Goal: Transaction & Acquisition: Purchase product/service

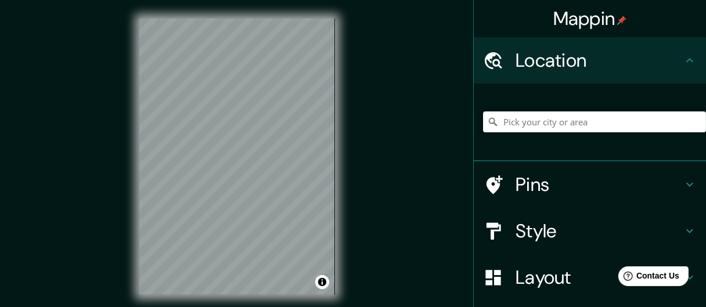
drag, startPoint x: 396, startPoint y: 155, endPoint x: 398, endPoint y: 149, distance: 6.3
click at [396, 155] on div "Mappin Location Pins Style Layout Border Choose a border. Hint : you can make l…" at bounding box center [353, 166] width 706 height 332
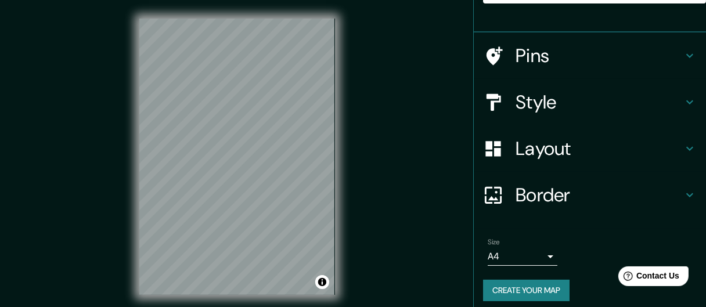
scroll to position [136, 0]
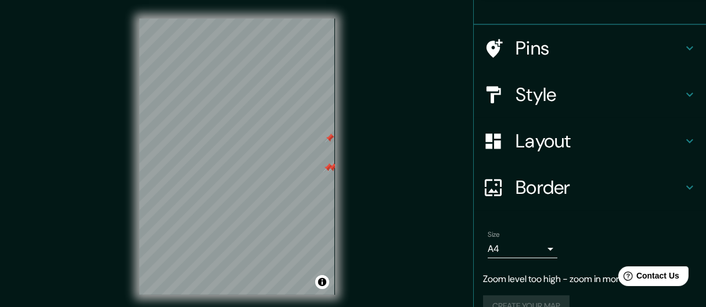
click at [328, 171] on div at bounding box center [332, 167] width 9 height 9
click at [328, 138] on div at bounding box center [329, 137] width 9 height 9
click at [330, 167] on div at bounding box center [327, 167] width 9 height 9
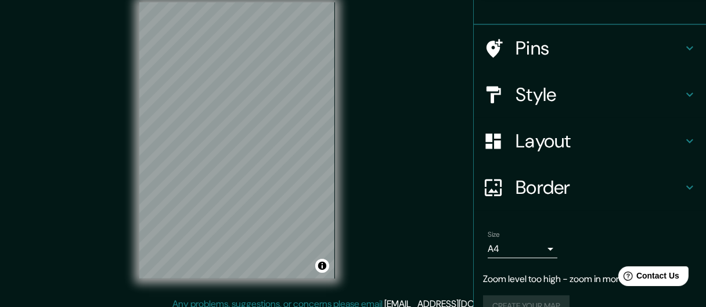
scroll to position [25, 0]
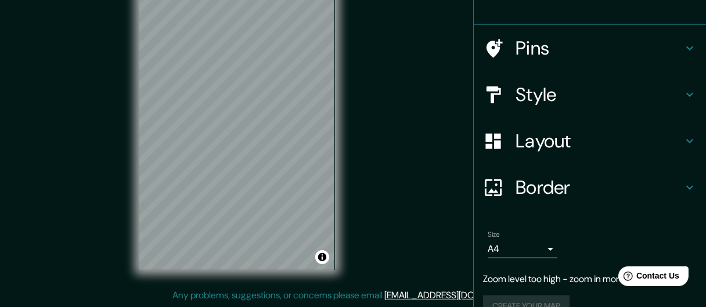
click at [520, 244] on body "Mappin Location Pins Style Layout Border Choose a border. Hint : you can make l…" at bounding box center [353, 128] width 706 height 307
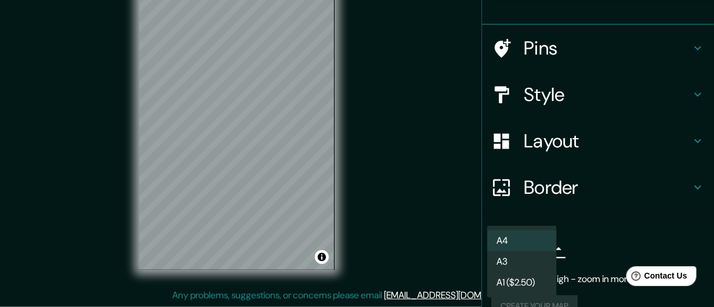
click at [577, 244] on div at bounding box center [357, 153] width 714 height 307
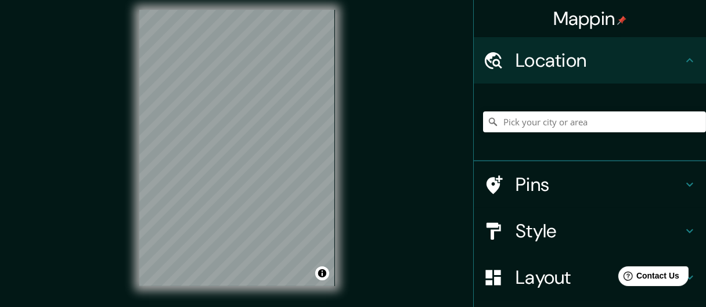
scroll to position [0, 0]
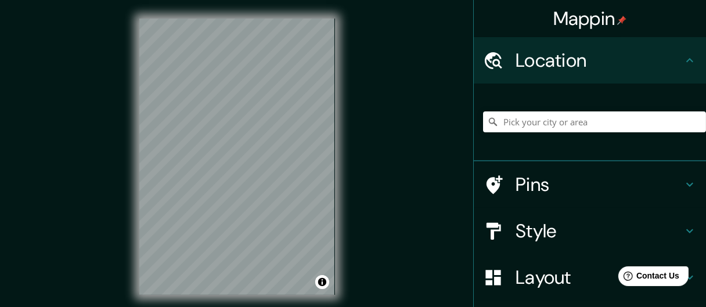
click at [548, 65] on h4 "Location" at bounding box center [598, 60] width 167 height 23
click at [413, 207] on div "Mappin Location Pins Style Layout Border Choose a border. Hint : you can make l…" at bounding box center [353, 166] width 706 height 332
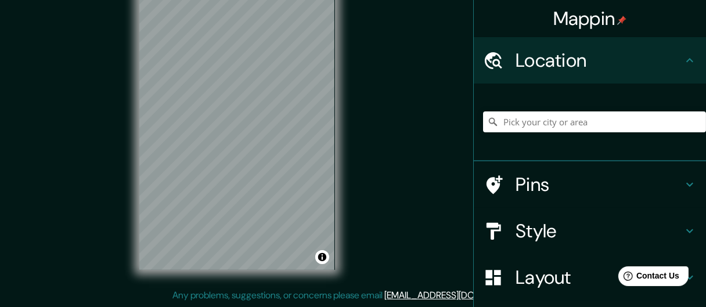
click at [341, 169] on div "© Mapbox © OpenStreetMap Improve this map" at bounding box center [237, 131] width 233 height 313
click at [179, 169] on div at bounding box center [180, 167] width 9 height 9
click at [501, 173] on div "Pins" at bounding box center [590, 184] width 232 height 46
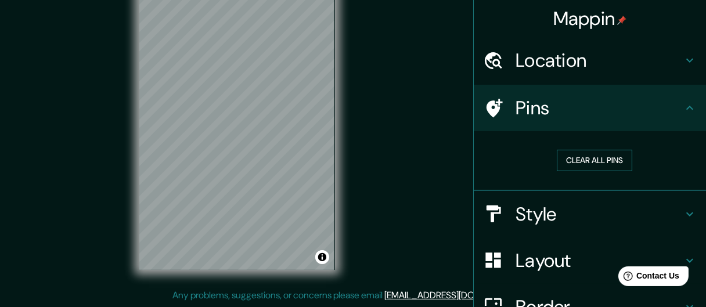
click at [557, 161] on button "Clear all pins" at bounding box center [594, 160] width 75 height 21
click at [540, 211] on h4 "Style" at bounding box center [598, 214] width 167 height 23
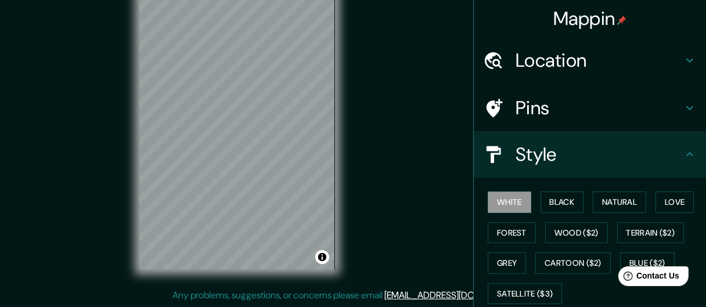
click at [533, 182] on div "White Black Natural Love Forest Wood ($2) Terrain ($2) Grey Cartoon ($2) Blue (…" at bounding box center [590, 249] width 232 height 142
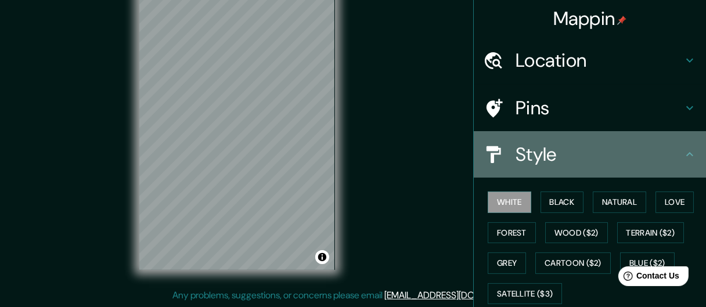
click at [530, 171] on div "Style" at bounding box center [590, 154] width 232 height 46
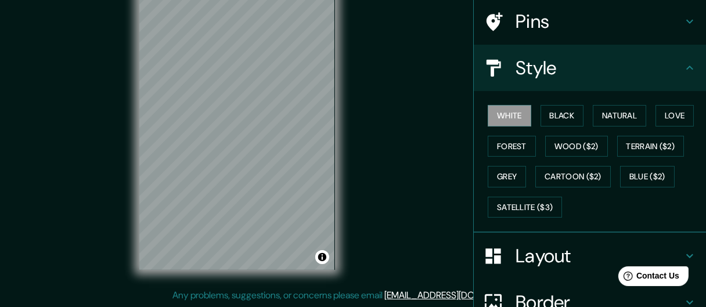
scroll to position [174, 0]
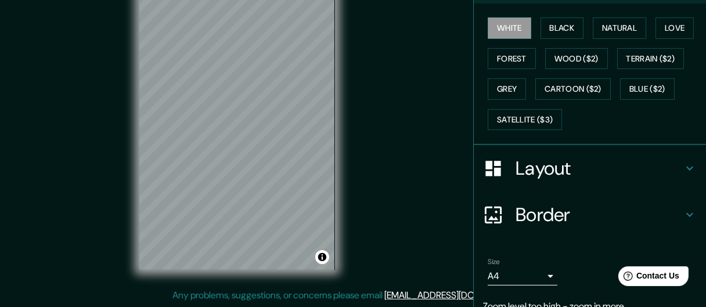
click at [532, 169] on h4 "Layout" at bounding box center [598, 168] width 167 height 23
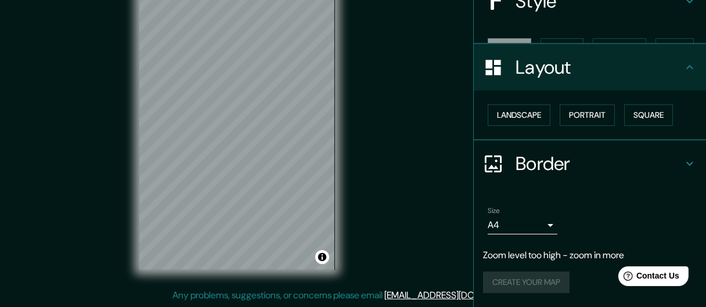
scroll to position [132, 0]
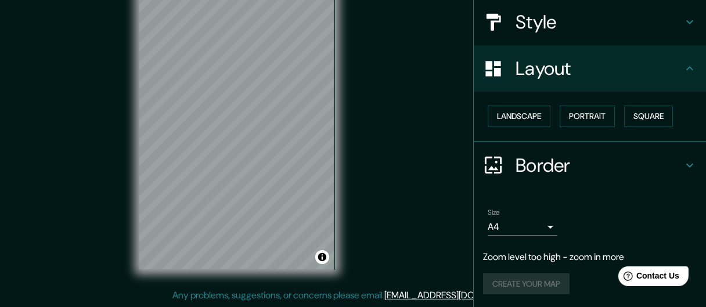
click at [360, 25] on div "Mappin Location Pins Style Layout Landscape Portrait Square Border Choose a bor…" at bounding box center [353, 141] width 706 height 332
click at [242, 147] on div at bounding box center [240, 148] width 9 height 9
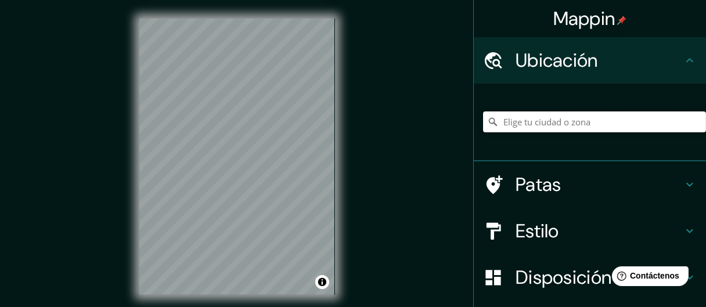
click at [548, 129] on input "Elige tu ciudad o zona" at bounding box center [594, 121] width 223 height 21
click at [548, 188] on font "Patas" at bounding box center [538, 184] width 46 height 24
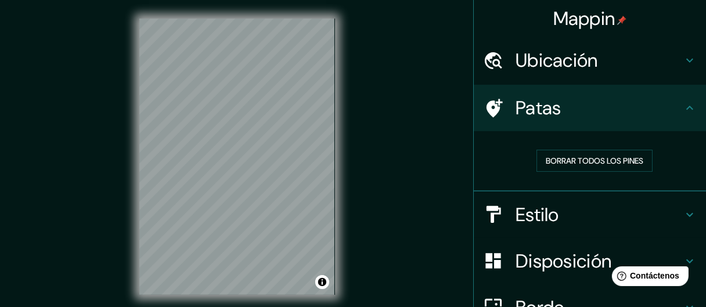
click at [535, 209] on font "Estilo" at bounding box center [537, 215] width 44 height 24
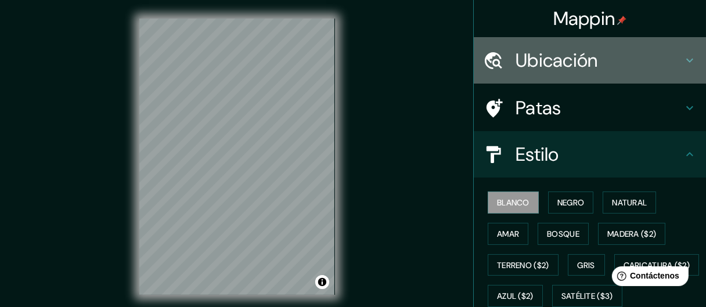
click at [537, 58] on font "Ubicación" at bounding box center [556, 60] width 82 height 24
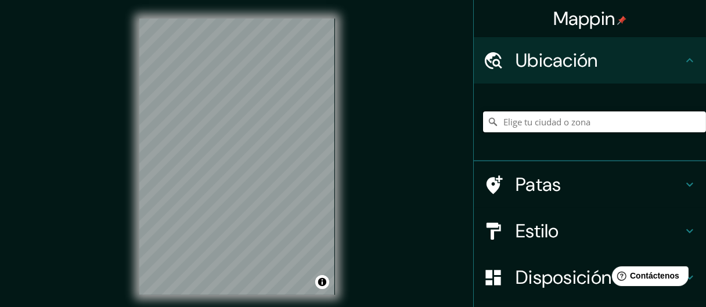
click at [559, 123] on input "Elige tu ciudad o zona" at bounding box center [594, 121] width 223 height 21
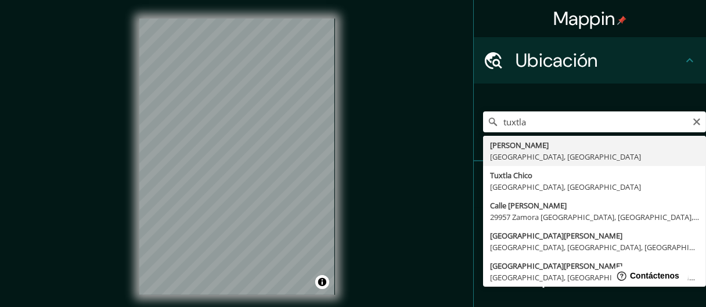
type input "Tuxtla Gutiérrez, Chiapas, México"
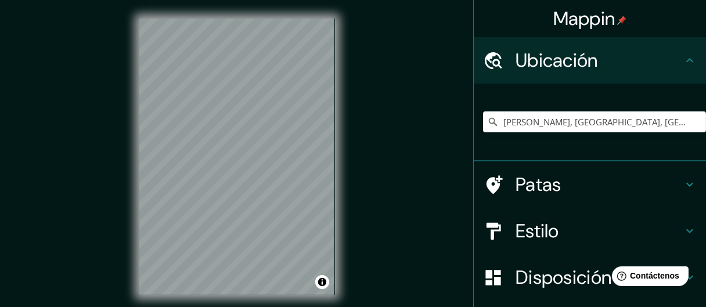
click at [559, 183] on h4 "Patas" at bounding box center [598, 184] width 167 height 23
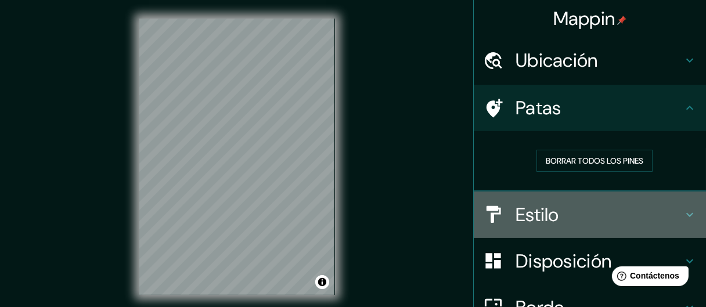
click at [565, 210] on h4 "Estilo" at bounding box center [598, 214] width 167 height 23
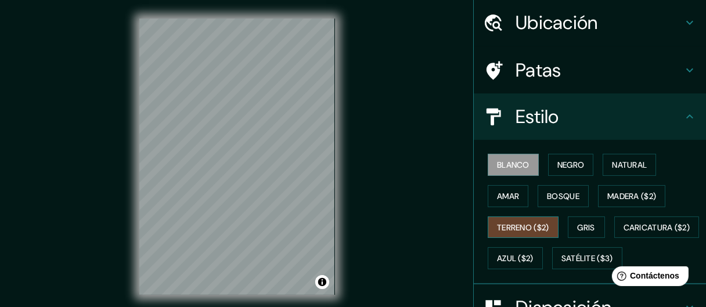
scroll to position [58, 0]
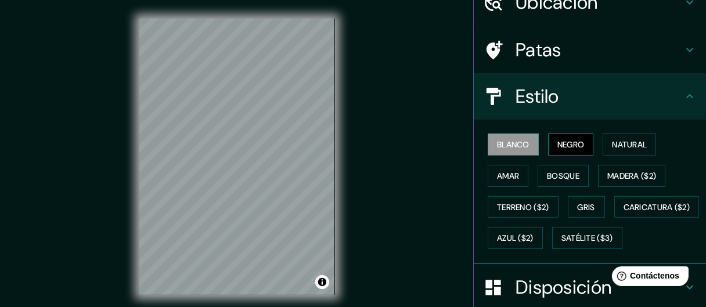
click at [569, 143] on font "Negro" at bounding box center [570, 144] width 27 height 10
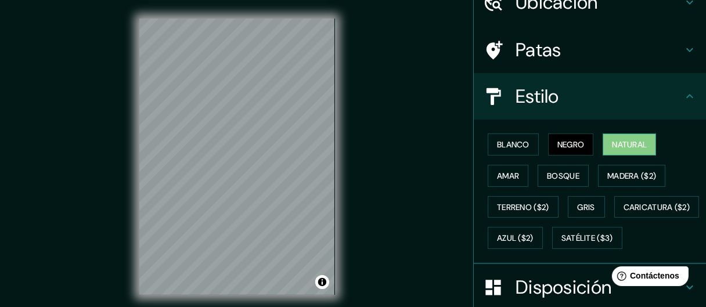
click at [619, 138] on font "Natural" at bounding box center [629, 144] width 35 height 15
click at [505, 178] on font "Amar" at bounding box center [508, 176] width 22 height 10
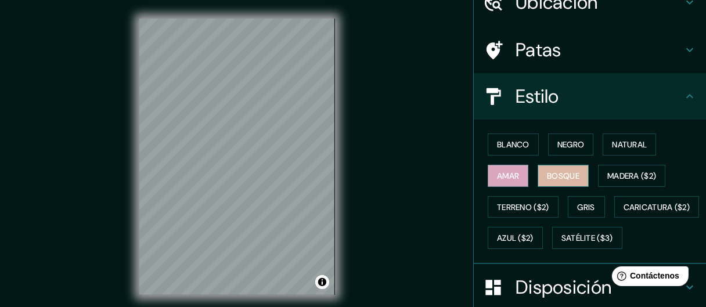
click at [537, 173] on button "Bosque" at bounding box center [562, 176] width 51 height 22
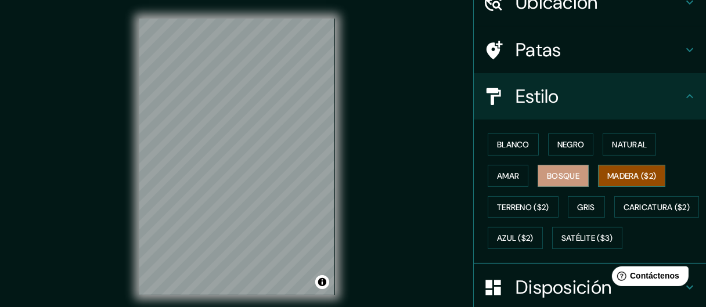
click at [598, 167] on button "Madera ($2)" at bounding box center [631, 176] width 67 height 22
click at [577, 200] on font "Gris" at bounding box center [585, 207] width 17 height 15
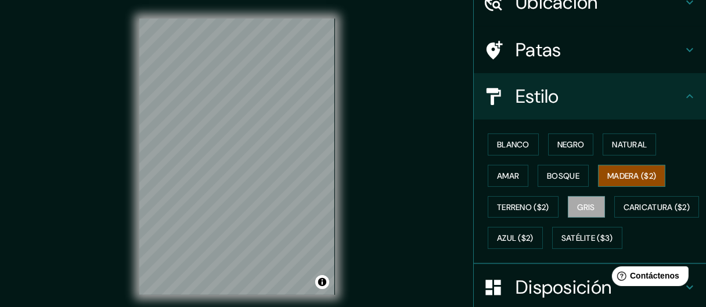
click at [633, 178] on font "Madera ($2)" at bounding box center [631, 176] width 49 height 10
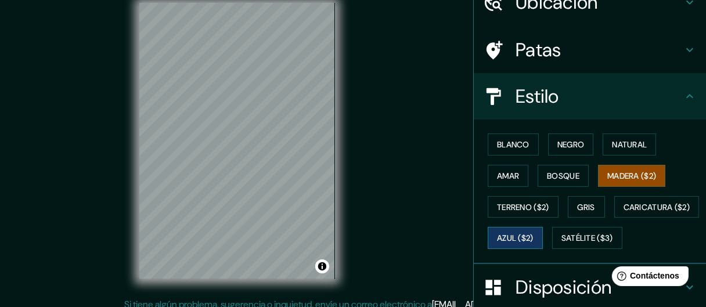
scroll to position [25, 0]
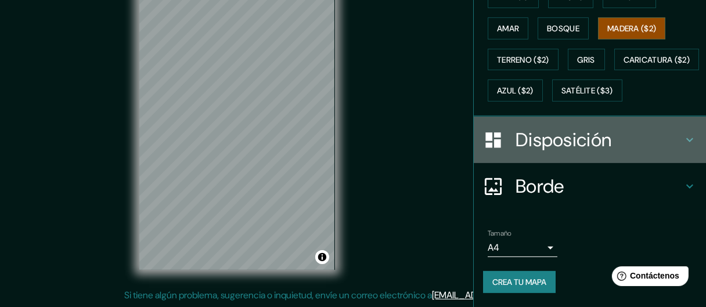
click at [569, 135] on font "Disposición" at bounding box center [563, 140] width 96 height 24
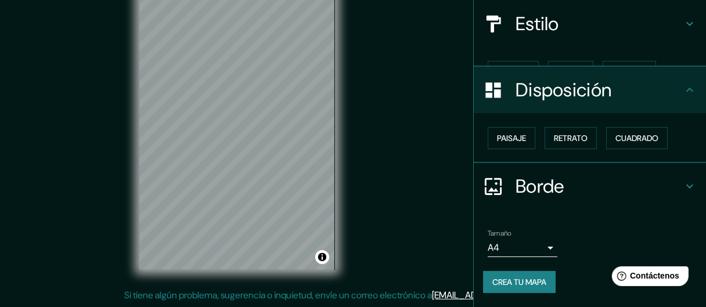
scroll to position [110, 0]
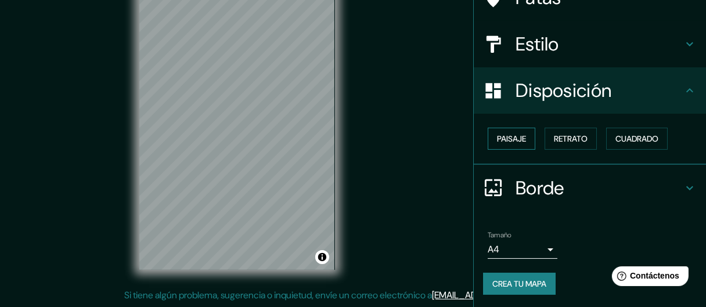
click at [516, 143] on font "Paisaje" at bounding box center [511, 138] width 29 height 10
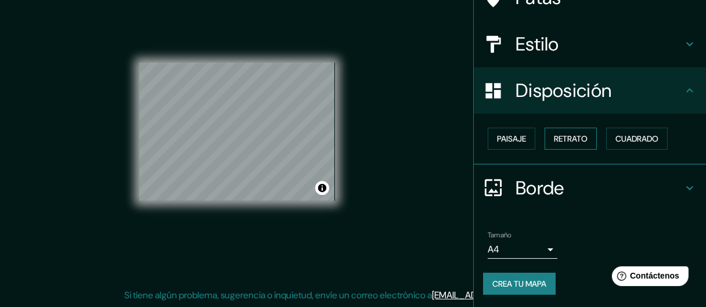
click at [568, 138] on font "Retrato" at bounding box center [571, 138] width 34 height 10
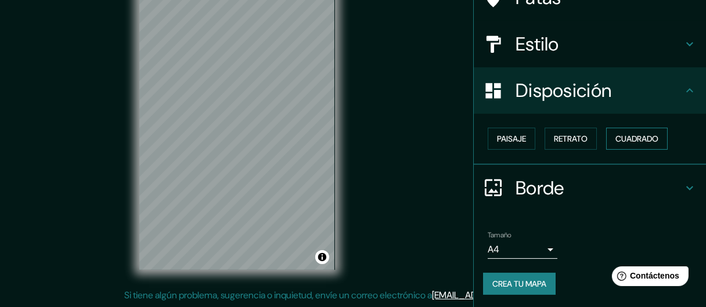
click at [635, 131] on font "Cuadrado" at bounding box center [636, 138] width 43 height 15
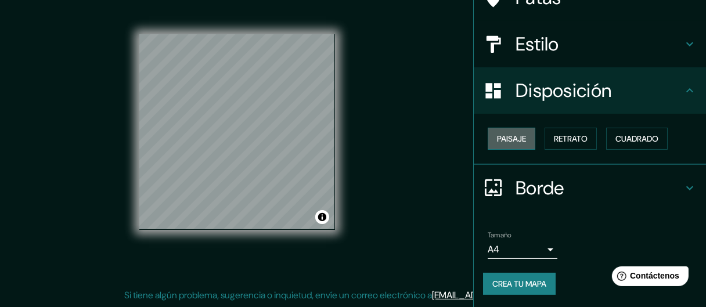
click at [504, 142] on font "Paisaje" at bounding box center [511, 138] width 29 height 10
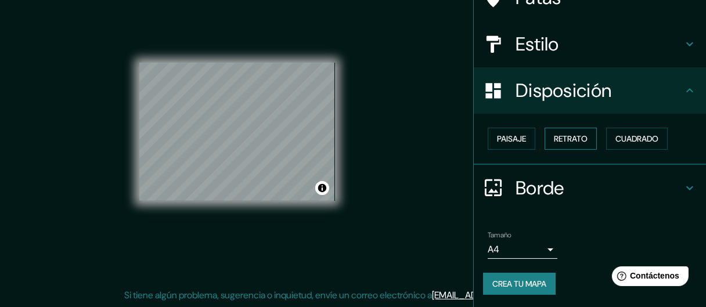
click at [560, 140] on font "Retrato" at bounding box center [571, 138] width 34 height 10
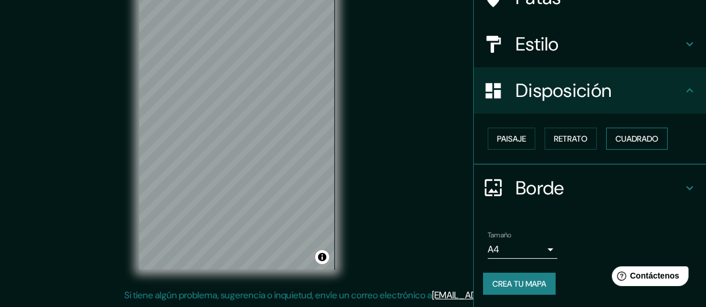
click at [622, 135] on font "Cuadrado" at bounding box center [636, 138] width 43 height 10
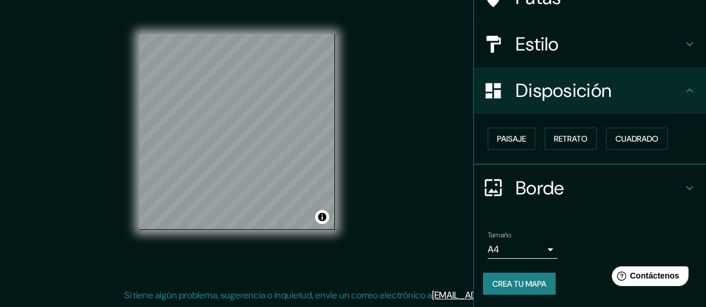
click at [532, 187] on font "Borde" at bounding box center [539, 188] width 49 height 24
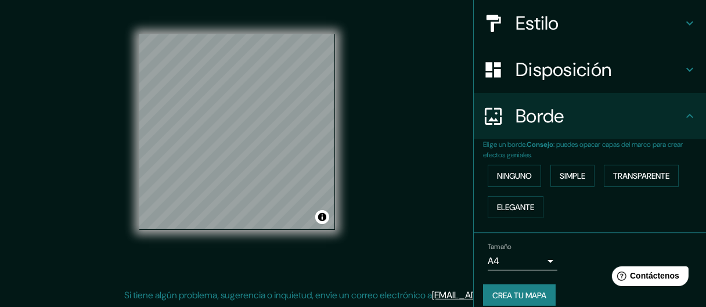
scroll to position [142, 0]
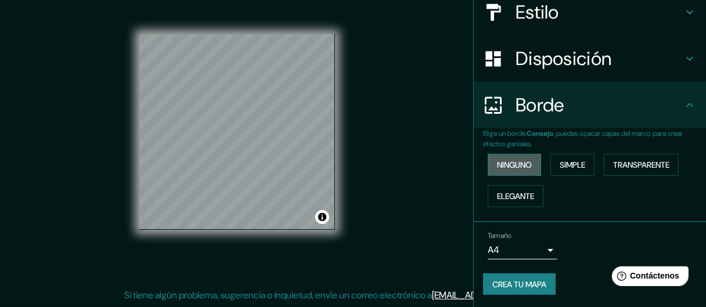
click at [529, 171] on button "Ninguno" at bounding box center [513, 165] width 53 height 22
click at [523, 163] on font "Ninguno" at bounding box center [514, 165] width 35 height 10
click at [515, 161] on font "Ninguno" at bounding box center [514, 165] width 35 height 10
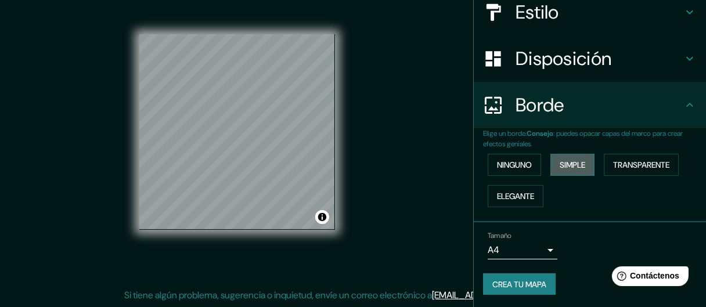
click at [550, 158] on button "Simple" at bounding box center [572, 165] width 44 height 22
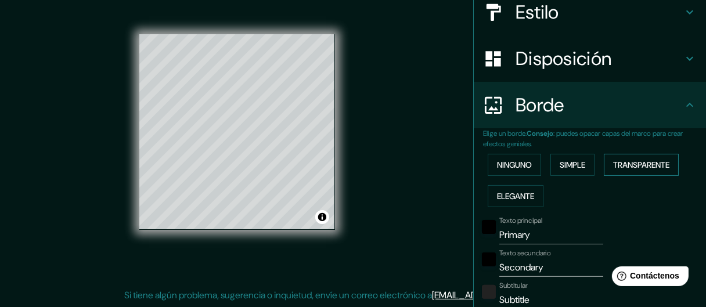
click at [617, 160] on font "Transparente" at bounding box center [641, 165] width 56 height 10
click at [525, 192] on font "Elegante" at bounding box center [515, 196] width 37 height 10
click at [528, 66] on font "Disposición" at bounding box center [563, 58] width 96 height 24
type input "134"
type input "27"
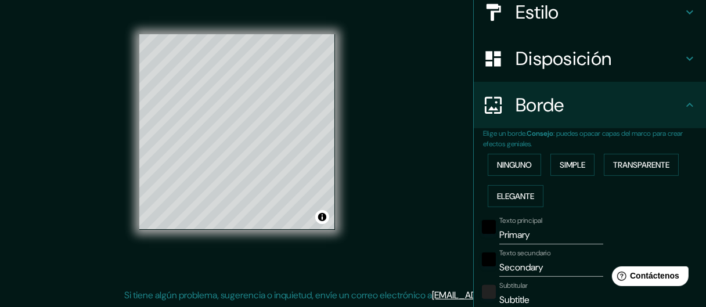
type input "27"
type input "13"
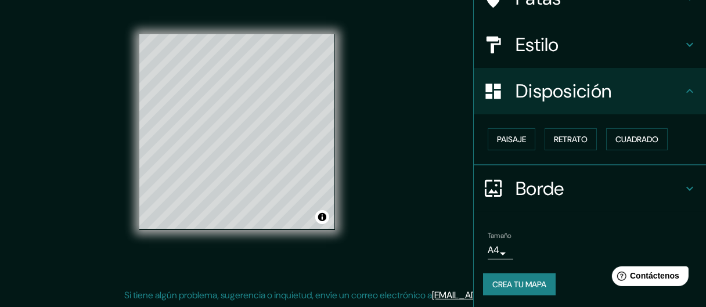
scroll to position [110, 0]
click at [554, 143] on font "Retrato" at bounding box center [571, 138] width 34 height 15
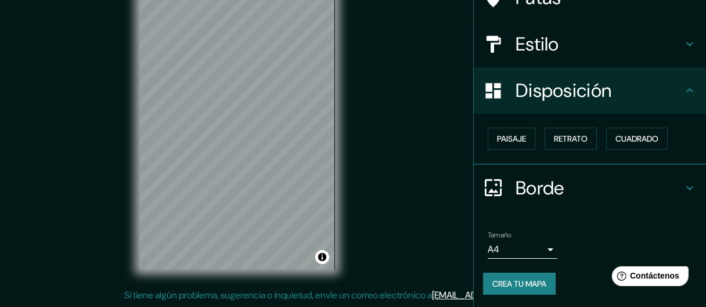
click at [552, 193] on font "Borde" at bounding box center [539, 188] width 49 height 24
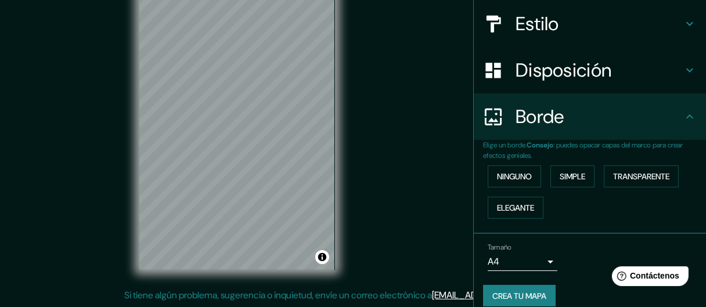
scroll to position [142, 0]
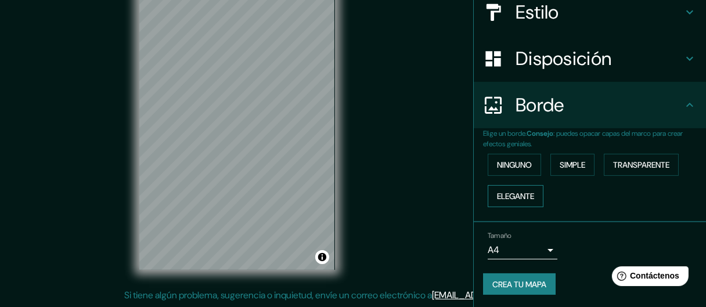
click at [530, 188] on button "Elegante" at bounding box center [515, 196] width 56 height 22
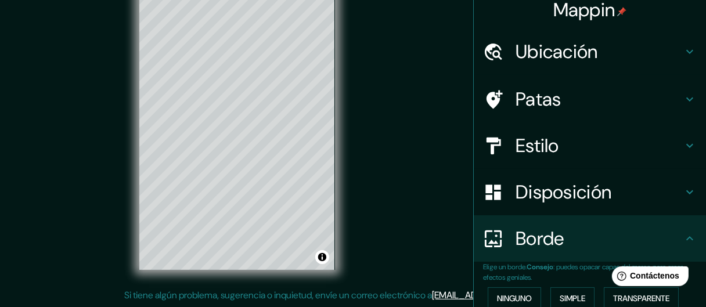
scroll to position [0, 0]
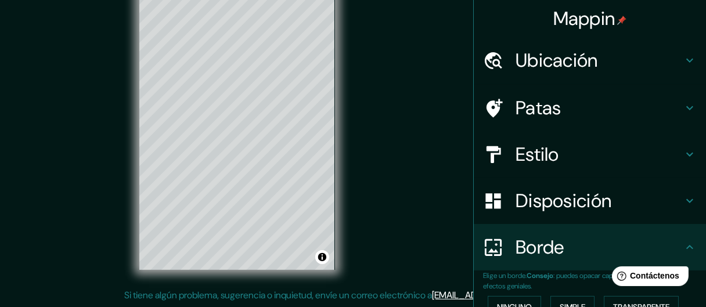
click at [540, 146] on font "Estilo" at bounding box center [537, 154] width 44 height 24
type input "134"
type input "27"
type input "13"
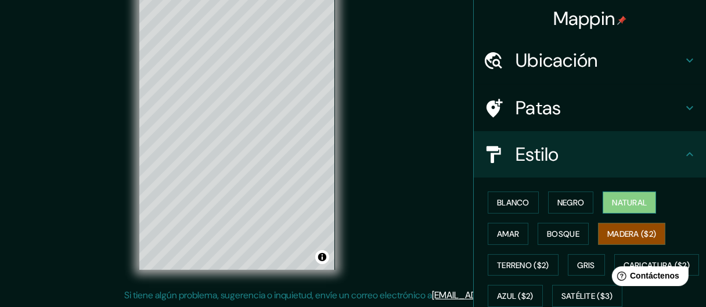
click at [612, 201] on font "Natural" at bounding box center [629, 202] width 35 height 10
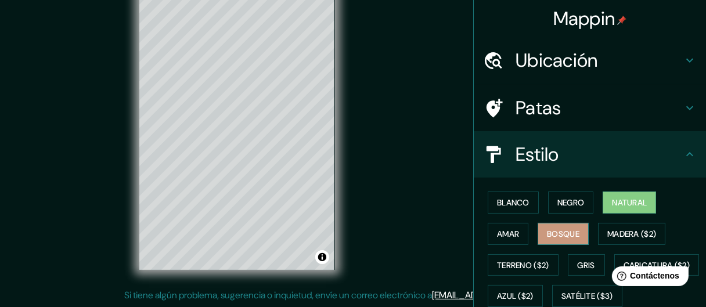
click at [574, 225] on button "Bosque" at bounding box center [562, 234] width 51 height 22
click at [559, 192] on button "Negro" at bounding box center [571, 203] width 46 height 22
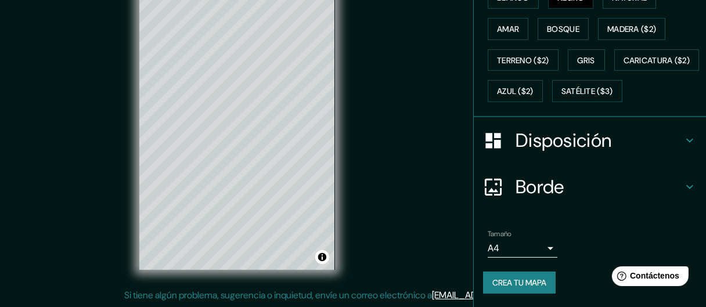
scroll to position [232, 0]
click at [542, 180] on font "Borde" at bounding box center [539, 186] width 49 height 24
type input "134"
type input "27"
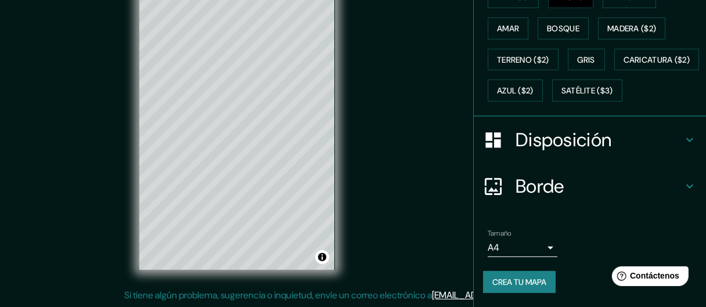
type input "13"
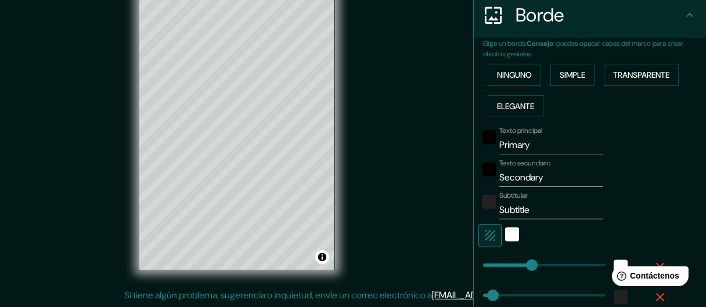
scroll to position [212, 0]
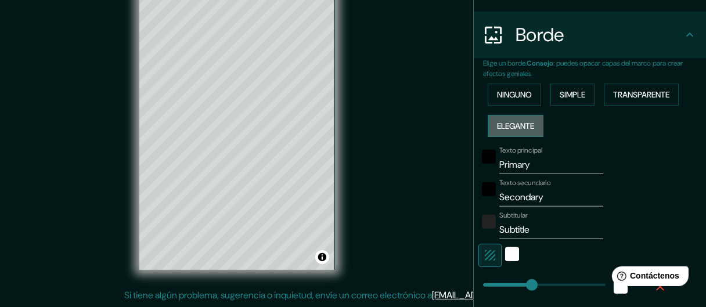
click at [521, 115] on button "Elegante" at bounding box center [515, 126] width 56 height 22
type input "134"
type input "27"
type input "13"
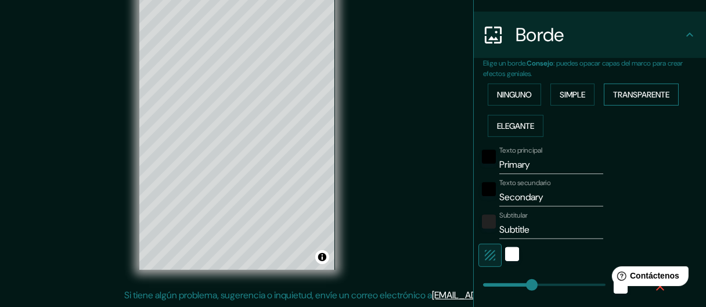
click at [604, 96] on button "Transparente" at bounding box center [641, 95] width 75 height 22
drag, startPoint x: 517, startPoint y: 164, endPoint x: 504, endPoint y: 168, distance: 14.0
click at [504, 168] on input "Primary" at bounding box center [551, 165] width 104 height 19
click at [505, 258] on div "blanco" at bounding box center [512, 254] width 14 height 14
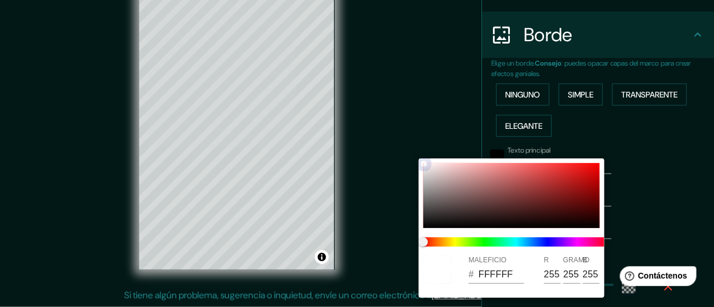
type input "161"
type input "27"
type input "A18B8B"
type input "161"
type input "139"
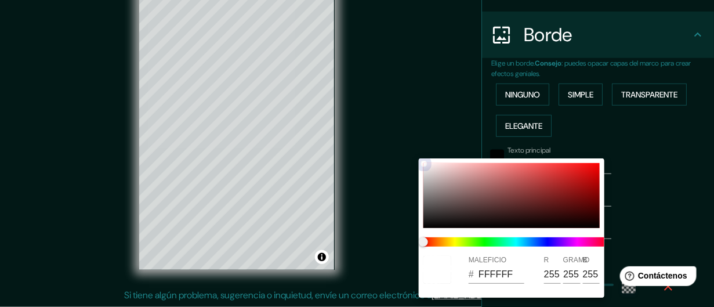
type input "139"
click at [448, 187] on div at bounding box center [512, 195] width 176 height 65
type input "161"
type input "27"
type input "161"
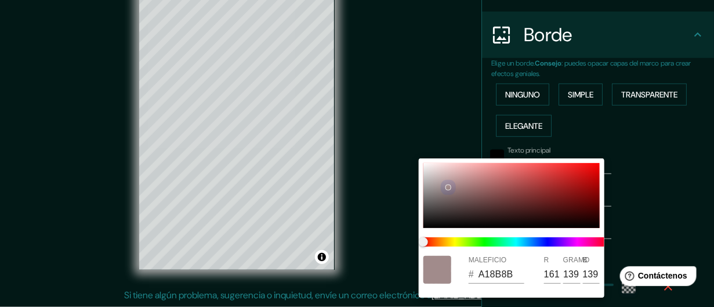
type input "27"
type input "050404"
type input "5"
type input "4"
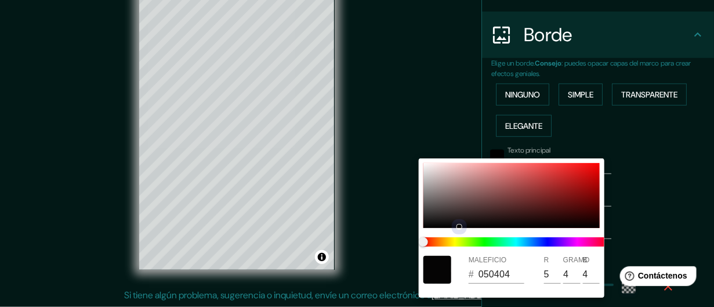
type input "161"
type input "27"
type input "252222"
type input "37"
type input "34"
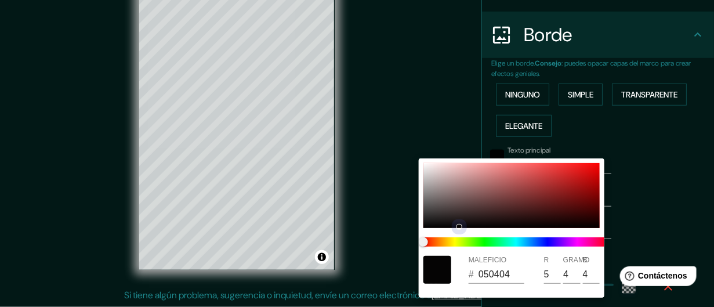
type input "34"
type input "161"
type input "27"
type input "211E1E"
type input "33"
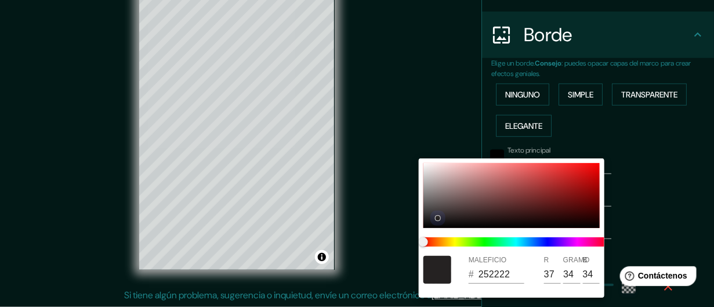
type input "30"
type input "161"
type input "27"
type input "131111"
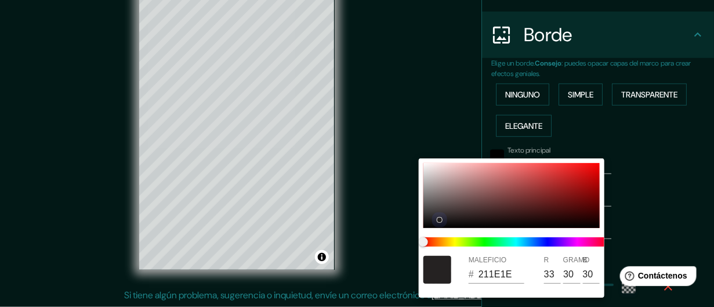
type input "19"
type input "17"
type input "161"
type input "27"
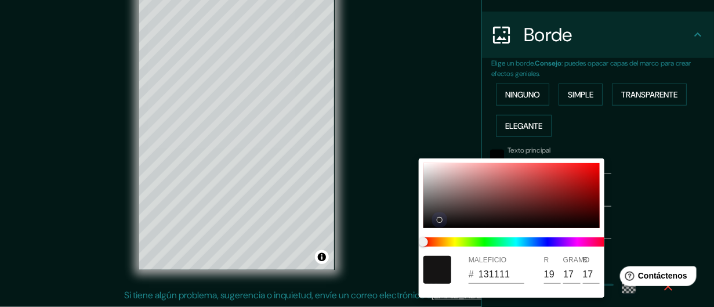
type input "110F0F"
type input "17"
type input "15"
type input "161"
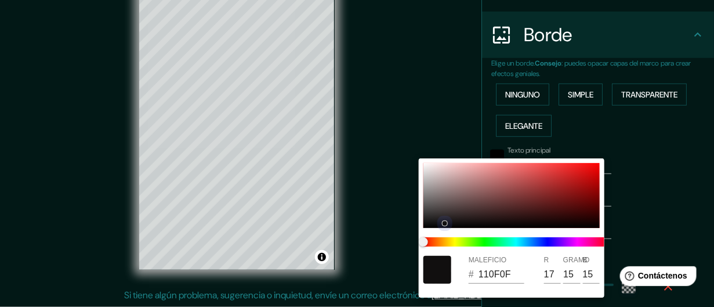
type input "27"
type input "0E0D0D"
type input "14"
type input "13"
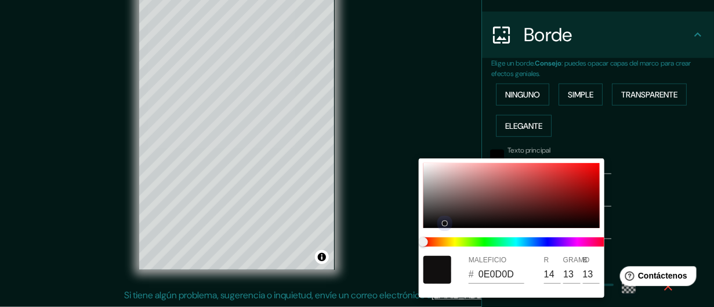
type input "161"
type input "27"
type input "0C0B0B"
type input "12"
type input "11"
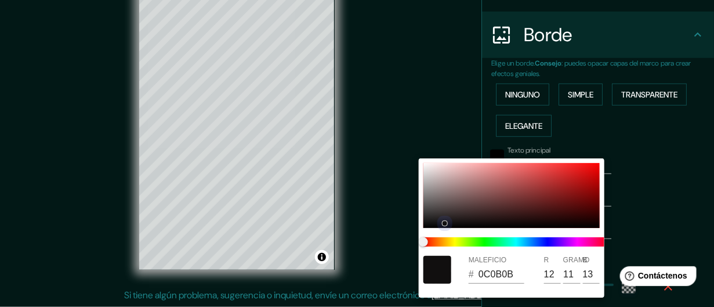
type input "11"
type input "161"
type input "27"
type input "050505"
type input "5"
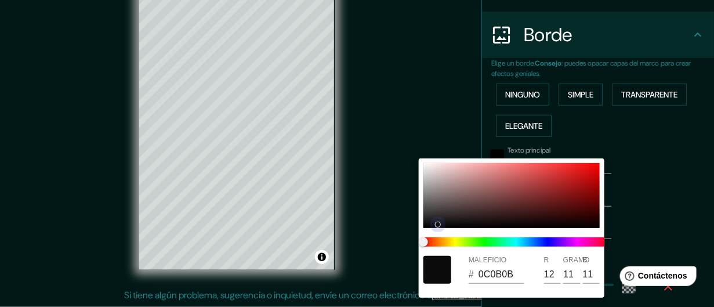
type input "5"
type input "161"
type input "27"
type input "010000"
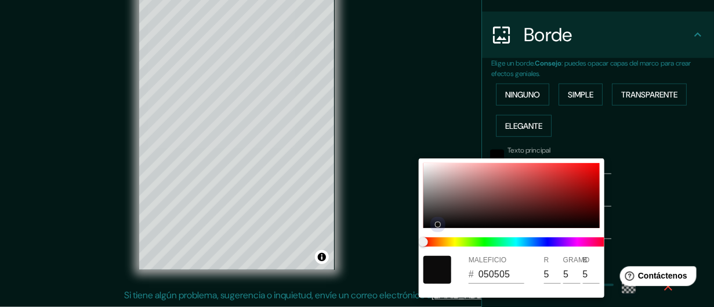
type input "1"
type input "0"
type input "161"
type input "27"
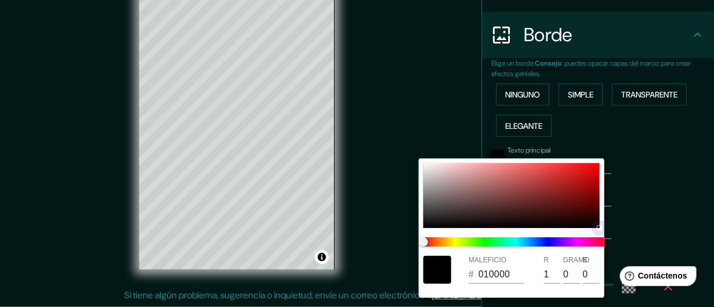
type input "050505"
type input "5"
type input "161"
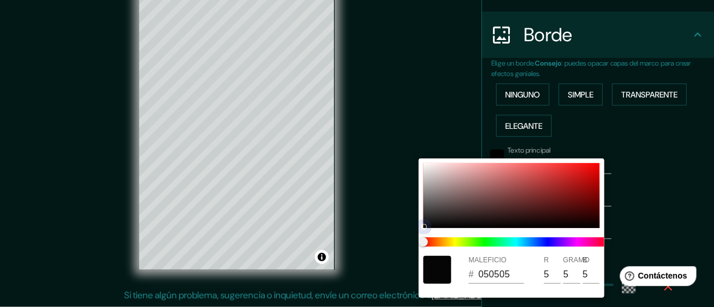
type input "27"
type input "070707"
type input "7"
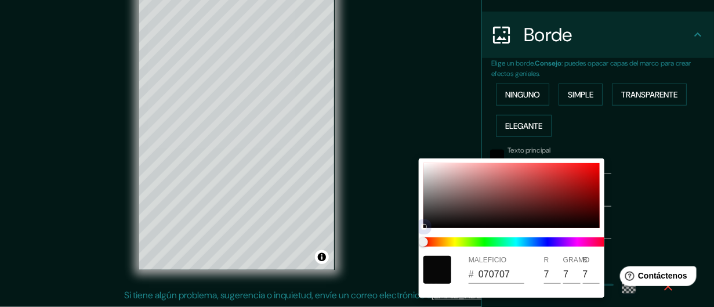
type input "161"
type input "27"
type input "0A0909"
type input "10"
type input "9"
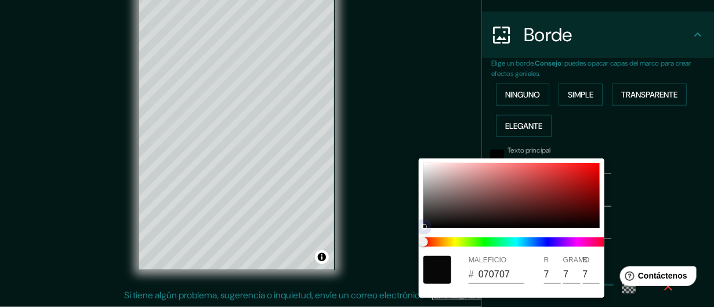
type input "9"
type input "161"
type input "27"
type input "514A4A"
type input "81"
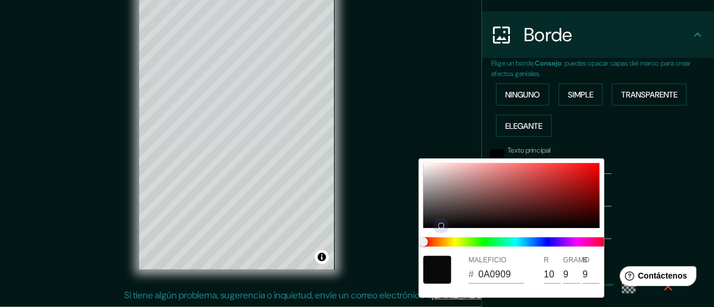
type input "74"
type input "161"
type input "27"
type input "615959"
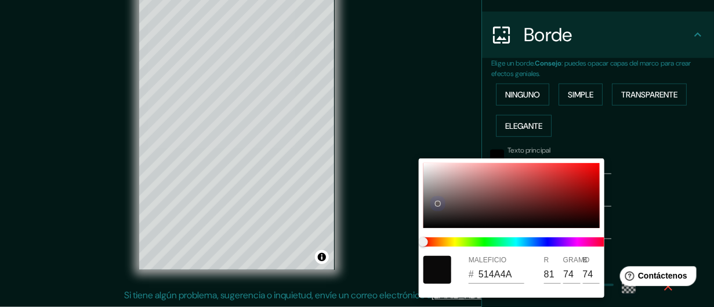
type input "97"
type input "89"
type input "161"
type input "27"
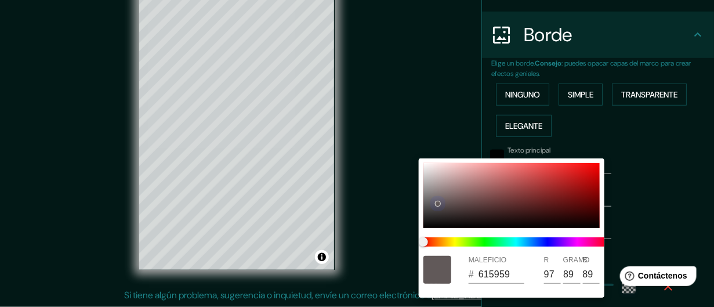
type input "635B5B"
type input "99"
type input "91"
type input "161"
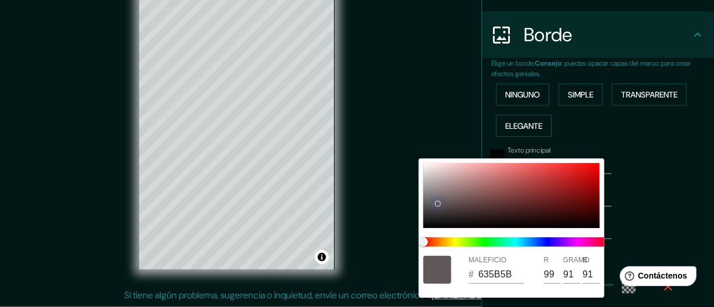
type input "27"
type input "686060"
type input "104"
type input "96"
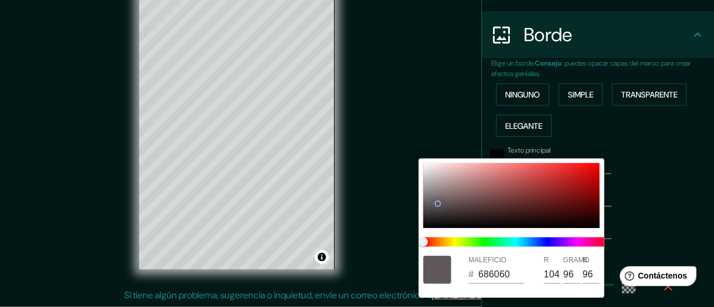
type input "161"
type input "27"
type input "6A6262"
type input "106"
type input "98"
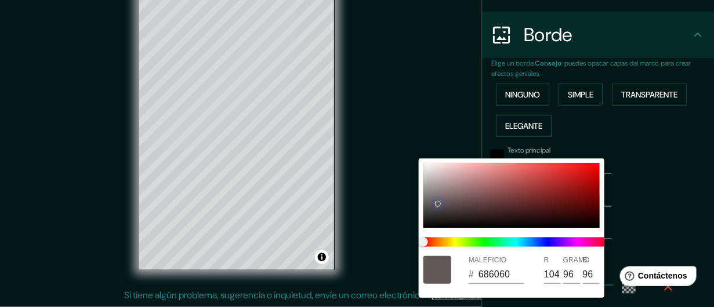
type input "98"
type input "161"
type input "27"
type input "6C6464"
type input "108"
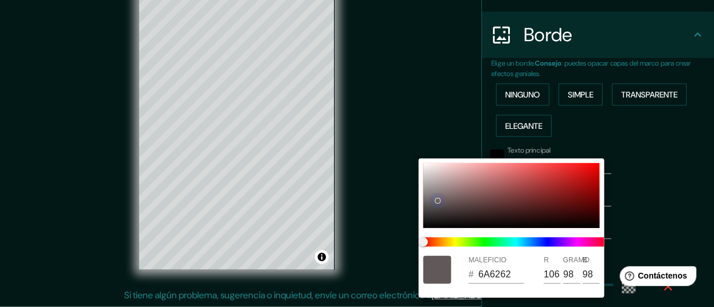
type input "100"
type input "161"
type input "27"
type input "716868"
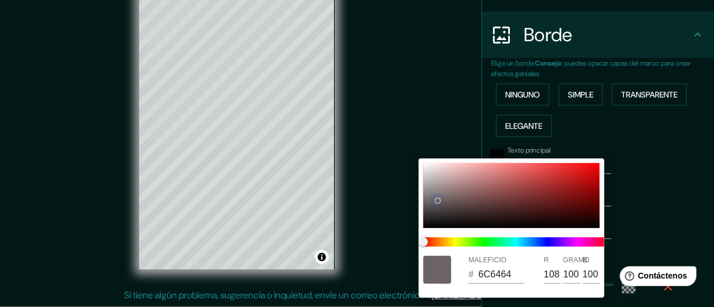
type input "113"
type input "104"
type input "161"
type input "27"
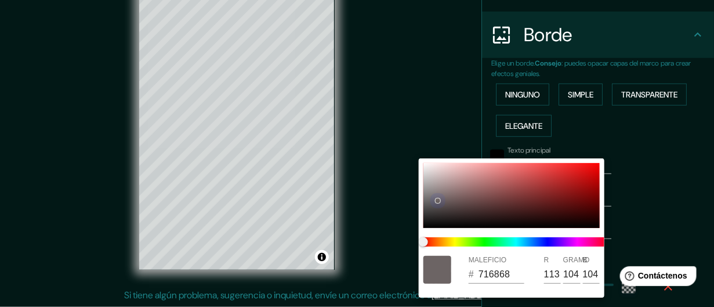
type input "8D8585"
type input "141"
type input "133"
type input "161"
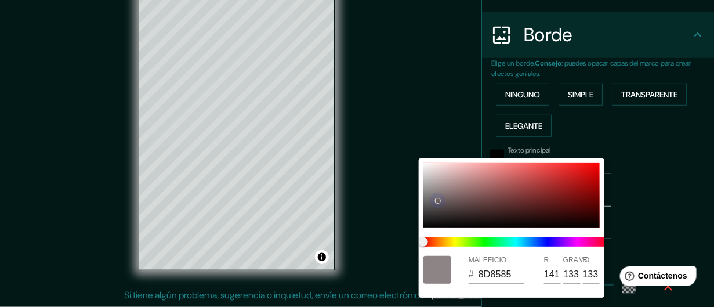
type input "27"
type input "918A8A"
type input "145"
type input "138"
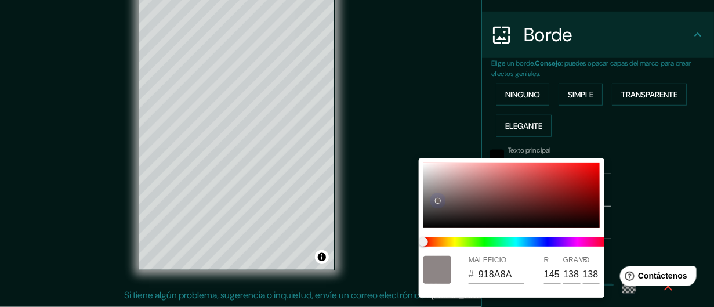
type input "161"
type input "27"
type input "918B8B"
type input "139"
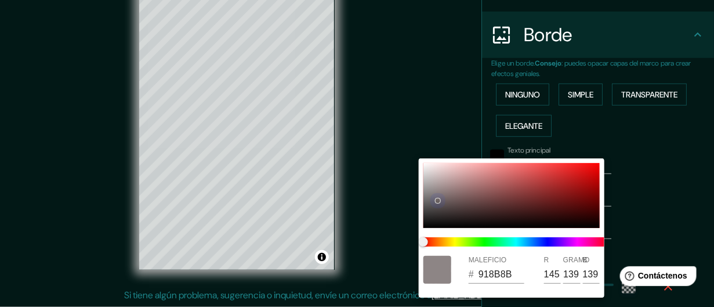
type input "161"
type input "27"
type input "948D8D"
type input "148"
type input "141"
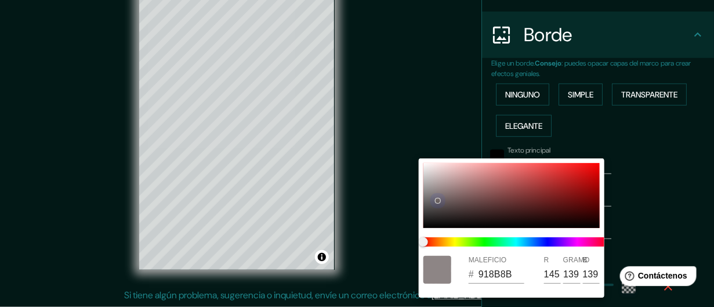
type input "141"
type input "161"
type input "27"
type input "161"
type input "27"
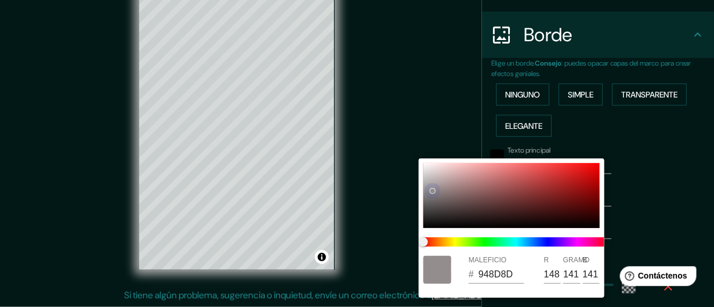
type input "8D8888"
type input "141"
type input "136"
type input "161"
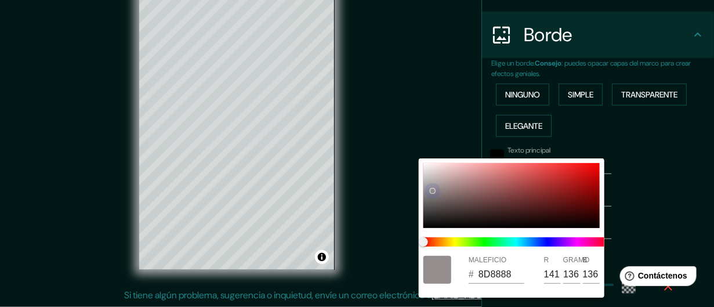
type input "27"
type input "868181"
type input "134"
type input "129"
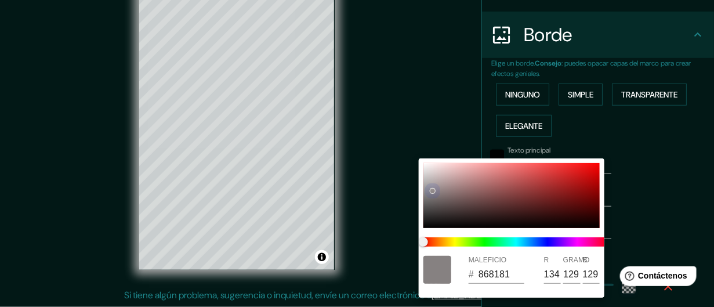
type input "161"
type input "27"
type input "817D7D"
type input "129"
type input "125"
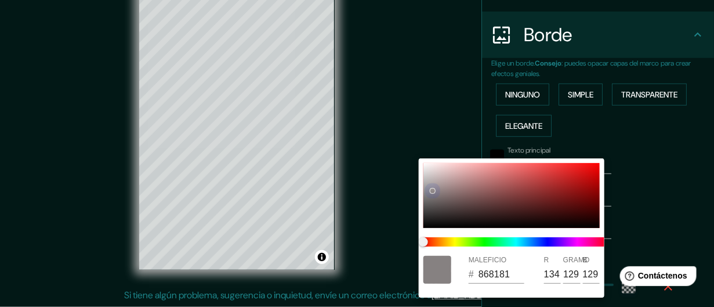
type input "125"
type input "161"
type input "27"
type input "787575"
type input "120"
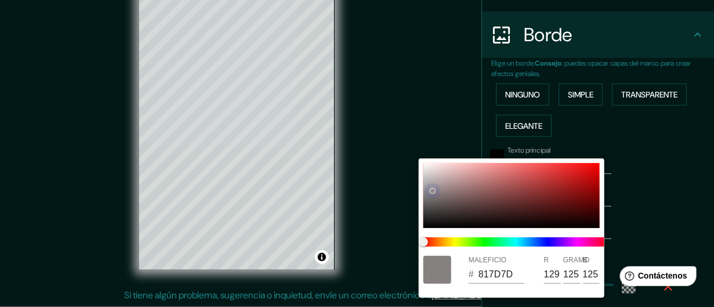
type input "117"
type input "161"
type input "27"
type input "8D8989"
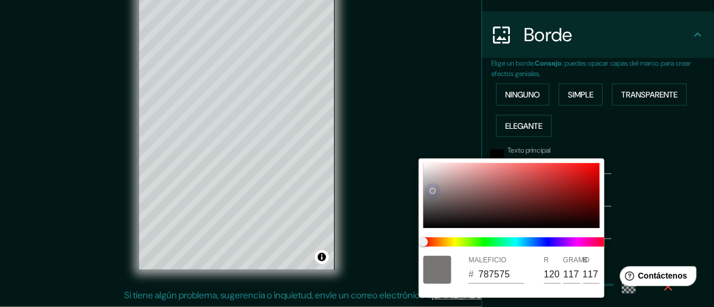
type input "141"
type input "137"
type input "161"
type input "27"
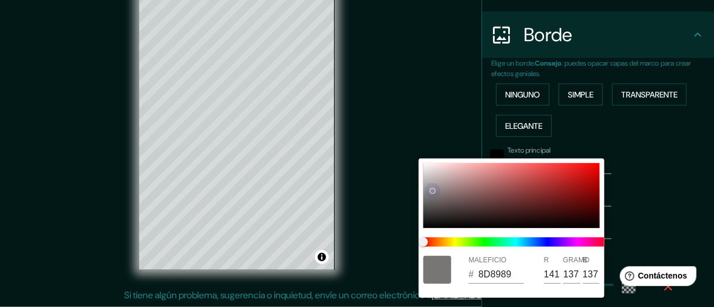
type input "9A9797"
type input "154"
type input "151"
drag, startPoint x: 448, startPoint y: 205, endPoint x: 418, endPoint y: 219, distance: 32.7
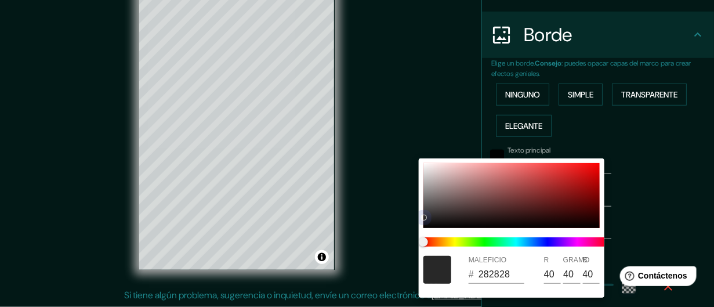
click at [419, 219] on div "MALEFICIO # 282828 R 40 GRAMO 40 B 40" at bounding box center [512, 227] width 186 height 139
click at [622, 209] on div at bounding box center [357, 153] width 714 height 307
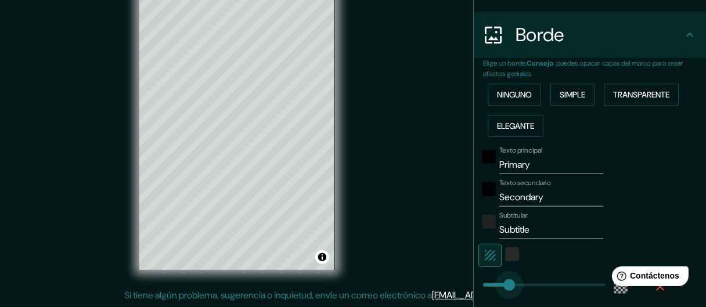
drag, startPoint x: 530, startPoint y: 283, endPoint x: 500, endPoint y: 292, distance: 30.9
click at [506, 194] on input "Secondary" at bounding box center [551, 197] width 104 height 19
drag, startPoint x: 546, startPoint y: 191, endPoint x: 497, endPoint y: 204, distance: 50.4
click at [499, 203] on input "Secondary" at bounding box center [551, 197] width 104 height 19
drag, startPoint x: 523, startPoint y: 166, endPoint x: 435, endPoint y: 175, distance: 89.2
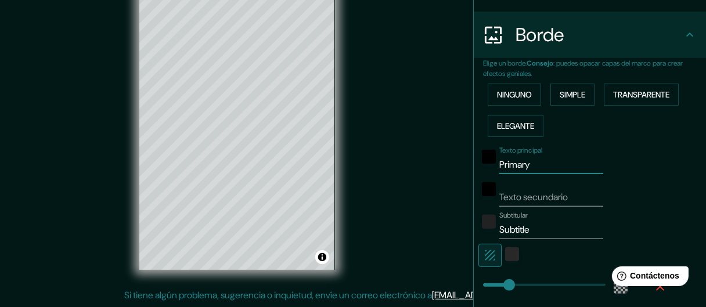
click at [435, 175] on div "Mappin Ubicación Tuxtla Gutiérrez, Chiapas, México Patas Estilo Disposición Bor…" at bounding box center [353, 141] width 706 height 332
click at [320, 254] on button "Activar o desactivar atribución" at bounding box center [322, 257] width 14 height 14
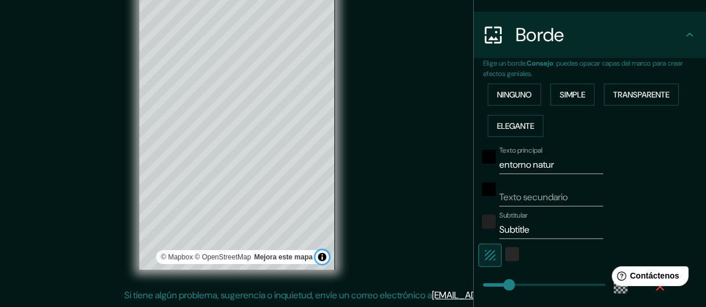
click at [320, 254] on button "Activar o desactivar atribución" at bounding box center [322, 257] width 14 height 14
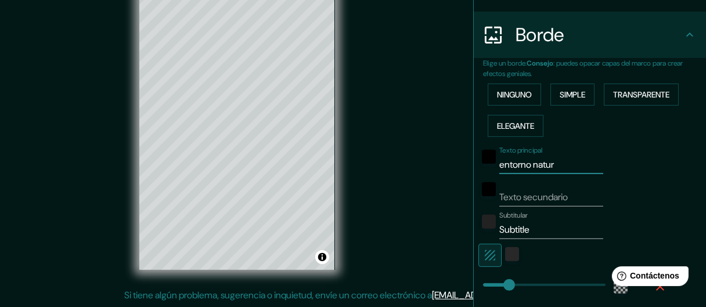
drag, startPoint x: 560, startPoint y: 163, endPoint x: 468, endPoint y: 176, distance: 93.2
click at [474, 176] on div "Elige un borde. Consejo : puedes opacar capas del marco para crear efectos geni…" at bounding box center [590, 211] width 232 height 306
click at [550, 197] on input "Texto secundario" at bounding box center [551, 197] width 104 height 19
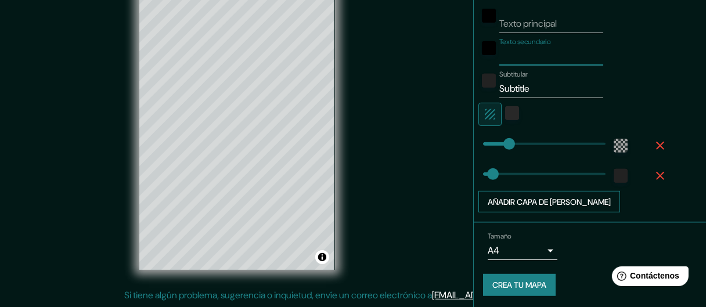
scroll to position [295, 0]
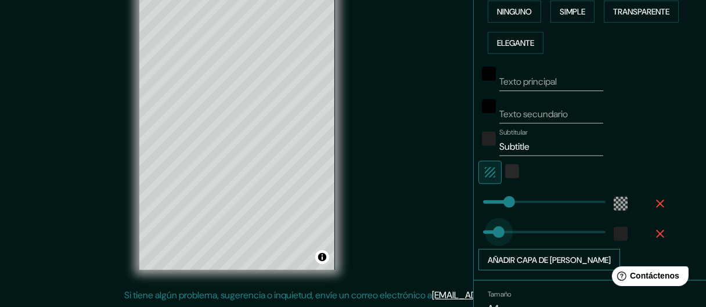
drag, startPoint x: 483, startPoint y: 230, endPoint x: 490, endPoint y: 247, distance: 18.8
drag, startPoint x: 503, startPoint y: 200, endPoint x: 491, endPoint y: 226, distance: 28.6
click at [505, 170] on div "color-282828" at bounding box center [512, 171] width 14 height 14
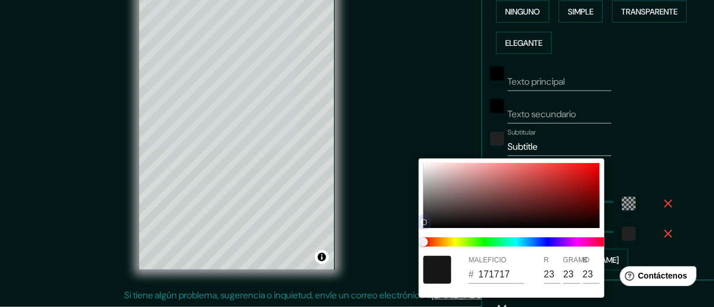
drag, startPoint x: 422, startPoint y: 216, endPoint x: 417, endPoint y: 243, distance: 27.7
click at [417, 243] on div "MALEFICIO # 171717 R 23 GRAMO 23 B 23" at bounding box center [357, 153] width 714 height 307
click at [428, 226] on div at bounding box center [512, 195] width 176 height 65
click at [629, 179] on div at bounding box center [357, 153] width 714 height 307
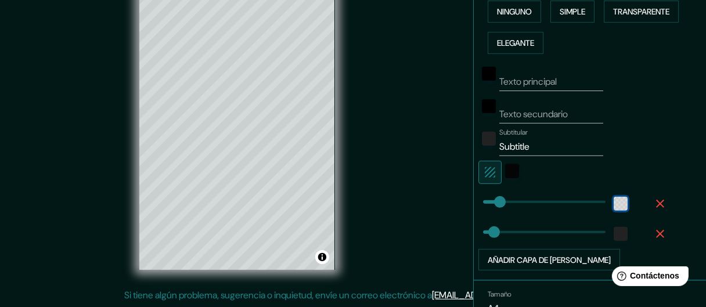
click at [613, 197] on div "color-55555544" at bounding box center [620, 204] width 14 height 14
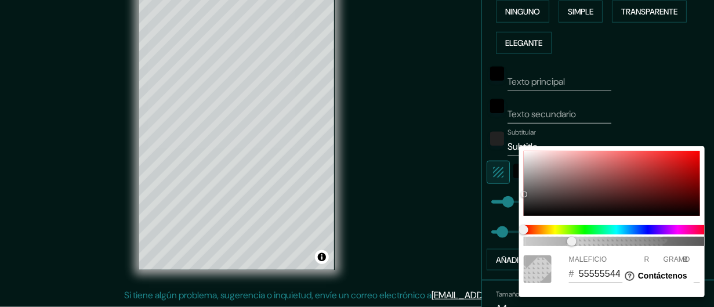
drag, startPoint x: 641, startPoint y: 93, endPoint x: 644, endPoint y: 107, distance: 14.8
click at [642, 93] on div at bounding box center [357, 153] width 714 height 307
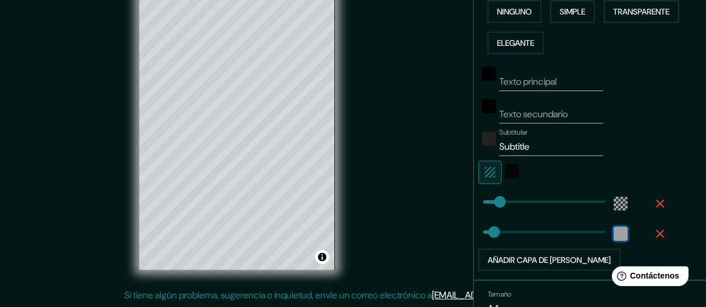
click at [613, 230] on div "color-222222" at bounding box center [620, 234] width 14 height 14
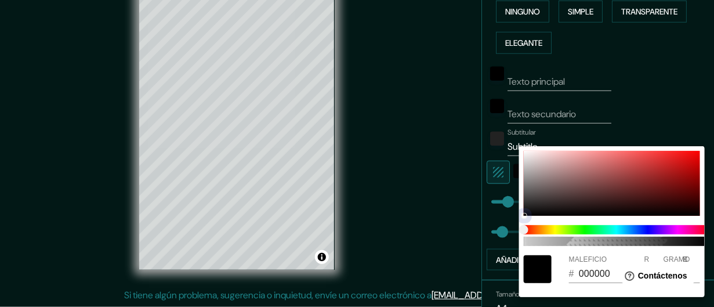
drag, startPoint x: 522, startPoint y: 206, endPoint x: 526, endPoint y: 225, distance: 19.6
click at [526, 225] on div "100 MALEFICIO # 000000 R 0 GRAMO 0 B 0" at bounding box center [612, 221] width 186 height 151
click at [496, 215] on div at bounding box center [357, 153] width 714 height 307
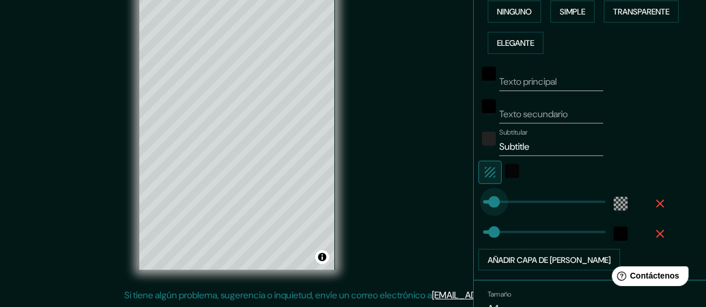
drag, startPoint x: 496, startPoint y: 201, endPoint x: 494, endPoint y: 225, distance: 24.4
drag, startPoint x: 484, startPoint y: 225, endPoint x: 492, endPoint y: 241, distance: 17.9
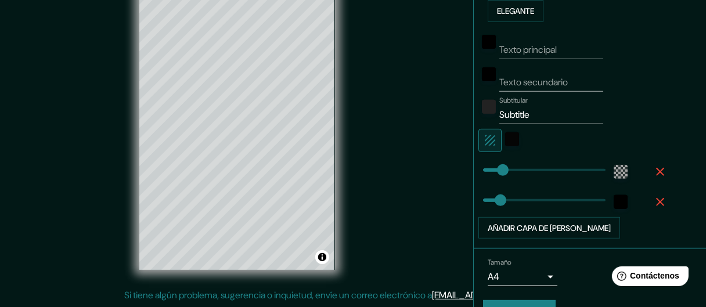
scroll to position [353, 0]
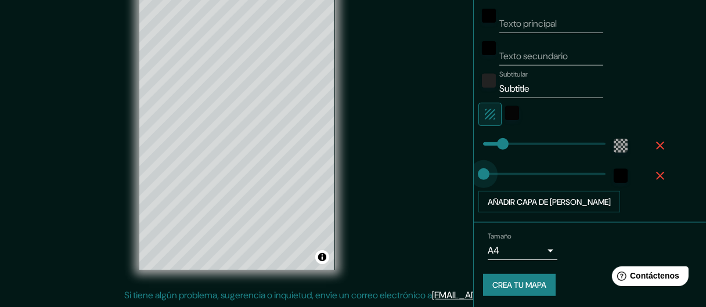
drag, startPoint x: 485, startPoint y: 172, endPoint x: 475, endPoint y: 176, distance: 11.2
click at [519, 205] on font "Añadir capa de marco" at bounding box center [548, 201] width 123 height 15
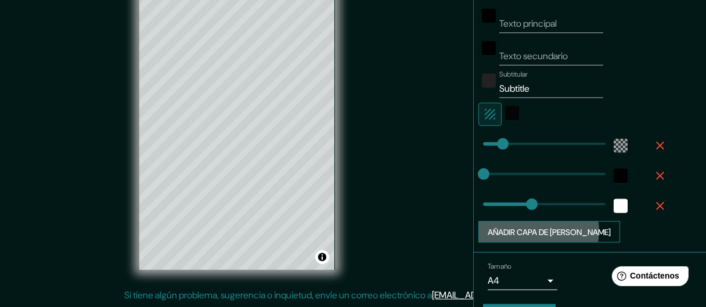
click at [529, 229] on font "Añadir capa de marco" at bounding box center [548, 232] width 123 height 10
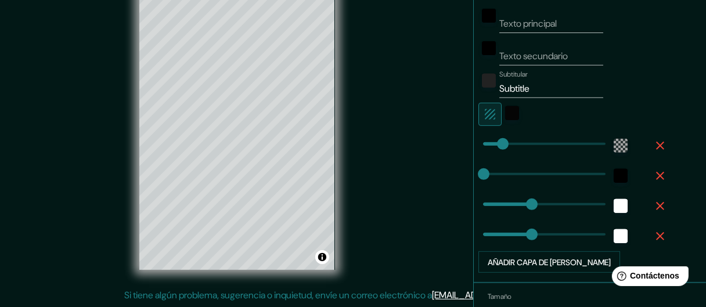
click at [653, 230] on icon "button" at bounding box center [660, 236] width 14 height 14
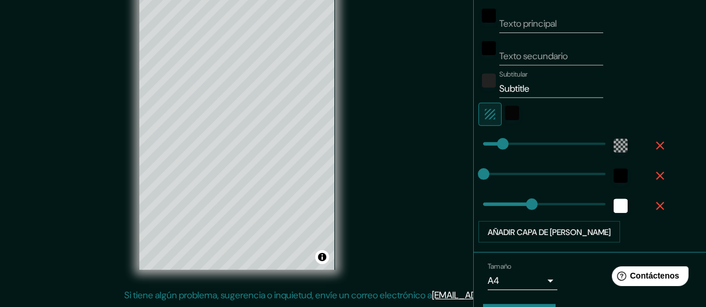
click at [653, 199] on icon "button" at bounding box center [660, 206] width 14 height 14
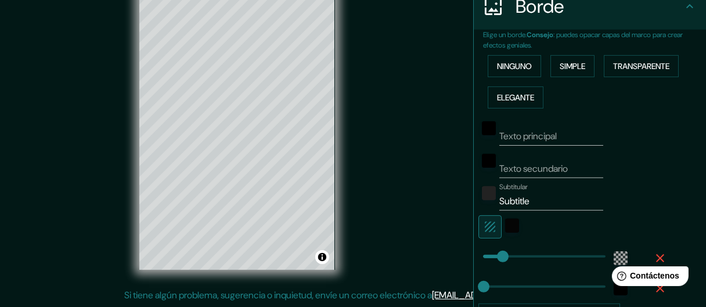
scroll to position [237, 0]
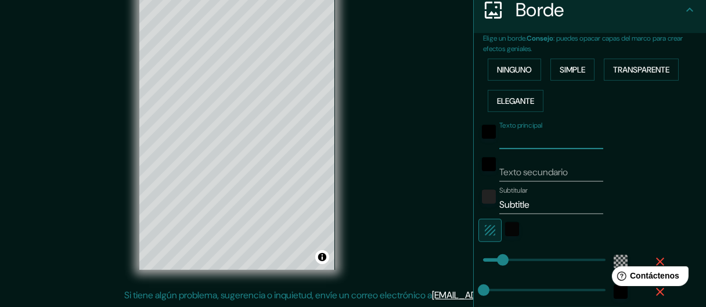
click at [532, 136] on input "Texto principal" at bounding box center [551, 140] width 104 height 19
click at [482, 133] on div "negro" at bounding box center [489, 132] width 14 height 14
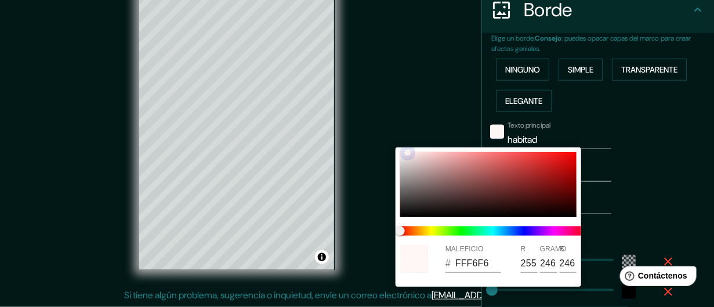
drag, startPoint x: 403, startPoint y: 146, endPoint x: 393, endPoint y: 144, distance: 10.0
click at [393, 144] on div "MALEFICIO # FFF6F6 R 255 GRAMO 246 B 246" at bounding box center [357, 153] width 714 height 307
click at [448, 131] on div at bounding box center [357, 153] width 714 height 307
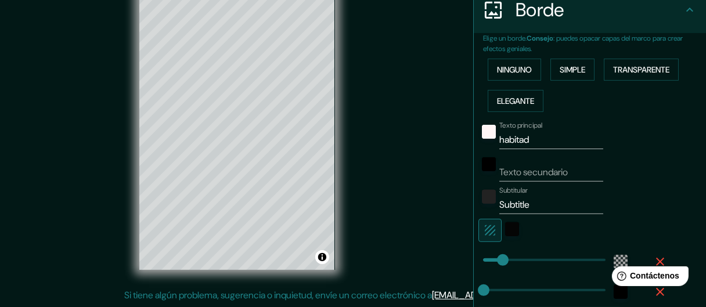
click at [530, 144] on input "habitad" at bounding box center [551, 140] width 104 height 19
click at [501, 140] on input "habitat" at bounding box center [551, 140] width 104 height 19
click at [361, 158] on div "Mappin Ubicación Tuxtla Gutiérrez, Chiapas, México Patas Estilo Disposición Bor…" at bounding box center [353, 141] width 706 height 332
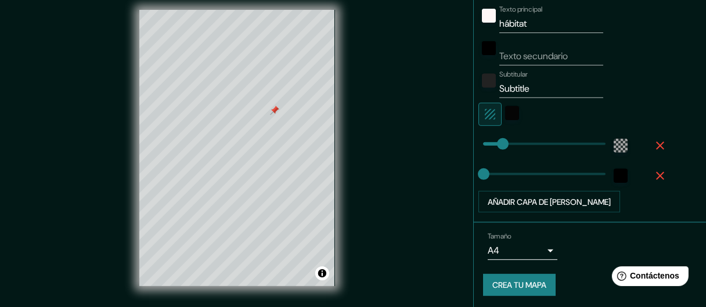
scroll to position [0, 0]
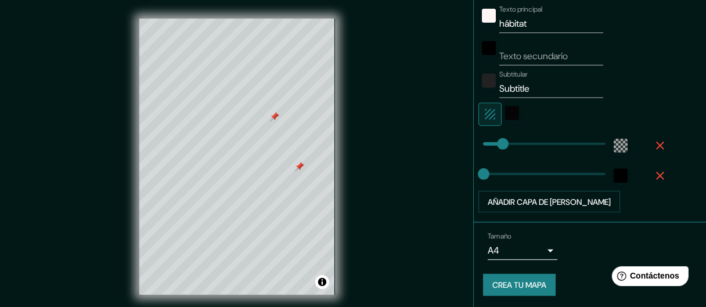
click at [382, 164] on div "Mappin Ubicación Tuxtla Gutiérrez, Chiapas, México Patas Estilo Disposición Bor…" at bounding box center [353, 166] width 706 height 332
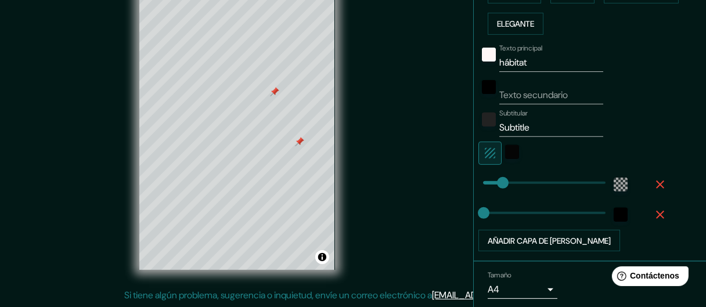
scroll to position [295, 0]
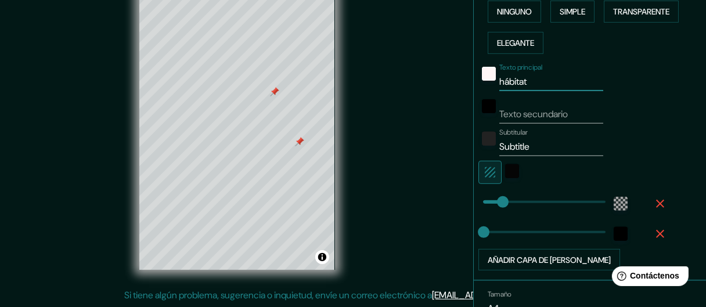
drag, startPoint x: 529, startPoint y: 78, endPoint x: 487, endPoint y: 85, distance: 42.3
click at [487, 85] on div "Texto principal hábitat" at bounding box center [573, 77] width 190 height 28
click at [576, 96] on div "Texto secundario" at bounding box center [551, 110] width 104 height 28
click at [535, 140] on input "Subtitle" at bounding box center [551, 147] width 104 height 19
drag, startPoint x: 533, startPoint y: 152, endPoint x: 490, endPoint y: 150, distance: 42.4
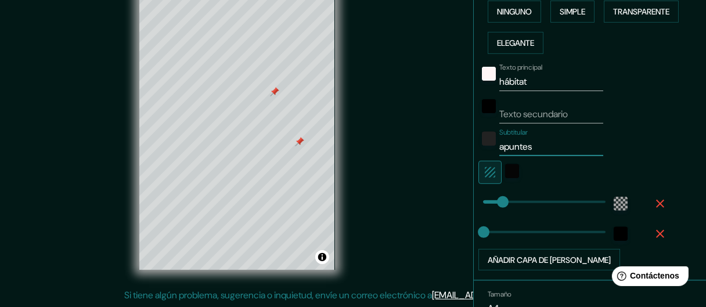
click at [499, 150] on input "apuntes" at bounding box center [551, 147] width 104 height 19
click at [482, 143] on div "color-222222" at bounding box center [489, 139] width 14 height 14
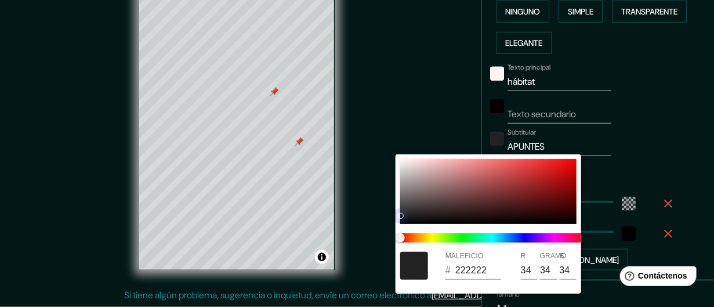
click at [403, 169] on div at bounding box center [488, 191] width 176 height 65
drag, startPoint x: 403, startPoint y: 169, endPoint x: 392, endPoint y: 148, distance: 24.1
click at [392, 148] on div "MALEFICIO # E2E2E2 R 226 GRAMO 226 B 226" at bounding box center [357, 153] width 714 height 307
click at [395, 142] on div at bounding box center [357, 153] width 714 height 307
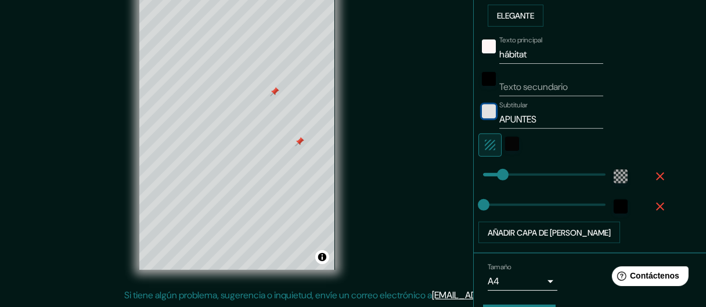
scroll to position [353, 0]
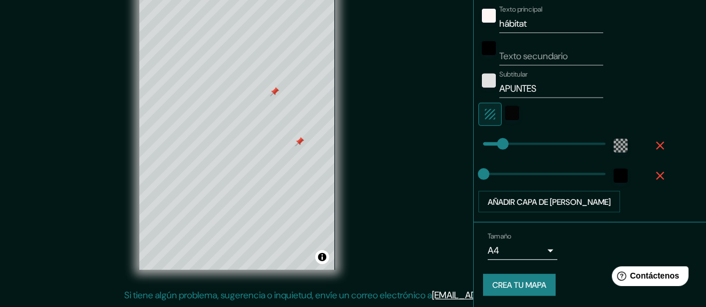
click at [526, 285] on font "Crea tu mapa" at bounding box center [519, 285] width 54 height 10
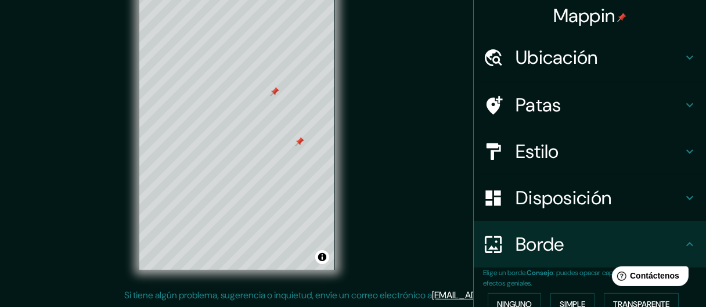
scroll to position [0, 0]
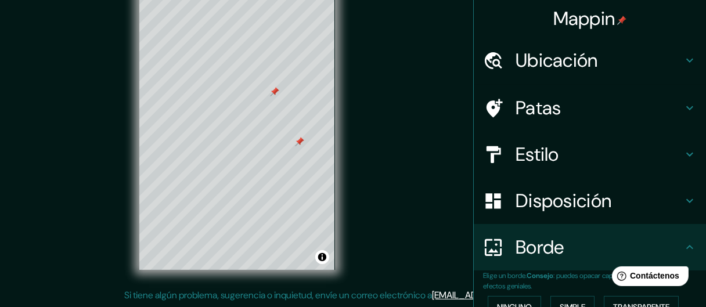
click at [540, 132] on div "Estilo" at bounding box center [590, 154] width 232 height 46
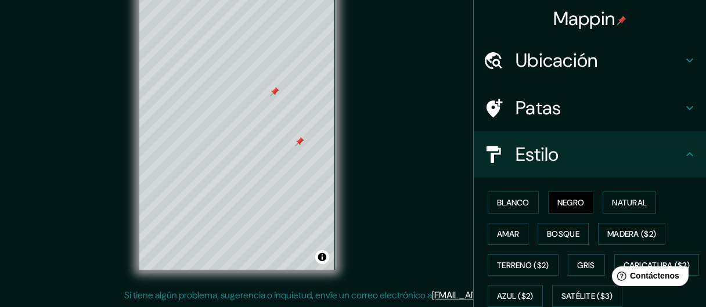
drag, startPoint x: 540, startPoint y: 114, endPoint x: 540, endPoint y: 121, distance: 6.4
click at [540, 115] on font "Patas" at bounding box center [538, 108] width 46 height 24
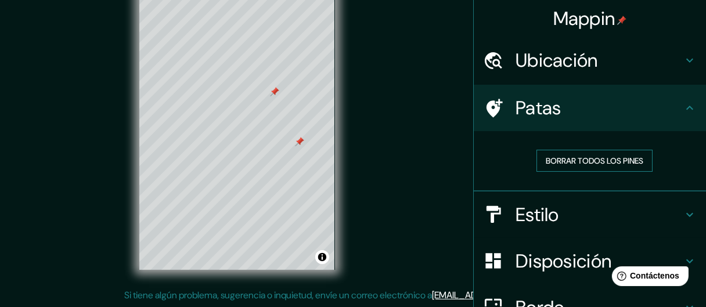
click at [571, 159] on font "Borrar todos los pines" at bounding box center [594, 161] width 97 height 10
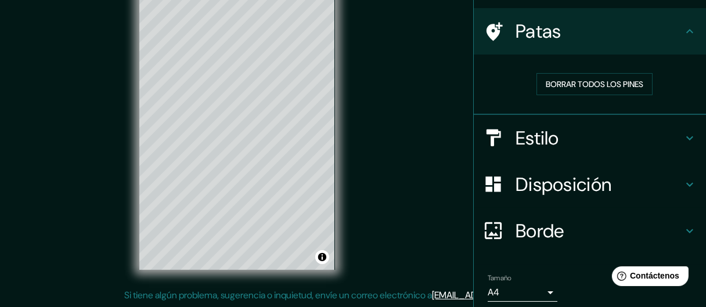
scroll to position [120, 0]
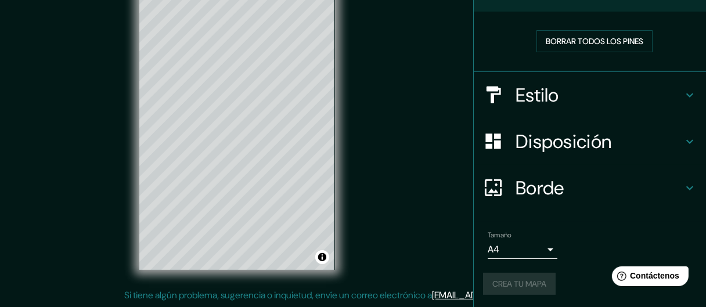
click at [533, 277] on div "Crea tu mapa" at bounding box center [590, 284] width 214 height 22
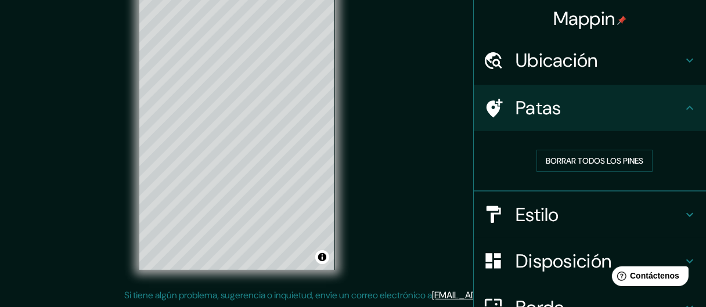
scroll to position [0, 0]
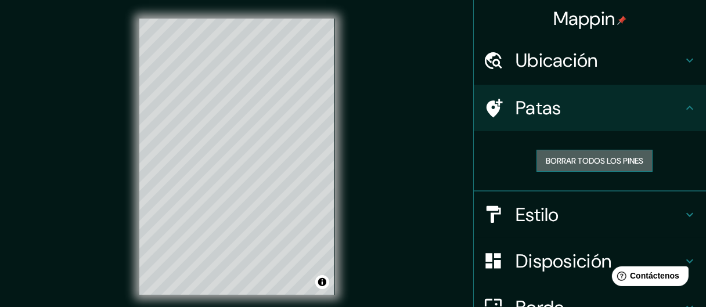
click at [562, 162] on font "Borrar todos los pines" at bounding box center [594, 161] width 97 height 10
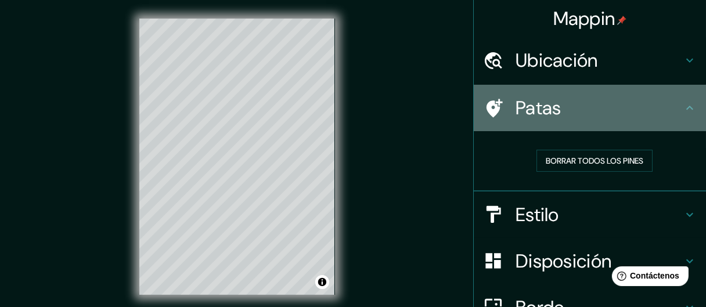
click at [687, 102] on icon at bounding box center [689, 108] width 14 height 14
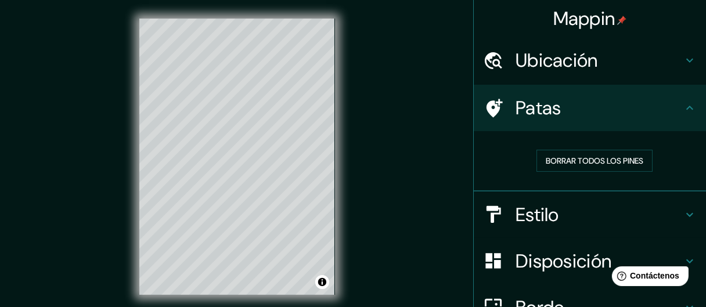
click at [682, 107] on icon at bounding box center [689, 108] width 14 height 14
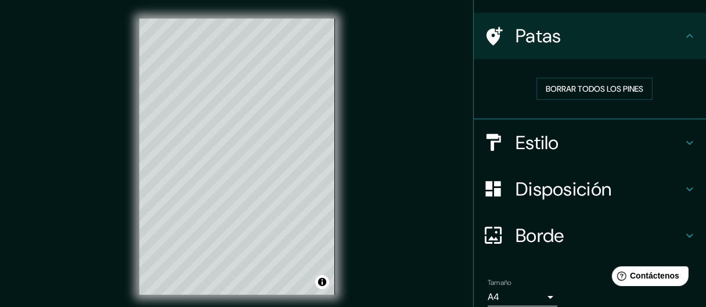
scroll to position [120, 0]
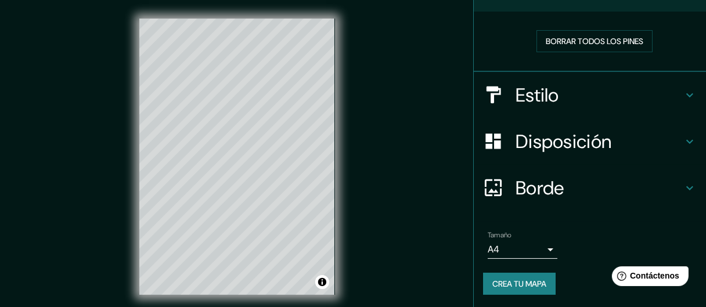
click at [492, 279] on font "Crea tu mapa" at bounding box center [519, 284] width 54 height 10
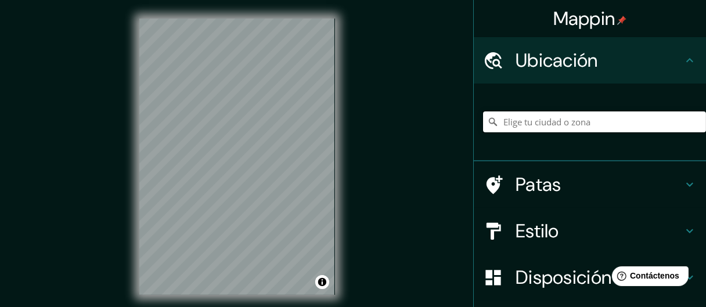
click at [509, 127] on input "Elige tu ciudad o zona" at bounding box center [594, 121] width 223 height 21
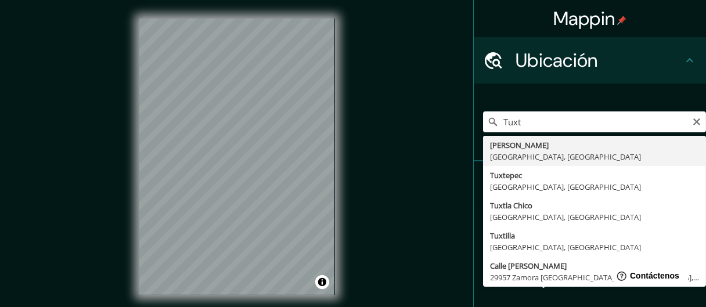
type input "Tuxtla Gutiérrez, Chiapas, México"
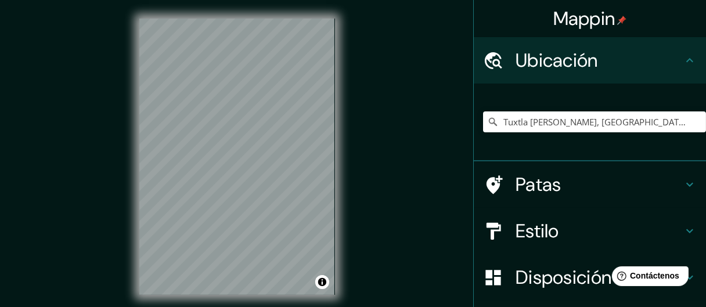
drag, startPoint x: 569, startPoint y: 187, endPoint x: 569, endPoint y: 203, distance: 15.7
click at [569, 187] on h4 "Patas" at bounding box center [598, 184] width 167 height 23
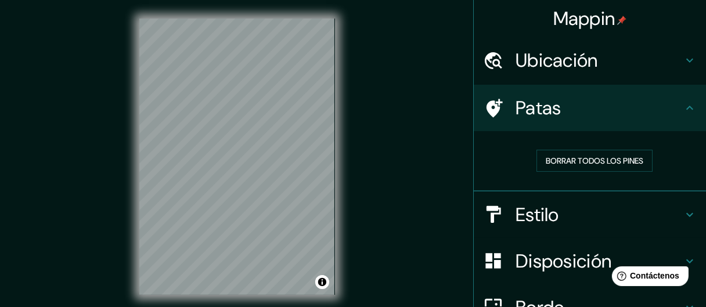
click at [564, 214] on h4 "Estilo" at bounding box center [598, 214] width 167 height 23
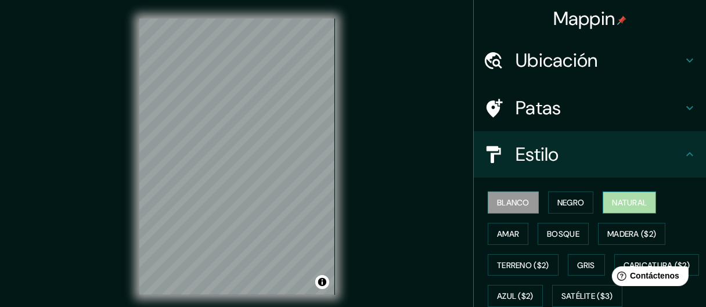
click at [624, 203] on font "Natural" at bounding box center [629, 202] width 35 height 10
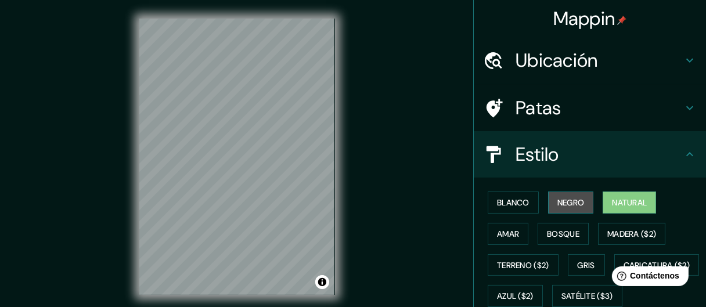
click at [557, 200] on font "Negro" at bounding box center [570, 202] width 27 height 10
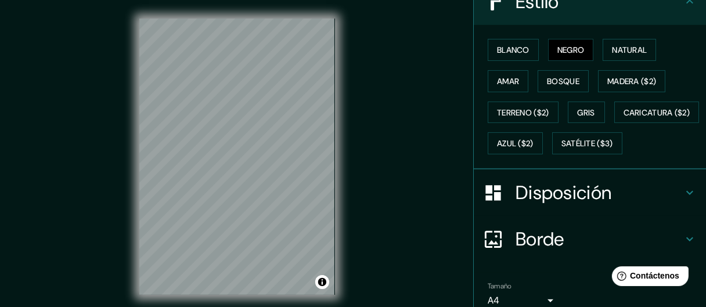
scroll to position [174, 0]
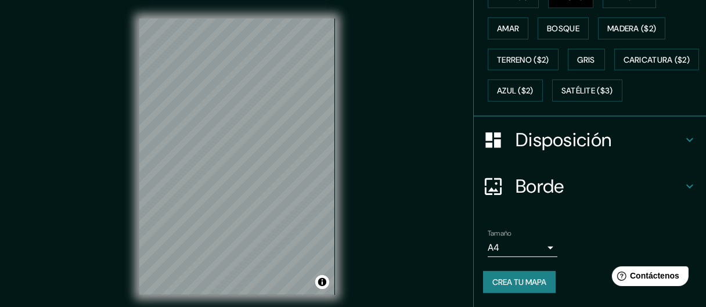
click at [537, 139] on font "Disposición" at bounding box center [563, 140] width 96 height 24
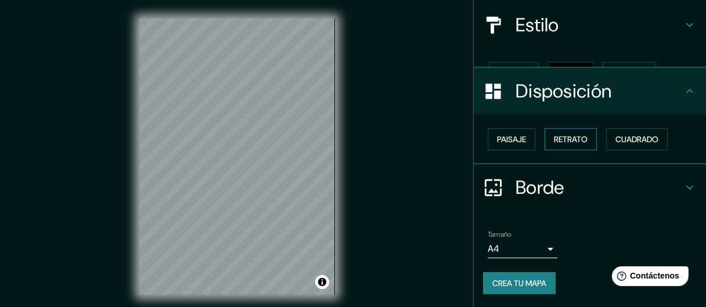
scroll to position [110, 0]
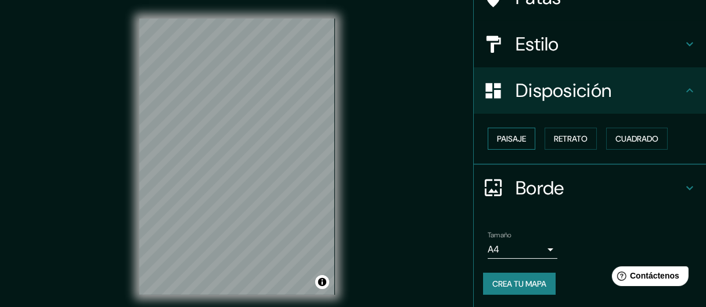
click at [515, 140] on font "Paisaje" at bounding box center [511, 138] width 29 height 10
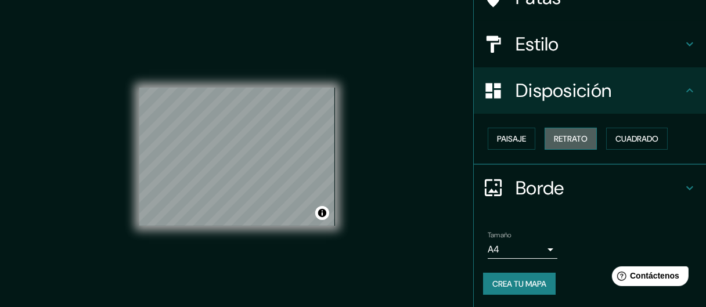
click at [573, 139] on font "Retrato" at bounding box center [571, 138] width 34 height 10
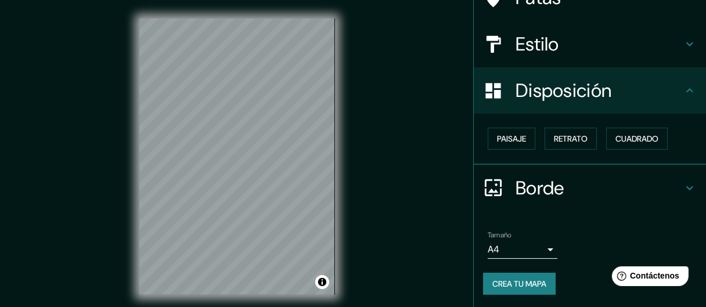
click at [528, 186] on font "Borde" at bounding box center [539, 188] width 49 height 24
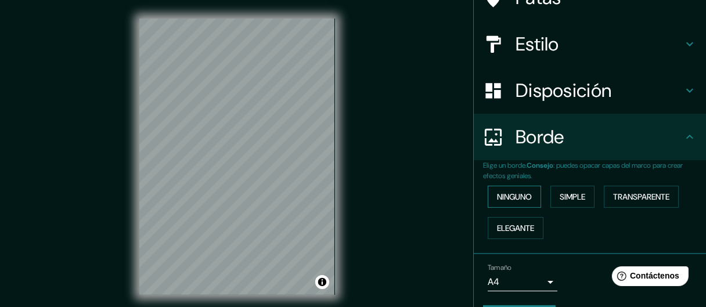
click at [518, 203] on font "Ninguno" at bounding box center [514, 196] width 35 height 15
click at [550, 196] on button "Simple" at bounding box center [572, 197] width 44 height 22
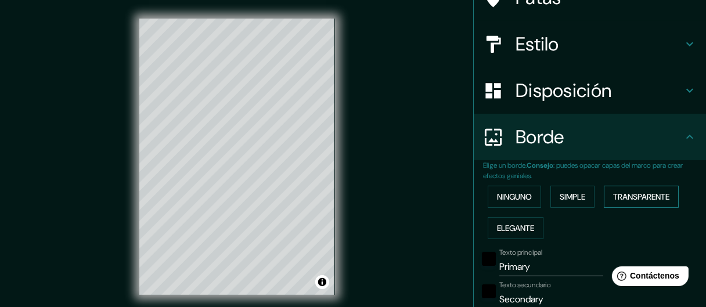
click at [613, 192] on font "Transparente" at bounding box center [641, 197] width 56 height 10
click at [522, 229] on font "Elegante" at bounding box center [515, 228] width 37 height 10
click at [627, 196] on font "Transparente" at bounding box center [641, 197] width 56 height 10
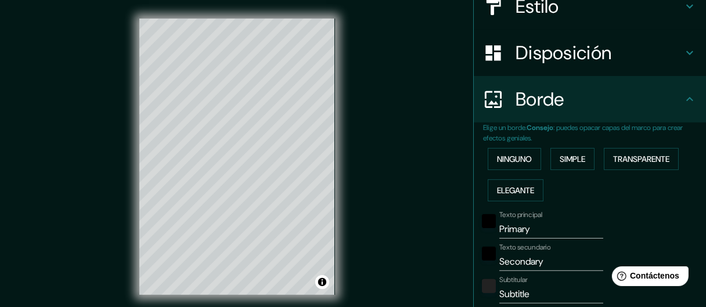
scroll to position [168, 0]
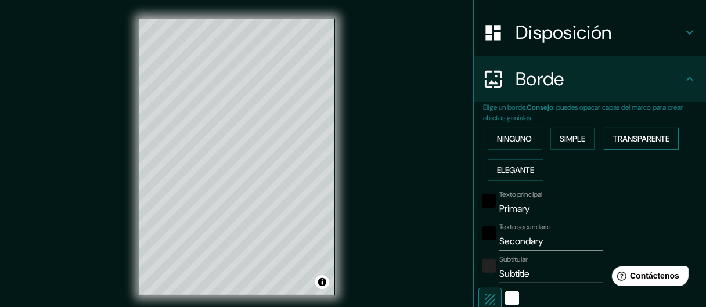
click at [630, 135] on font "Transparente" at bounding box center [641, 138] width 56 height 10
type input "161"
type input "27"
click at [630, 135] on font "Transparente" at bounding box center [641, 138] width 56 height 10
type input "161"
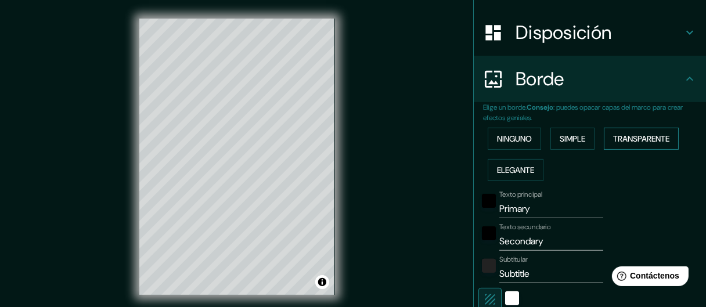
type input "27"
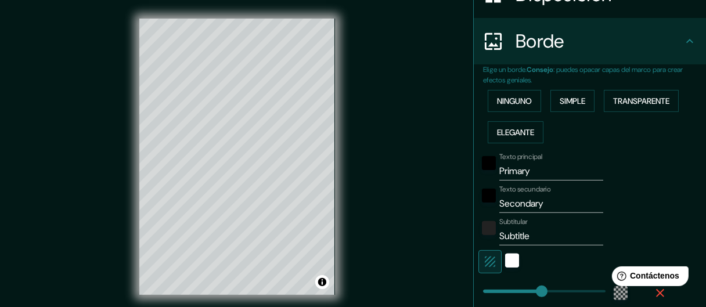
scroll to position [226, 0]
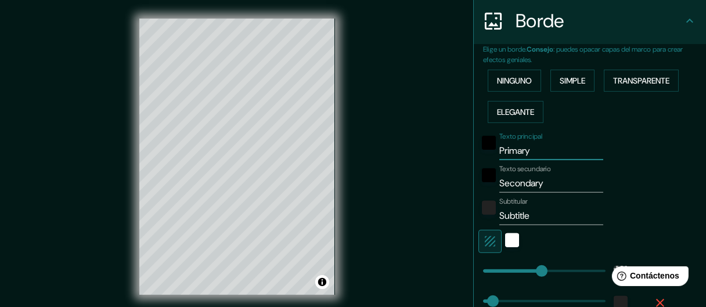
drag, startPoint x: 536, startPoint y: 154, endPoint x: 455, endPoint y: 169, distance: 82.0
click at [455, 169] on div "Mappin Ubicación Tuxtla Gutiérrez, Chiapas, México Patas Estilo Disposición Bor…" at bounding box center [353, 166] width 706 height 332
type input "161"
type input "27"
type input "h"
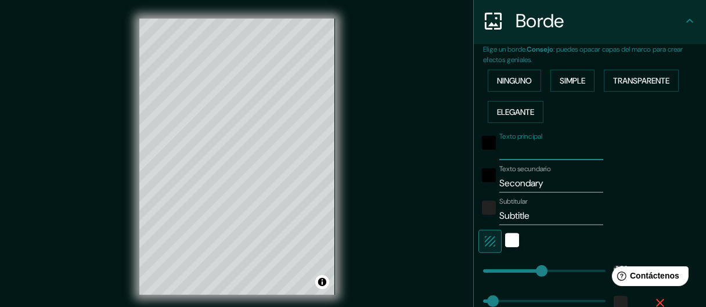
type input "161"
type input "27"
type input "há"
type input "161"
type input "27"
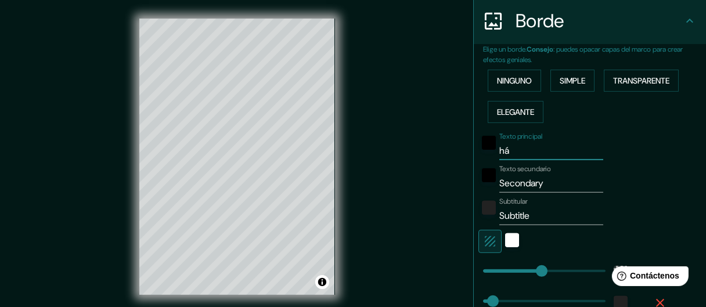
type input "háb"
type input "161"
type input "27"
type input "hábo"
type input "161"
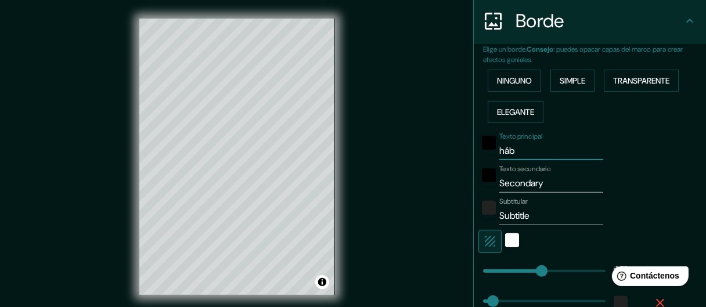
type input "27"
type input "hábot"
type input "161"
type input "27"
type input "hábo}"
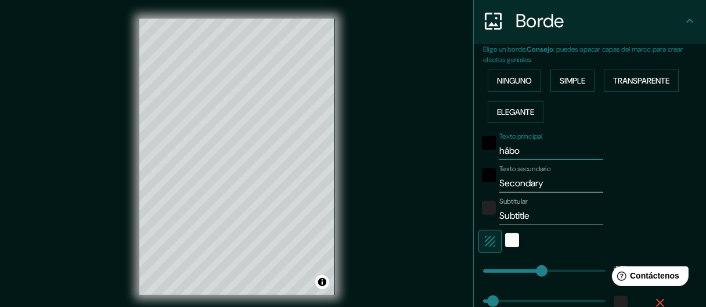
type input "161"
type input "27"
type input "hábo"
type input "161"
type input "27"
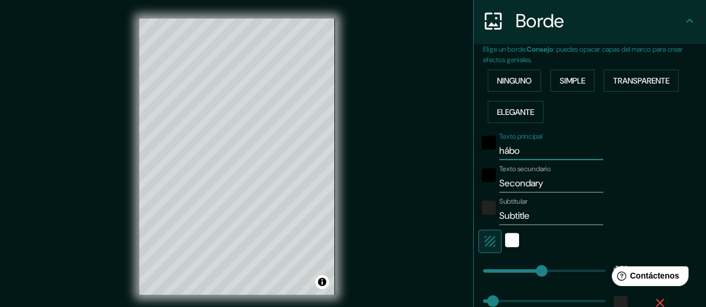
type input "háb"
type input "161"
type input "27"
type input "hábi"
type input "161"
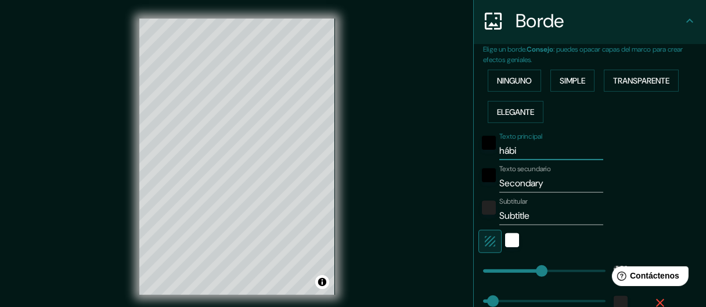
type input "27"
type input "hábit"
type input "161"
type input "27"
type input "hábita"
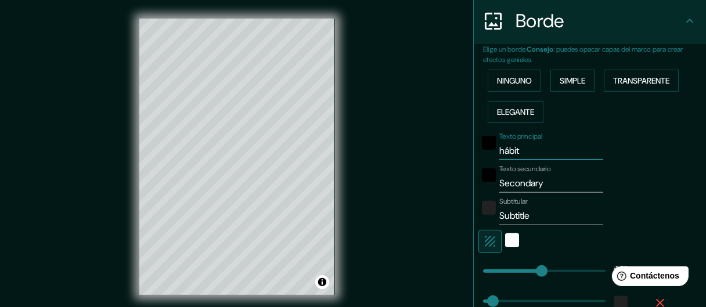
type input "161"
type input "27"
type input "hábitat"
type input "161"
type input "27"
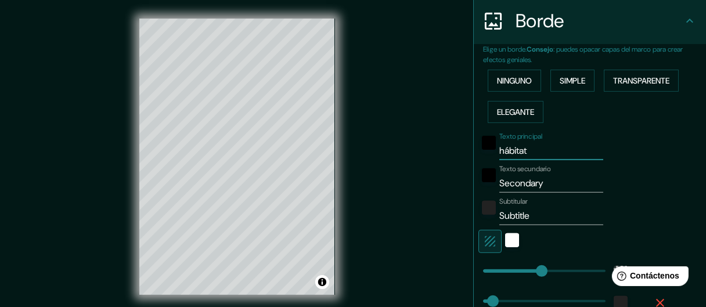
type input "hábitat"
drag, startPoint x: 536, startPoint y: 184, endPoint x: 483, endPoint y: 183, distance: 53.4
click at [483, 183] on div "Texto secundario Secondary" at bounding box center [573, 179] width 190 height 28
type input "161"
type input "27"
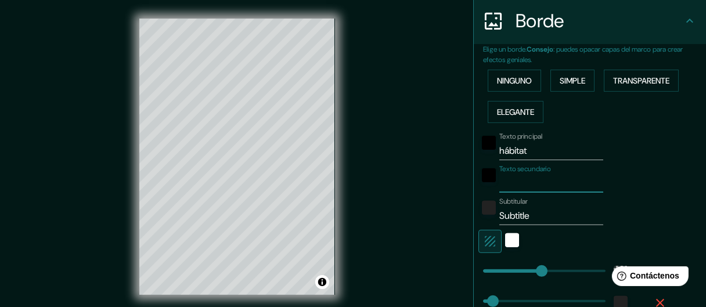
type input "a"
type input "161"
type input "27"
type input "ap"
type input "161"
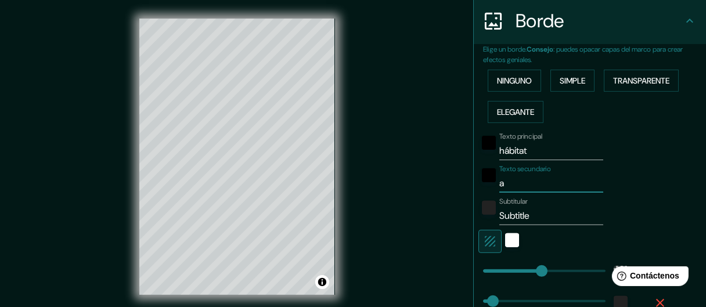
type input "27"
type input "apu"
type input "161"
type input "27"
type input "apun"
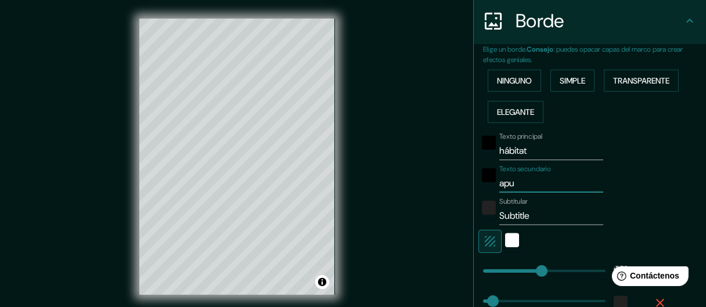
type input "161"
type input "27"
type input "apunt"
type input "161"
type input "27"
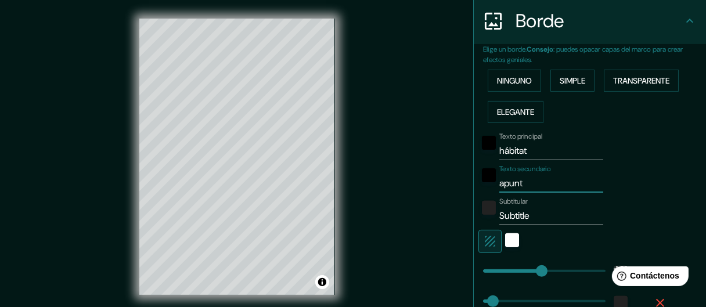
type input "apunte"
type input "161"
type input "27"
type input "apuntes"
type input "161"
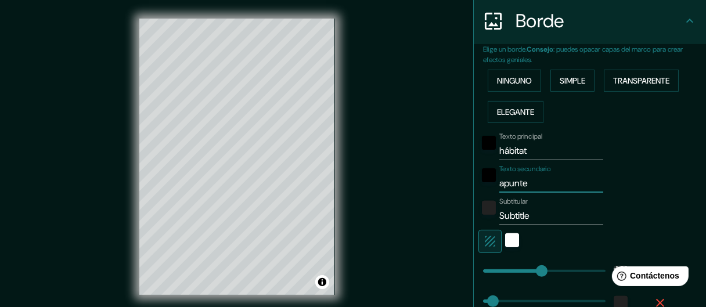
type input "27"
type input "apunte"
type input "161"
type input "27"
type input "apuntes"
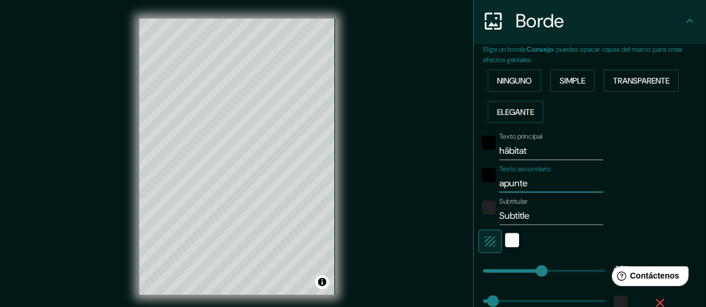
type input "161"
type input "27"
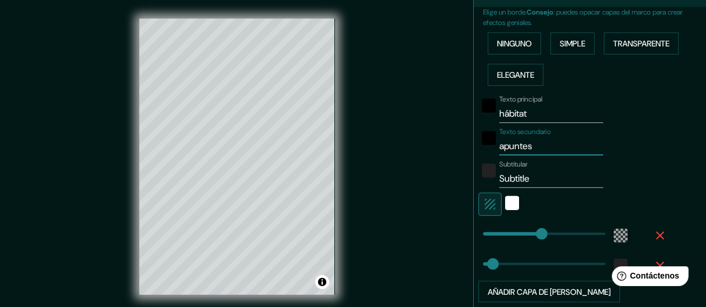
scroll to position [284, 0]
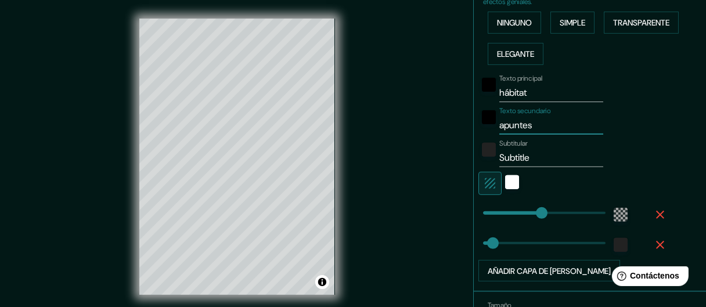
drag, startPoint x: 536, startPoint y: 122, endPoint x: 491, endPoint y: 127, distance: 45.5
click at [499, 127] on input "apuntes" at bounding box center [551, 125] width 104 height 19
type input "161"
type input "27"
drag, startPoint x: 525, startPoint y: 93, endPoint x: 479, endPoint y: 97, distance: 46.0
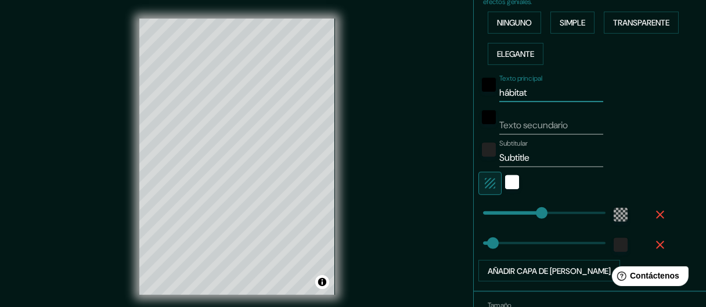
click at [479, 97] on div "Texto principal hábitat" at bounding box center [573, 88] width 190 height 28
click at [512, 128] on input "Texto secundario" at bounding box center [551, 125] width 104 height 19
paste input "hábitat"
type input "hábitat"
type input "161"
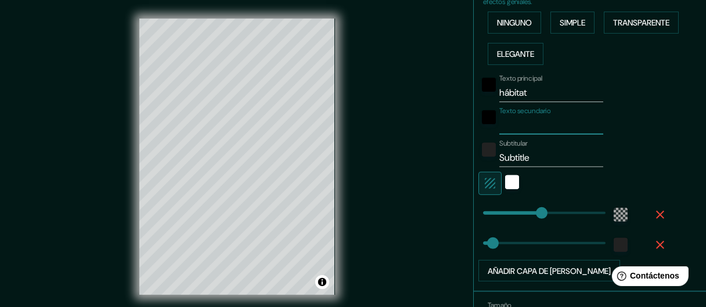
type input "27"
type input "hábitat"
drag, startPoint x: 527, startPoint y: 93, endPoint x: 493, endPoint y: 98, distance: 34.1
click at [499, 98] on input "hábitat" at bounding box center [551, 93] width 104 height 19
type input "h"
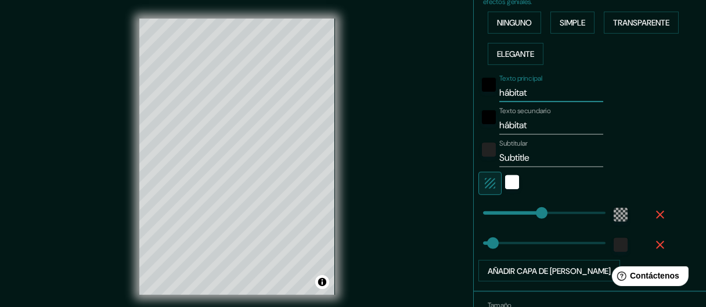
type input "161"
type input "27"
click at [517, 99] on input "h" at bounding box center [551, 93] width 104 height 19
type input "161"
type input "27"
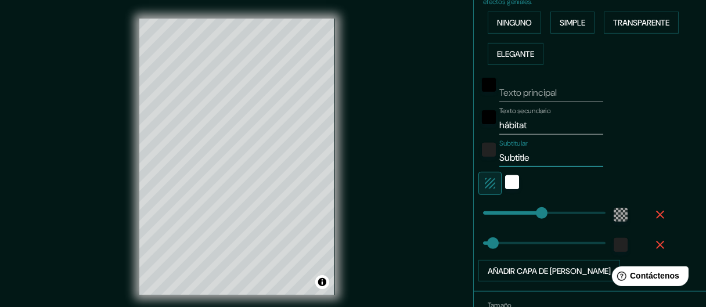
drag, startPoint x: 528, startPoint y: 151, endPoint x: 495, endPoint y: 164, distance: 34.7
click at [499, 162] on input "Subtitle" at bounding box center [551, 158] width 104 height 19
click at [491, 166] on div "Texto principal Texto secundario hábitat Subtitular Subtitle Añadir capa de mar…" at bounding box center [576, 176] width 186 height 212
type input "S"
type input "161"
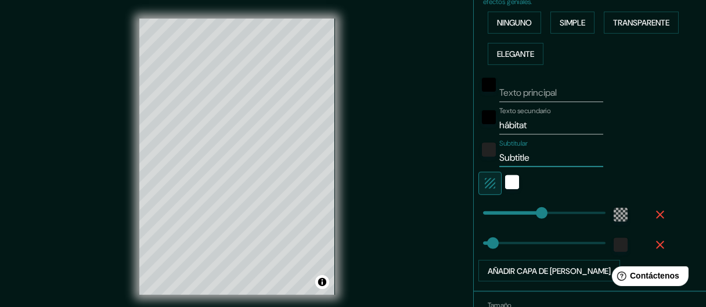
type input "27"
type input "161"
type input "27"
paste input "hábitat"
type input "hábitat"
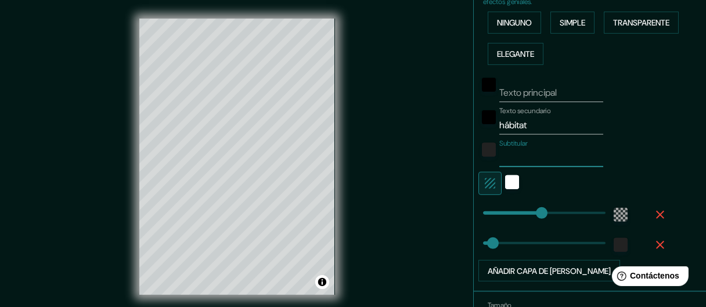
type input "161"
type input "27"
type input "hábita"
type input "161"
type input "27"
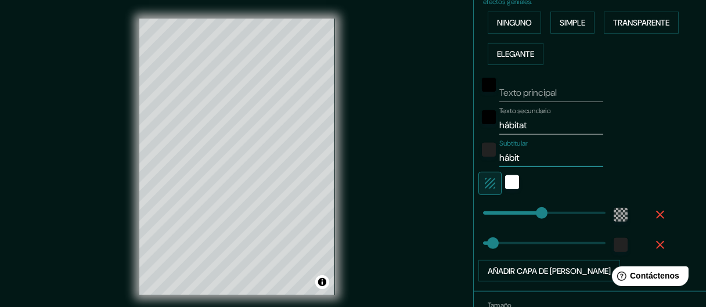
type input "hábi"
type input "161"
type input "27"
type input "háb"
type input "161"
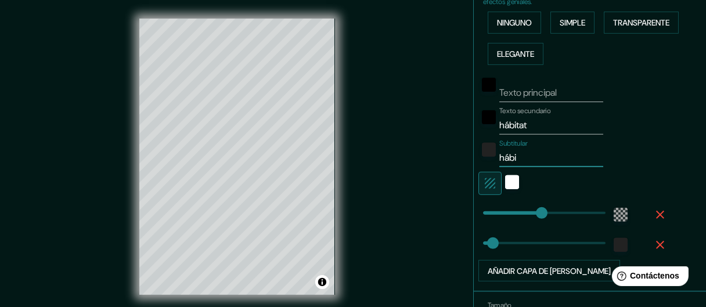
type input "27"
type input "há"
type input "161"
type input "27"
type input "h"
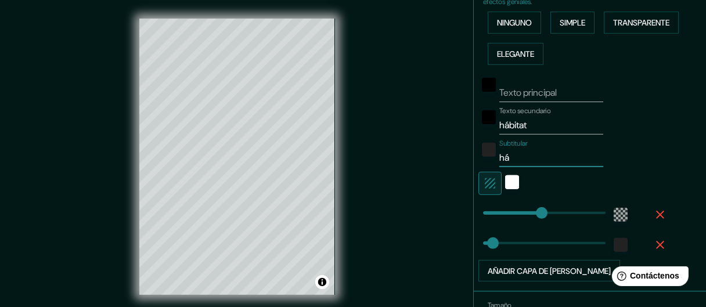
type input "161"
type input "27"
type input "161"
type input "27"
type input "P"
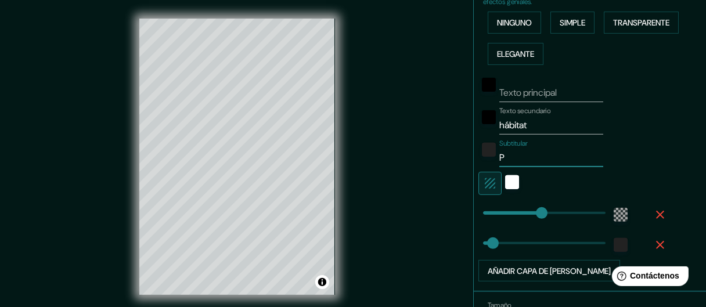
type input "161"
type input "27"
type input "PU"
type input "161"
type input "27"
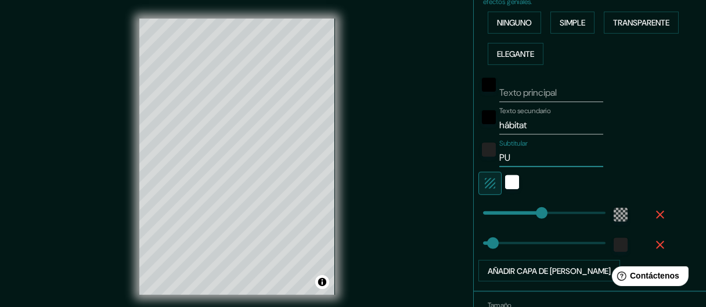
type input "PUN"
type input "161"
type input "27"
type input "PUNT"
type input "161"
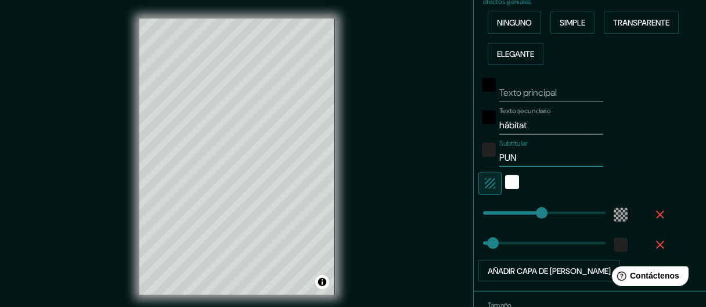
type input "27"
type input "PUNTE"
type input "161"
type input "27"
type input "PUNTES"
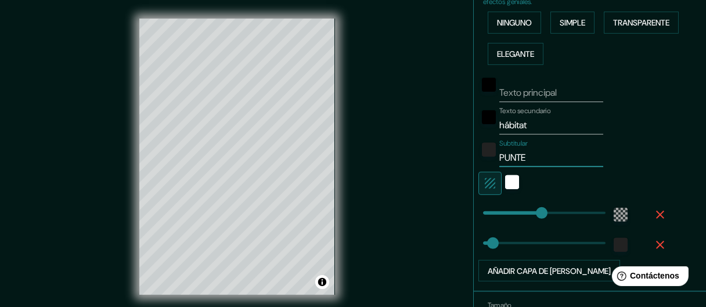
type input "161"
type input "27"
click at [499, 154] on input "PUNTES" at bounding box center [551, 158] width 104 height 19
type input "APUNTES"
type input "161"
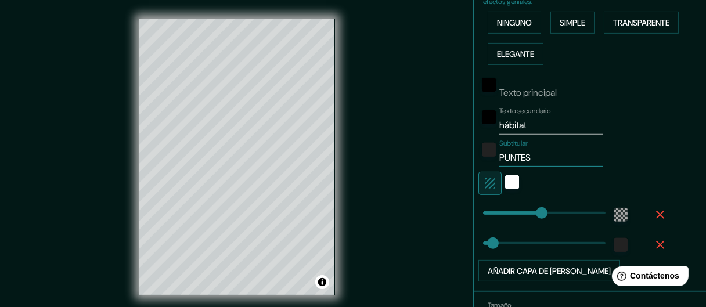
type input "27"
type input "APUNTES"
click at [505, 175] on div "blanco" at bounding box center [512, 182] width 14 height 14
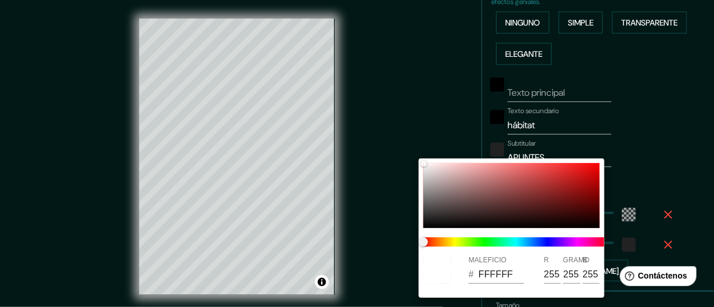
drag, startPoint x: 416, startPoint y: 226, endPoint x: 429, endPoint y: 220, distance: 14.6
click at [421, 225] on div "MALEFICIO # FFFFFF R 255 GRAMO 255 B 255" at bounding box center [357, 153] width 714 height 307
type input "161"
type input "27"
type input "000000"
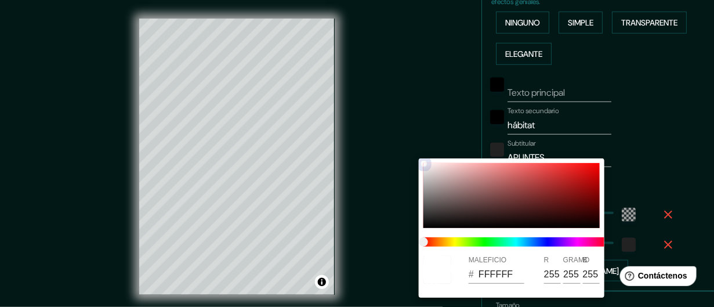
type input "0"
type input "161"
type input "27"
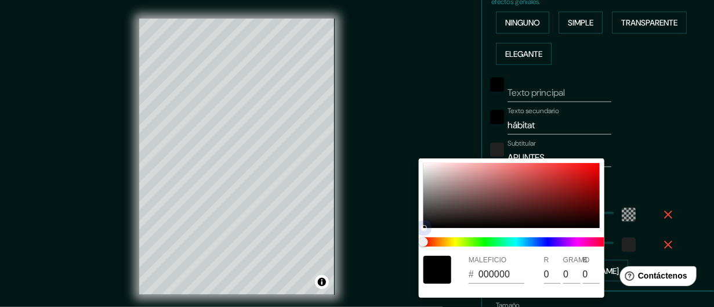
type input "292828"
type input "41"
type input "40"
type input "161"
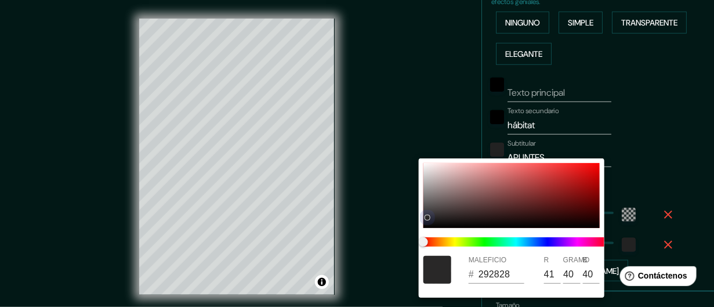
type input "27"
type input "1C1B1B"
type input "28"
type input "27"
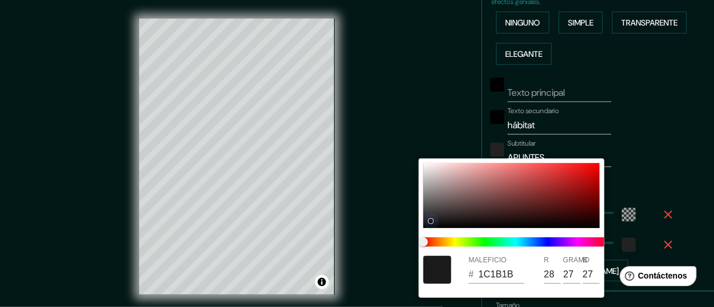
type input "161"
type input "27"
type input "000000"
type input "0"
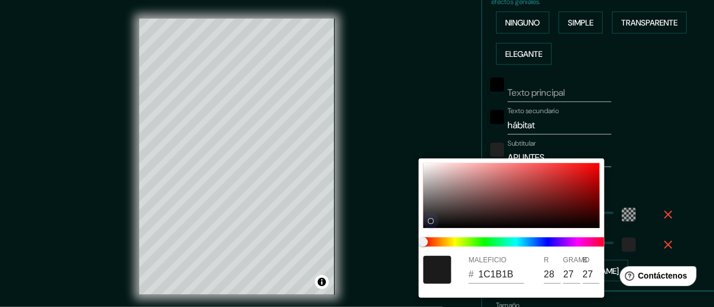
type input "0"
type input "161"
type input "27"
type input "161"
type input "27"
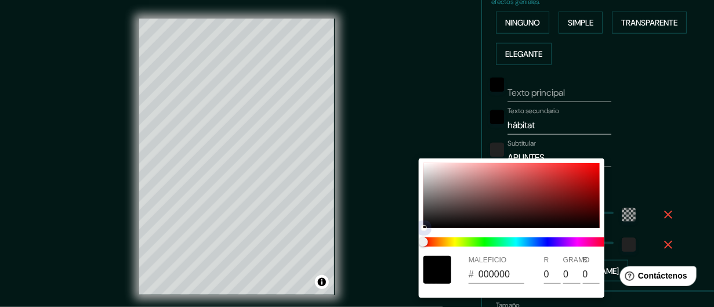
drag, startPoint x: 429, startPoint y: 220, endPoint x: 381, endPoint y: 262, distance: 63.3
click at [405, 246] on div "MALEFICIO # 000000 R 0 GRAMO 0 B 0" at bounding box center [357, 153] width 714 height 307
click at [490, 120] on div at bounding box center [357, 153] width 714 height 307
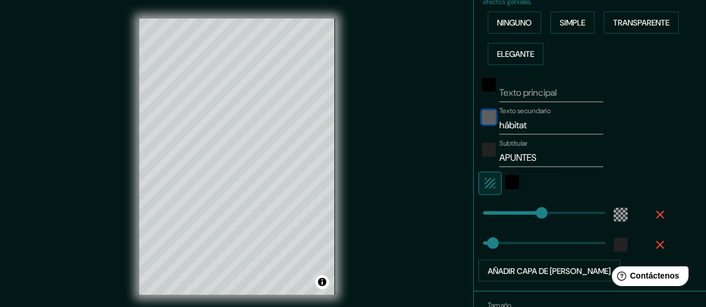
click at [482, 120] on div "negro" at bounding box center [489, 117] width 14 height 14
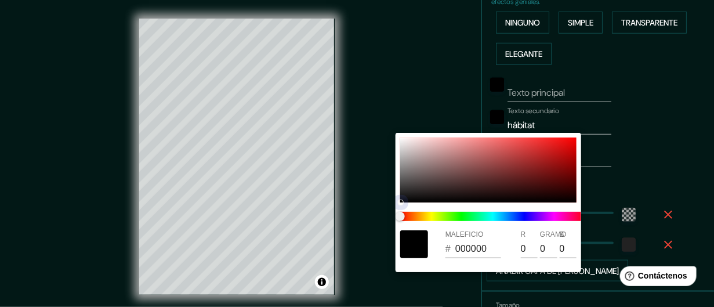
type input "161"
type input "27"
type input "E6E3E3"
type input "230"
type input "227"
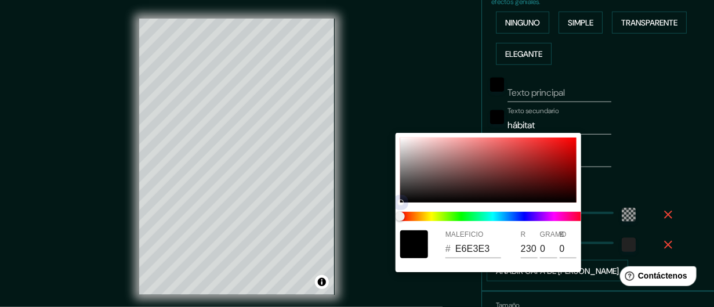
type input "227"
drag, startPoint x: 401, startPoint y: 195, endPoint x: 402, endPoint y: 118, distance: 77.2
click at [402, 118] on div "MALEFICIO # E6E3E3 R 230 GRAMO 227 B 227" at bounding box center [357, 153] width 714 height 307
click at [489, 78] on div at bounding box center [357, 153] width 714 height 307
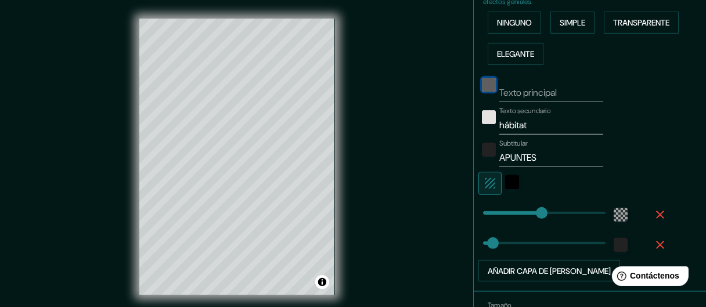
click at [482, 83] on div "negro" at bounding box center [489, 85] width 14 height 14
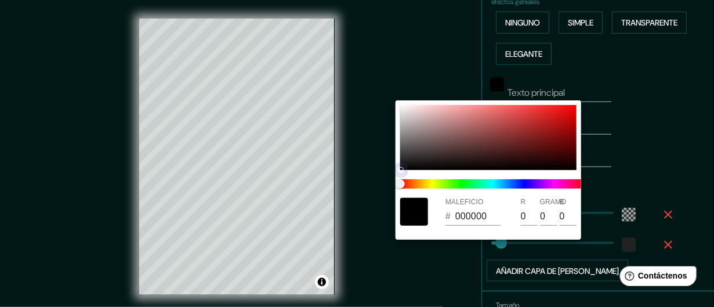
type input "161"
type input "27"
type input "737373"
type input "115"
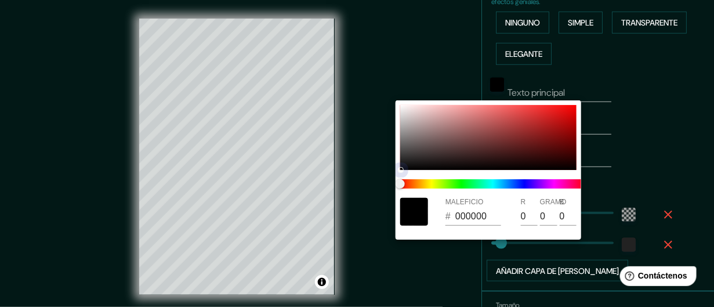
type input "115"
drag, startPoint x: 402, startPoint y: 167, endPoint x: 396, endPoint y: 94, distance: 73.4
click at [396, 94] on div "MALEFICIO # 737373 R 115 GRAMO 115 B 115" at bounding box center [357, 153] width 714 height 307
click at [446, 89] on div at bounding box center [357, 153] width 714 height 307
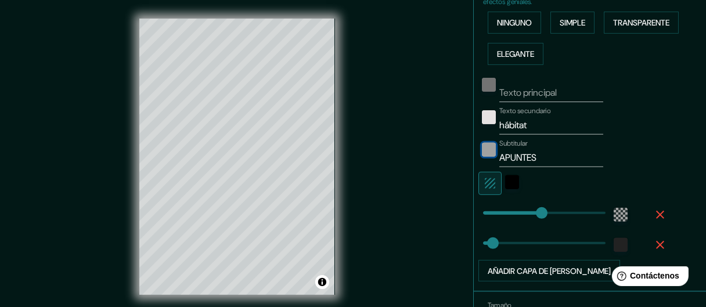
click at [482, 149] on div "color-222222" at bounding box center [489, 150] width 14 height 14
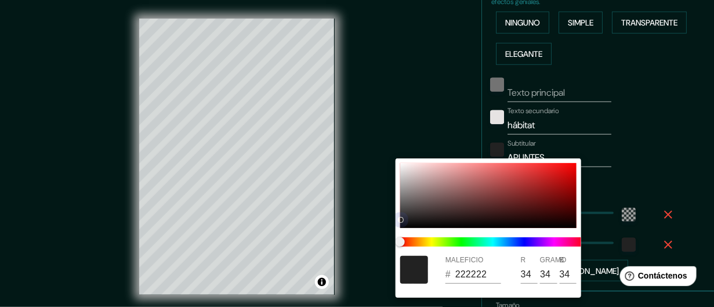
click at [412, 172] on div at bounding box center [488, 195] width 176 height 65
type input "161"
type input "27"
type input "DACCCC"
type input "218"
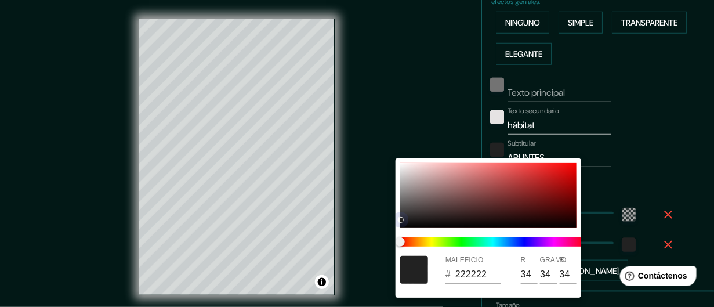
type input "204"
type input "161"
type input "27"
type input "E8DBDB"
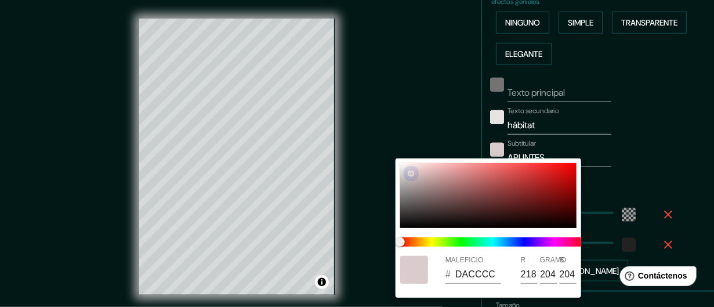
type input "232"
type input "219"
type input "161"
type input "27"
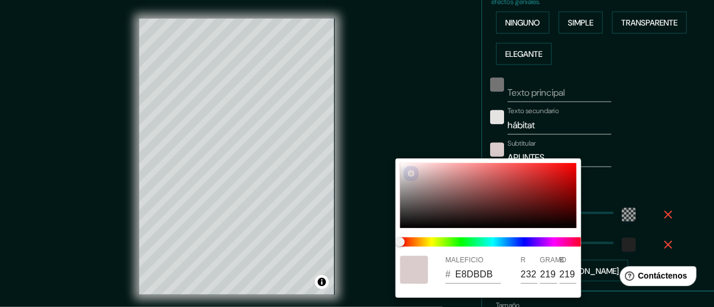
type input "EAE4E4"
type input "234"
type input "228"
type input "161"
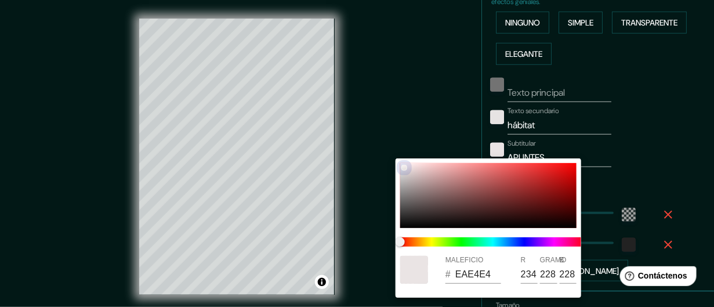
type input "27"
type input "EFEAEA"
type input "239"
drag, startPoint x: 411, startPoint y: 171, endPoint x: 403, endPoint y: 167, distance: 9.9
click at [403, 167] on div at bounding box center [404, 167] width 5 height 5
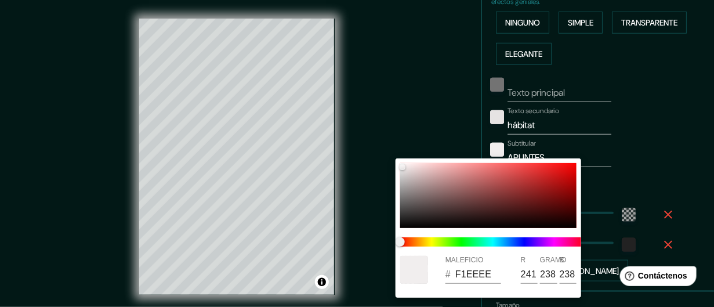
click at [411, 121] on div at bounding box center [357, 153] width 714 height 307
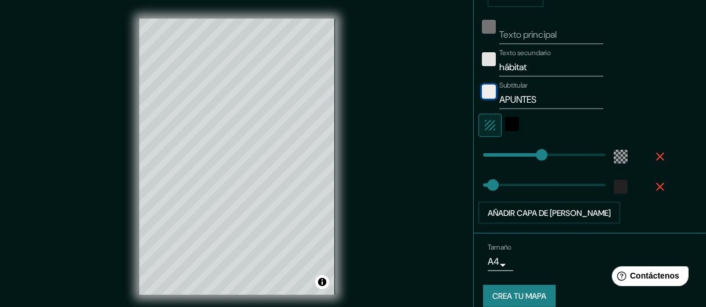
scroll to position [353, 0]
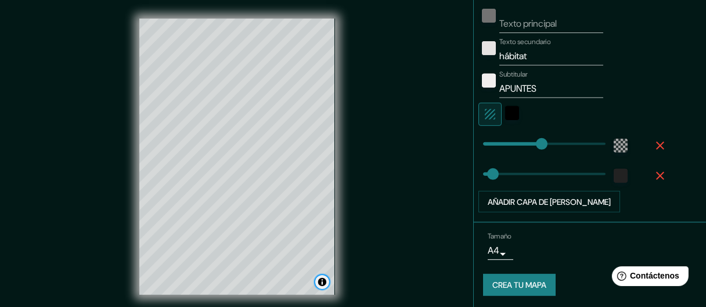
click at [322, 279] on button "Activar o desactivar atribución" at bounding box center [322, 282] width 14 height 14
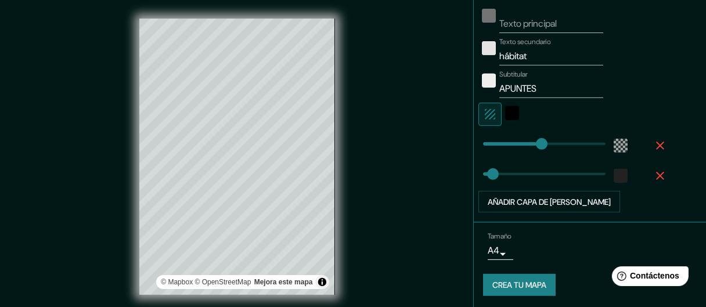
click at [411, 257] on div "Mappin Ubicación Tuxtla Gutiérrez, Chiapas, México Patas Estilo Disposición Bor…" at bounding box center [353, 166] width 706 height 332
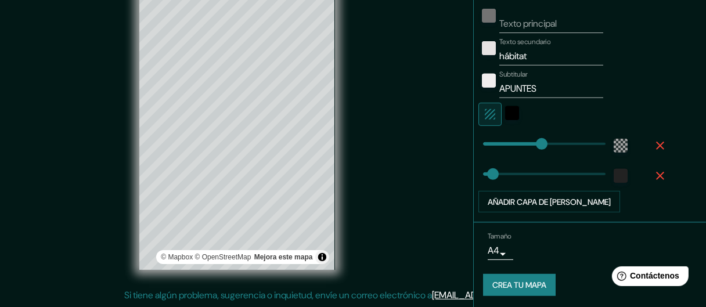
scroll to position [0, 0]
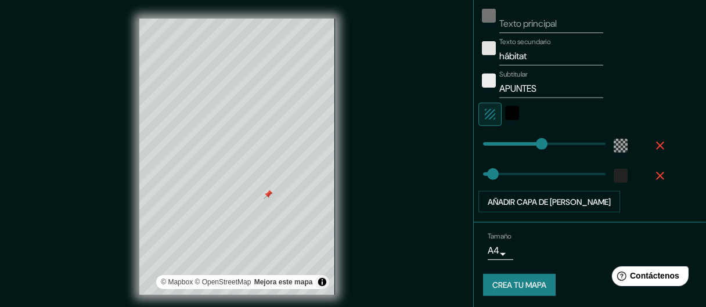
click at [505, 281] on font "Crea tu mapa" at bounding box center [519, 285] width 54 height 10
drag, startPoint x: 504, startPoint y: 275, endPoint x: 559, endPoint y: 260, distance: 57.0
click at [559, 260] on div "Tamaño A4 single" at bounding box center [590, 245] width 214 height 37
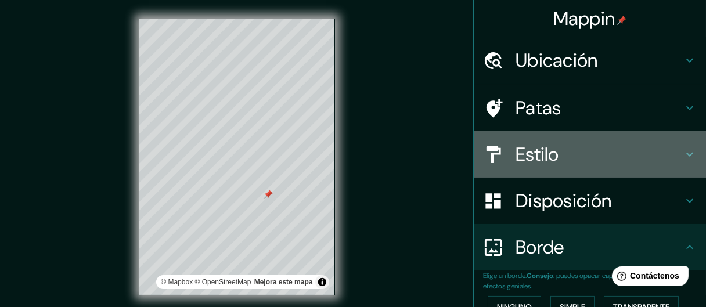
click at [524, 156] on font "Estilo" at bounding box center [537, 154] width 44 height 24
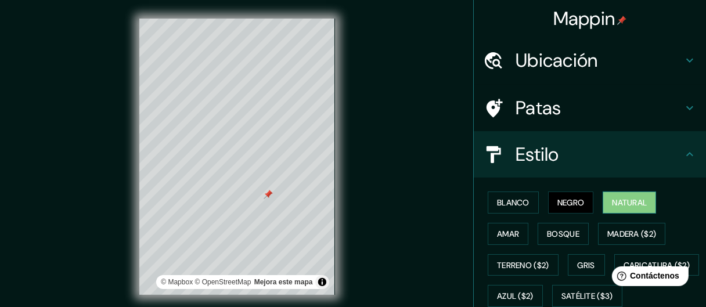
click at [609, 192] on button "Natural" at bounding box center [628, 203] width 53 height 22
click at [503, 223] on button "Amar" at bounding box center [507, 234] width 41 height 22
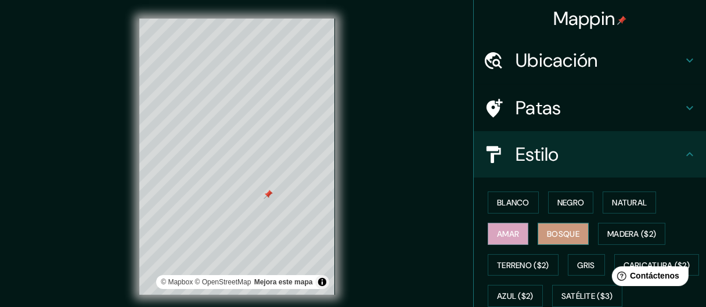
click at [537, 225] on button "Bosque" at bounding box center [562, 234] width 51 height 22
click at [501, 210] on button "Blanco" at bounding box center [512, 203] width 51 height 22
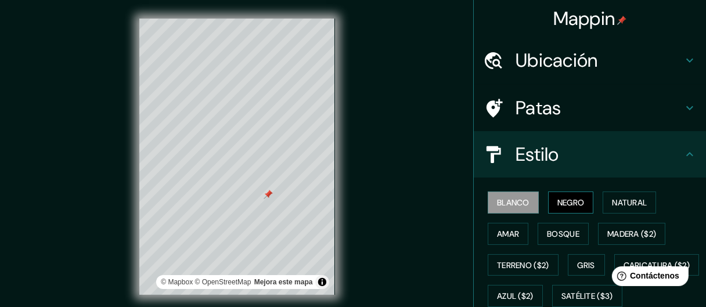
click at [548, 207] on button "Negro" at bounding box center [571, 203] width 46 height 22
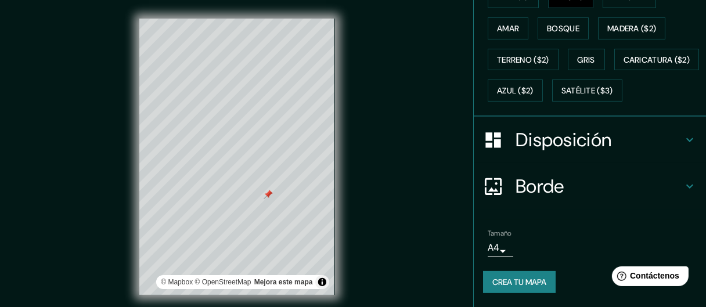
scroll to position [232, 0]
click at [540, 274] on button "Crea tu mapa" at bounding box center [519, 282] width 73 height 22
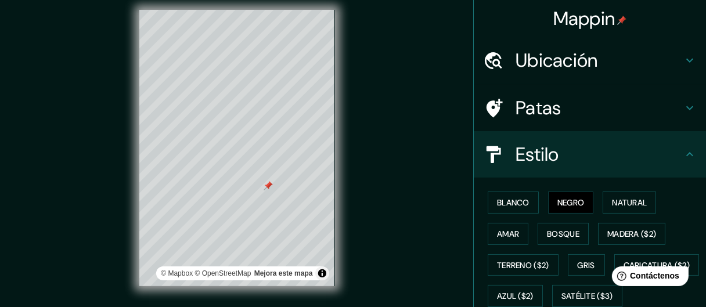
scroll to position [0, 0]
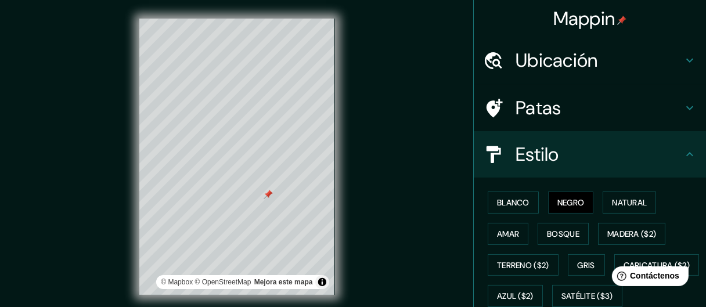
click at [573, 80] on div "Ubicación" at bounding box center [590, 60] width 232 height 46
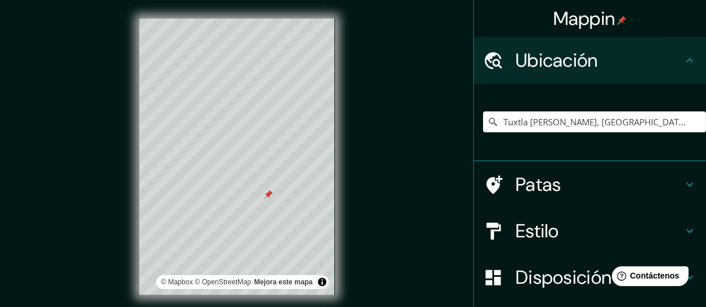
click at [581, 179] on h4 "Patas" at bounding box center [598, 184] width 167 height 23
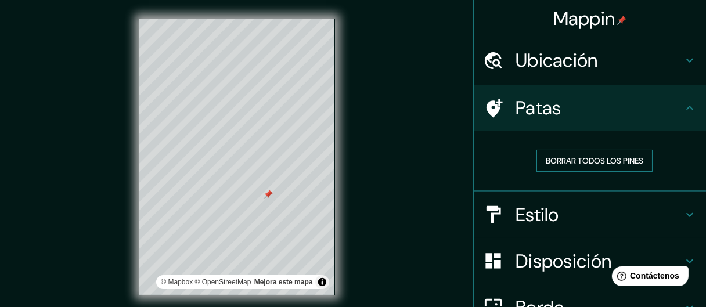
drag, startPoint x: 594, startPoint y: 145, endPoint x: 598, endPoint y: 157, distance: 13.4
click at [601, 161] on font "Borrar todos los pines" at bounding box center [594, 161] width 97 height 10
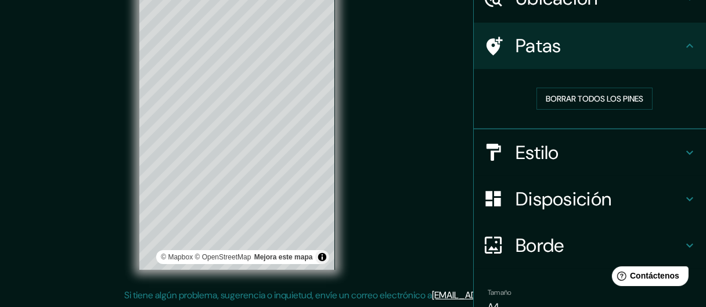
scroll to position [120, 0]
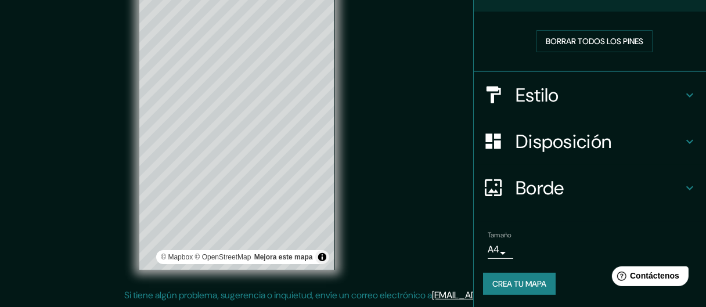
click at [541, 275] on button "Crea tu mapa" at bounding box center [519, 284] width 73 height 22
click at [544, 270] on div "Tamaño A4 single Crea tu mapa" at bounding box center [590, 265] width 214 height 78
click at [543, 273] on div "Crea tu mapa" at bounding box center [590, 284] width 214 height 22
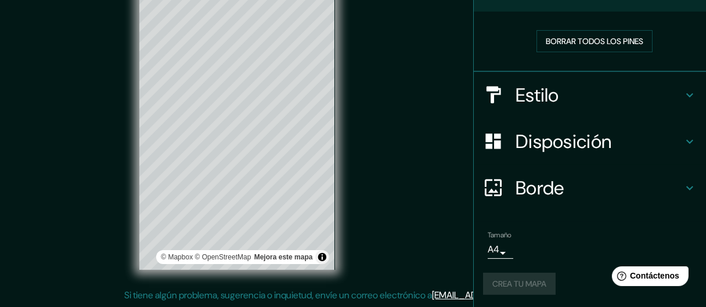
click at [543, 273] on div "Crea tu mapa" at bounding box center [590, 284] width 214 height 22
click at [544, 273] on div "Crea tu mapa" at bounding box center [590, 284] width 214 height 22
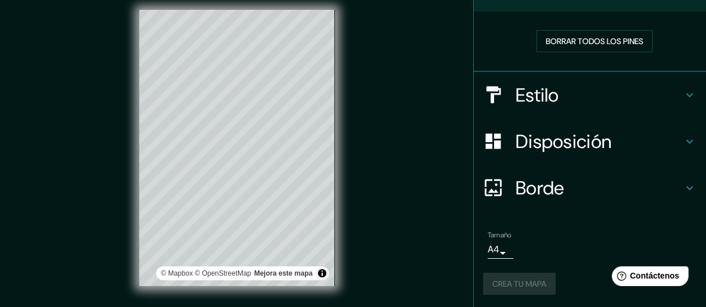
scroll to position [0, 0]
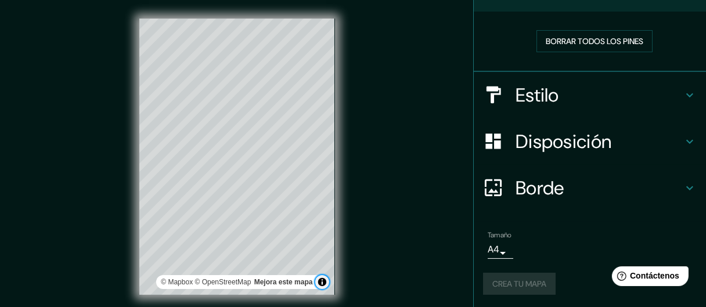
click at [322, 286] on button "Activar o desactivar atribución" at bounding box center [322, 282] width 14 height 14
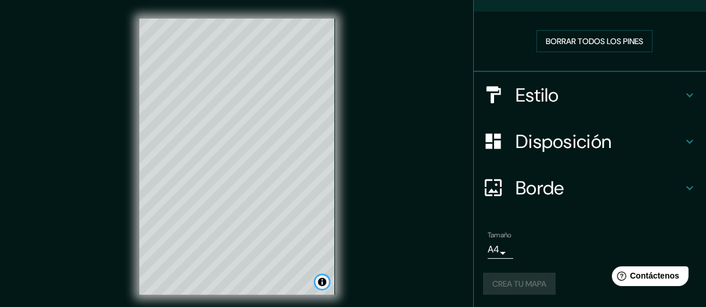
click at [322, 286] on button "Activar o desactivar atribución" at bounding box center [322, 282] width 14 height 14
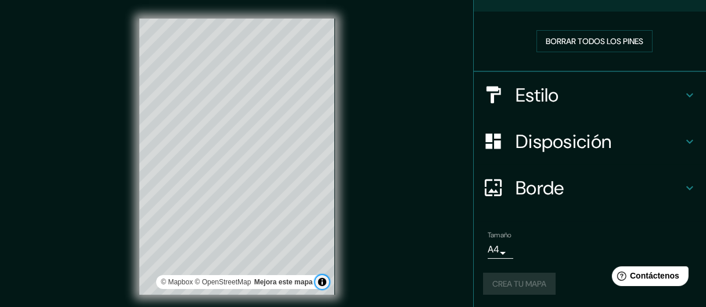
click at [322, 286] on button "Activar o desactivar atribución" at bounding box center [322, 282] width 14 height 14
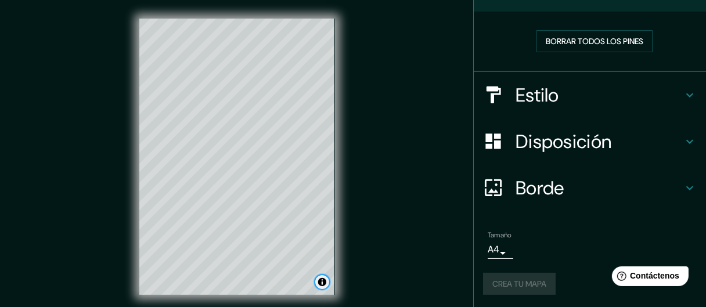
click at [322, 286] on button "Activar o desactivar atribución" at bounding box center [322, 282] width 14 height 14
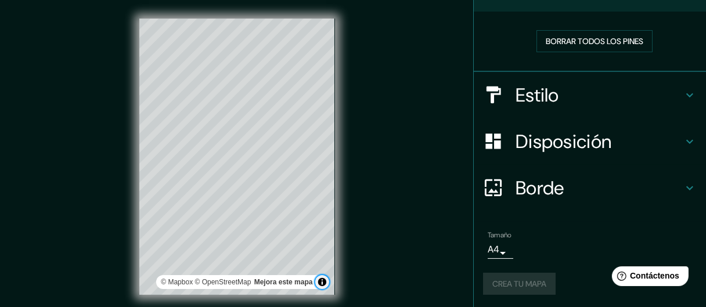
click at [322, 286] on button "Activar o desactivar atribución" at bounding box center [322, 282] width 14 height 14
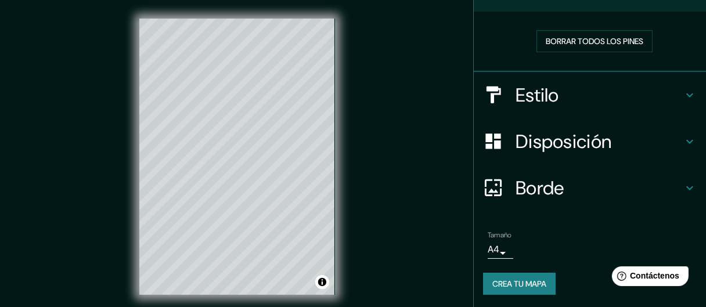
click at [295, 294] on div "© Mapbox © OpenStreetMap Mejora este mapa" at bounding box center [237, 156] width 233 height 313
click at [489, 290] on button "Crea tu mapa" at bounding box center [519, 284] width 73 height 22
click at [486, 242] on body "Mappin Ubicación Tuxtla Gutiérrez, Chiapas, México Patas Borrar todos los pines…" at bounding box center [353, 153] width 706 height 307
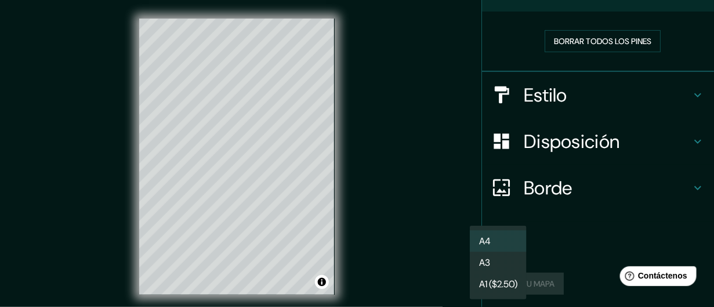
click at [503, 256] on li "A3" at bounding box center [498, 262] width 57 height 21
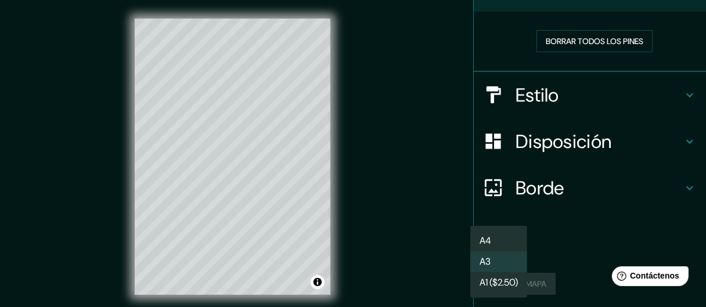
click at [501, 247] on body "Mappin Ubicación Tuxtla Gutiérrez, Chiapas, México Patas Borrar todos los pines…" at bounding box center [353, 153] width 706 height 307
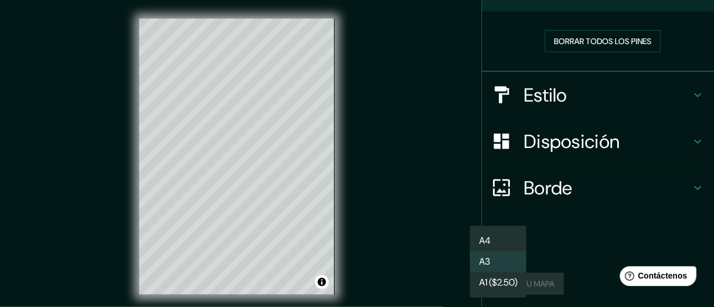
click at [502, 235] on li "A4" at bounding box center [498, 240] width 57 height 21
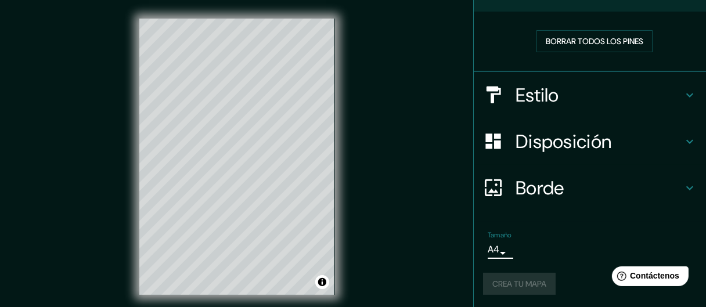
click at [507, 278] on div "Crea tu mapa" at bounding box center [590, 284] width 214 height 22
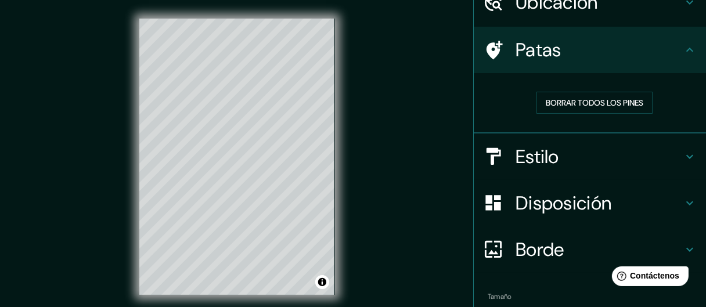
scroll to position [116, 0]
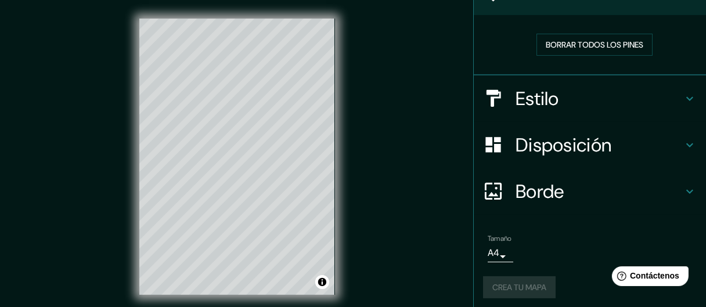
click at [615, 104] on h4 "Estilo" at bounding box center [598, 98] width 167 height 23
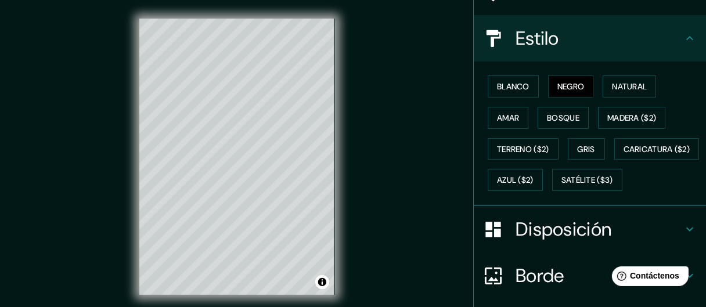
click at [557, 241] on font "Disposición" at bounding box center [563, 229] width 96 height 24
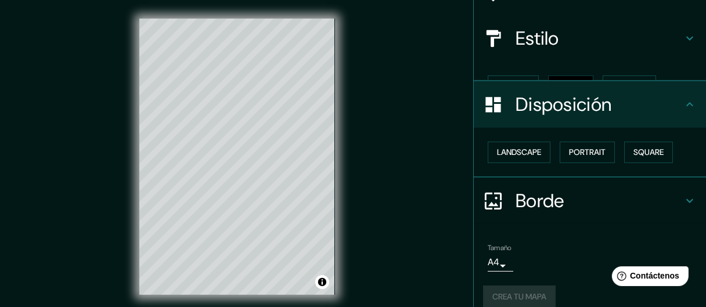
scroll to position [110, 0]
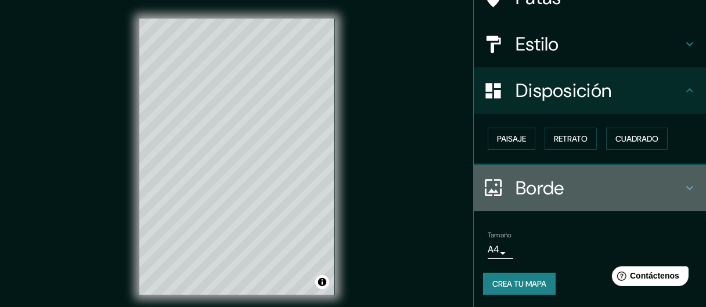
click at [580, 178] on h4 "Borde" at bounding box center [598, 187] width 167 height 23
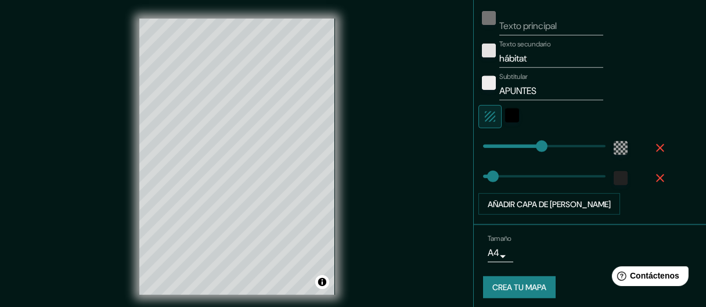
scroll to position [353, 0]
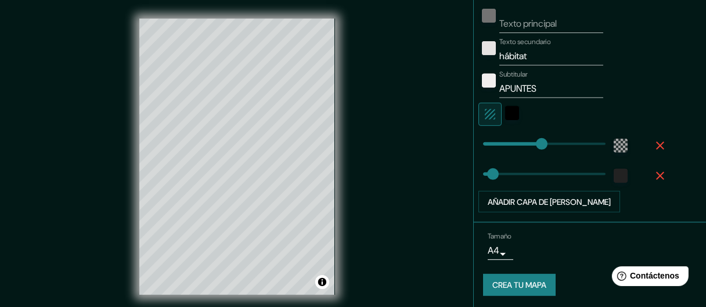
click at [656, 174] on icon "button" at bounding box center [660, 176] width 8 height 8
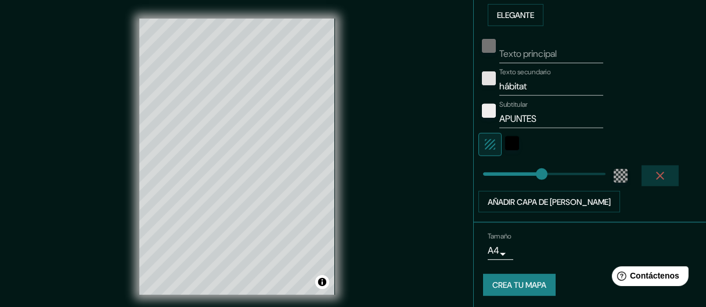
click at [653, 178] on icon "button" at bounding box center [660, 176] width 14 height 14
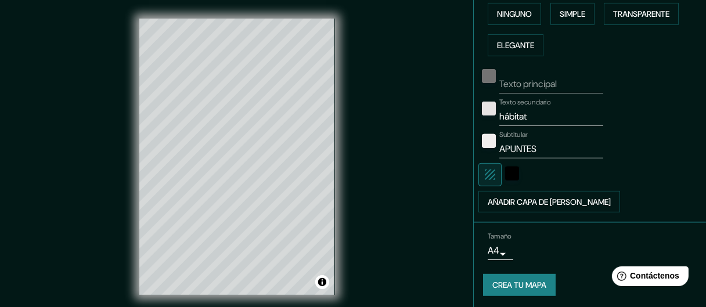
click at [548, 276] on button "Crea tu mapa" at bounding box center [519, 285] width 73 height 22
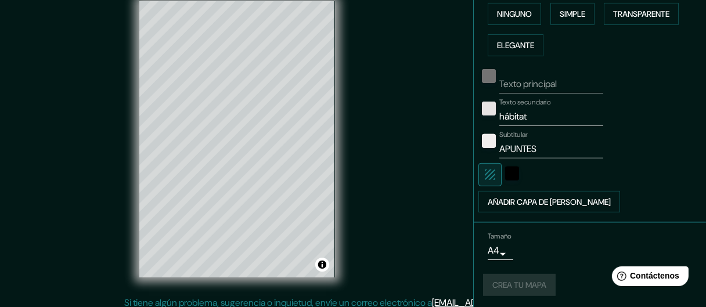
scroll to position [25, 0]
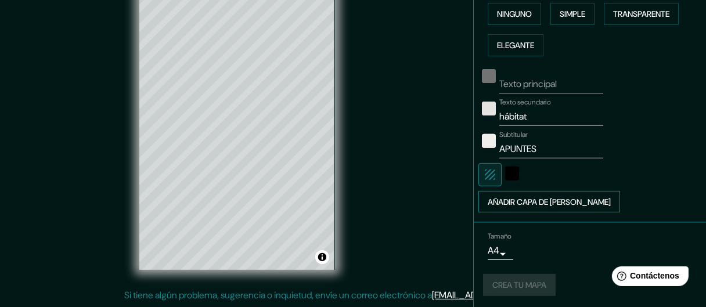
click at [551, 198] on font "Añadir capa de marco" at bounding box center [548, 202] width 123 height 10
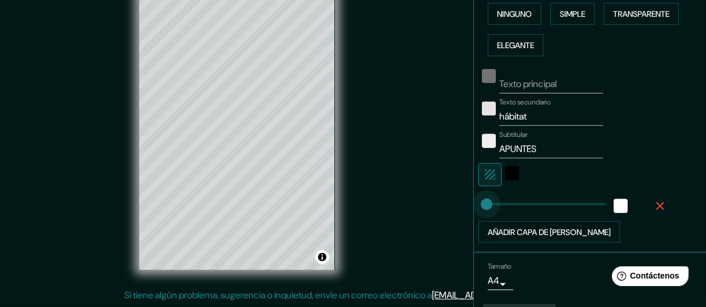
drag, startPoint x: 523, startPoint y: 204, endPoint x: 492, endPoint y: 210, distance: 31.3
click at [613, 204] on div "white" at bounding box center [620, 206] width 14 height 14
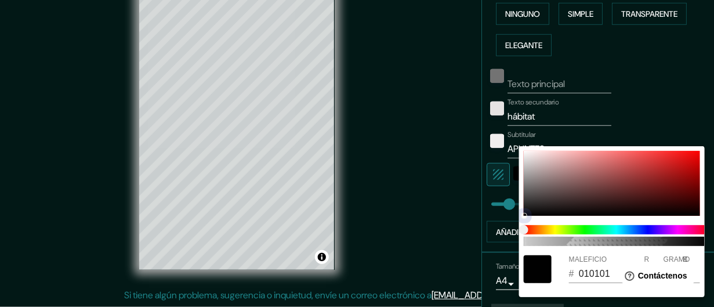
drag, startPoint x: 532, startPoint y: 215, endPoint x: 523, endPoint y: 224, distance: 12.7
click at [523, 224] on div "100 MALEFICIO # 010101 R 1 GRAMO 1 B 1" at bounding box center [612, 221] width 186 height 151
click at [446, 217] on div at bounding box center [357, 153] width 714 height 307
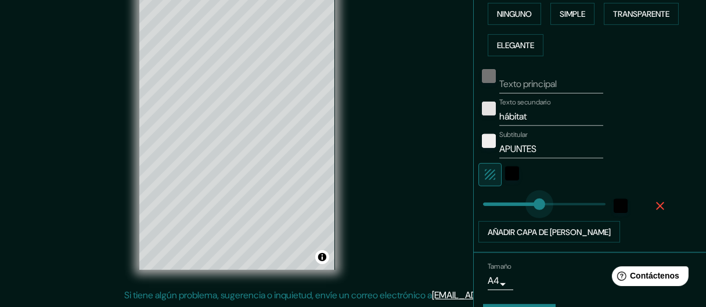
drag, startPoint x: 488, startPoint y: 205, endPoint x: 594, endPoint y: 215, distance: 106.7
click at [614, 204] on div "color-010101" at bounding box center [620, 206] width 14 height 14
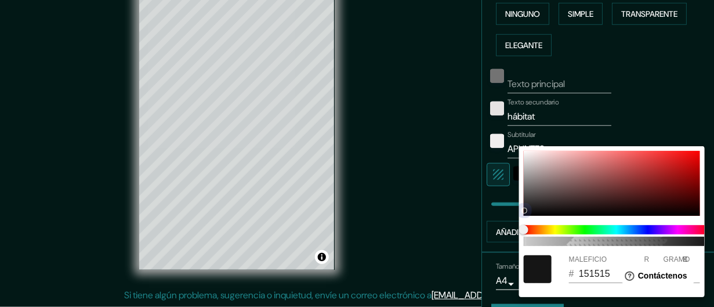
click at [528, 210] on div at bounding box center [612, 183] width 176 height 65
click at [503, 209] on div at bounding box center [357, 153] width 714 height 307
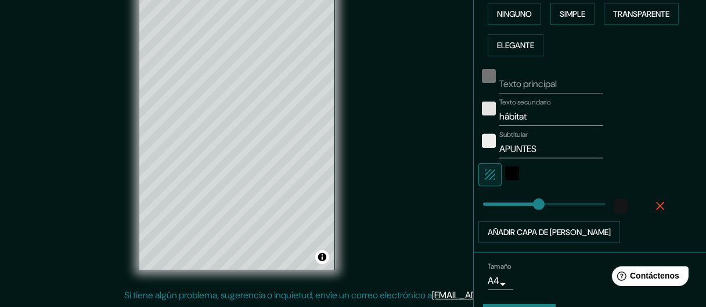
drag, startPoint x: 503, startPoint y: 204, endPoint x: 486, endPoint y: 205, distance: 17.4
drag, startPoint x: 534, startPoint y: 204, endPoint x: 495, endPoint y: 215, distance: 40.4
click at [478, 221] on button "Añadir capa de marco" at bounding box center [549, 232] width 142 height 22
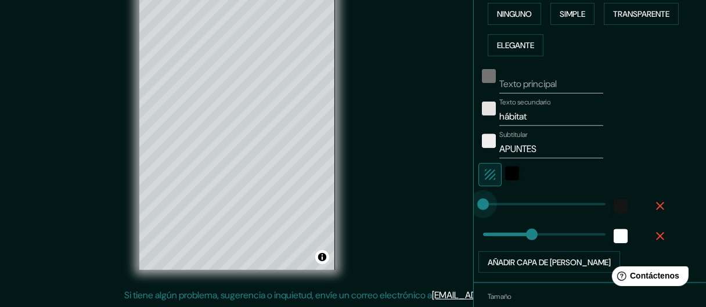
drag, startPoint x: 495, startPoint y: 198, endPoint x: 464, endPoint y: 203, distance: 31.1
drag, startPoint x: 518, startPoint y: 230, endPoint x: 469, endPoint y: 234, distance: 48.9
drag, startPoint x: 476, startPoint y: 197, endPoint x: 490, endPoint y: 204, distance: 14.8
click at [613, 203] on div "color-151515" at bounding box center [620, 206] width 14 height 14
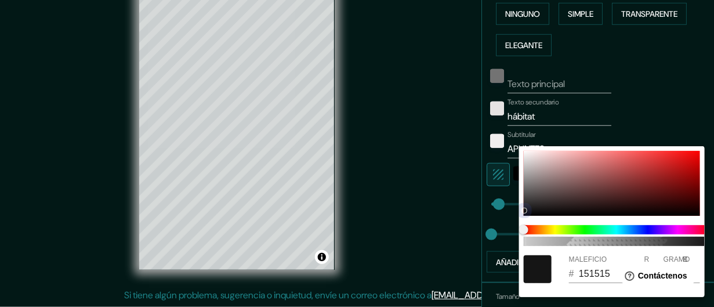
drag, startPoint x: 521, startPoint y: 209, endPoint x: 527, endPoint y: 214, distance: 7.4
click at [527, 214] on div "100 MALEFICIO # 151515 R 21 GRAMO 21 B 21" at bounding box center [612, 221] width 186 height 151
drag, startPoint x: 524, startPoint y: 210, endPoint x: 527, endPoint y: 216, distance: 7.0
click at [527, 216] on div at bounding box center [612, 183] width 176 height 65
click at [484, 216] on div at bounding box center [357, 153] width 714 height 307
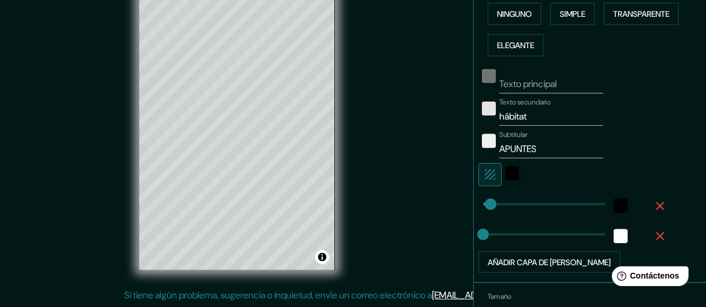
click at [653, 232] on icon "button" at bounding box center [660, 236] width 14 height 14
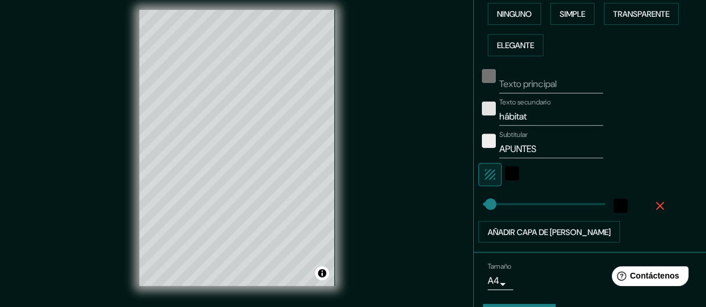
scroll to position [0, 0]
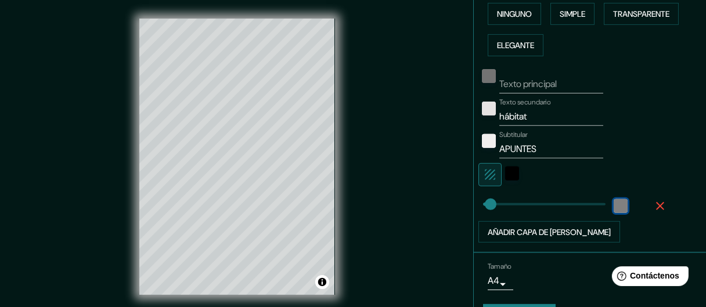
click at [613, 207] on div "black" at bounding box center [620, 206] width 14 height 14
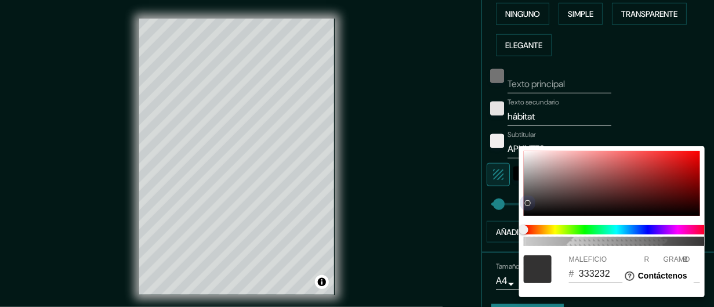
drag, startPoint x: 530, startPoint y: 203, endPoint x: 515, endPoint y: 198, distance: 15.2
click at [515, 198] on div "100 MALEFICIO # 333232 R 51 GRAMO 50 B 50" at bounding box center [357, 153] width 714 height 307
drag, startPoint x: 540, startPoint y: 218, endPoint x: 530, endPoint y: 224, distance: 12.2
click at [532, 225] on div "100 MALEFICIO # 333232 R 51 GRAMO 50 B 50" at bounding box center [612, 221] width 186 height 151
drag, startPoint x: 525, startPoint y: 205, endPoint x: 515, endPoint y: 216, distance: 15.2
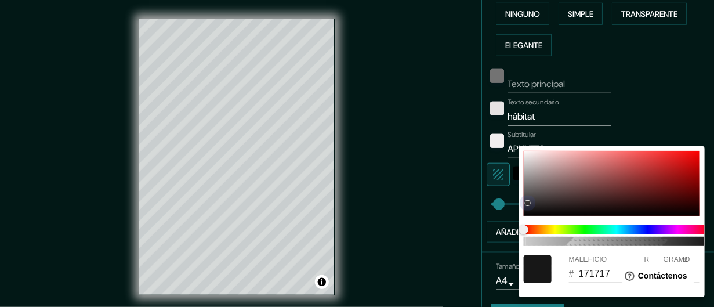
click at [515, 216] on div "100 MALEFICIO # 171717 R 23 GRAMO 23 B 23" at bounding box center [357, 153] width 714 height 307
click at [428, 215] on div at bounding box center [357, 153] width 714 height 307
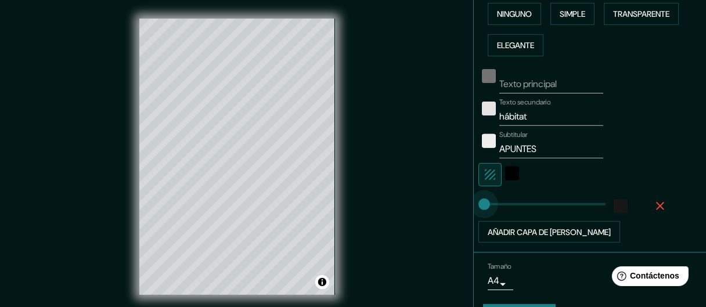
drag, startPoint x: 489, startPoint y: 198, endPoint x: 471, endPoint y: 200, distance: 18.0
click at [638, 17] on font "Transparente" at bounding box center [641, 14] width 56 height 10
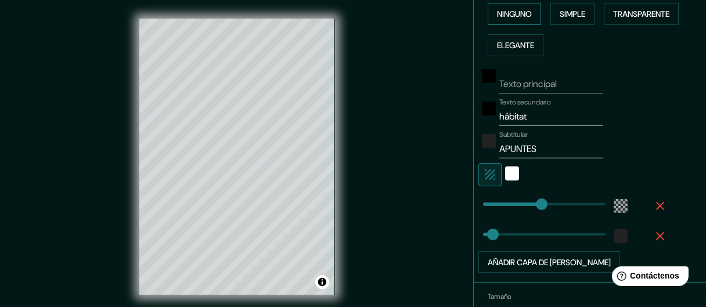
click at [509, 12] on font "Ninguno" at bounding box center [514, 14] width 35 height 10
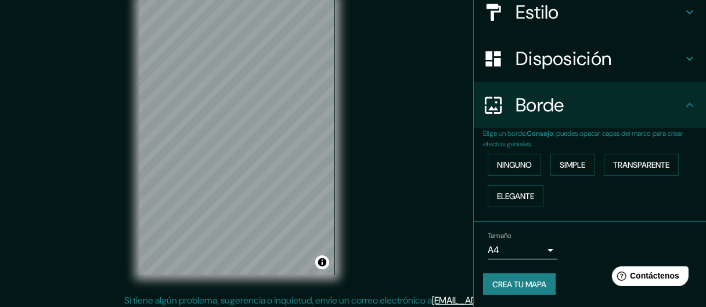
scroll to position [25, 0]
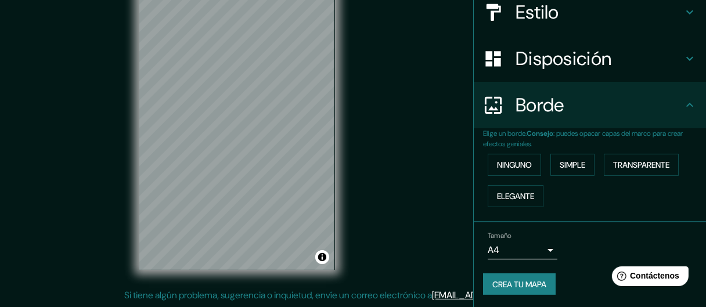
click at [529, 274] on button "Crea tu mapa" at bounding box center [519, 284] width 73 height 22
drag, startPoint x: 335, startPoint y: 230, endPoint x: 354, endPoint y: 158, distance: 74.3
click at [354, 158] on div "Mappin Ubicación Tuxtla Gutiérrez, Chiapas, México Patas Estilo Disposición Bor…" at bounding box center [353, 141] width 706 height 332
click at [523, 186] on button "Elegante" at bounding box center [515, 196] width 56 height 22
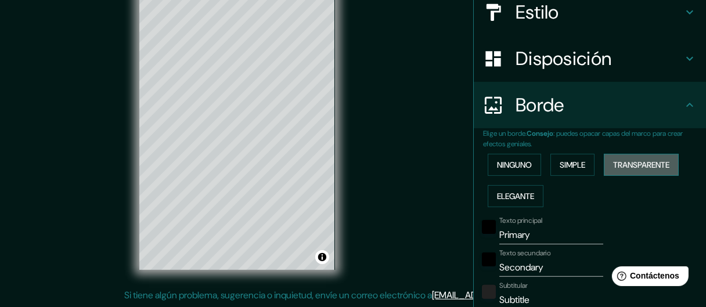
click at [613, 170] on font "Transparente" at bounding box center [641, 164] width 56 height 15
drag, startPoint x: 527, startPoint y: 233, endPoint x: 439, endPoint y: 233, distance: 87.6
click at [439, 233] on div "Mappin Ubicación Tuxtla Gutiérrez, Chiapas, México Patas Estilo Disposición Bor…" at bounding box center [353, 141] width 706 height 332
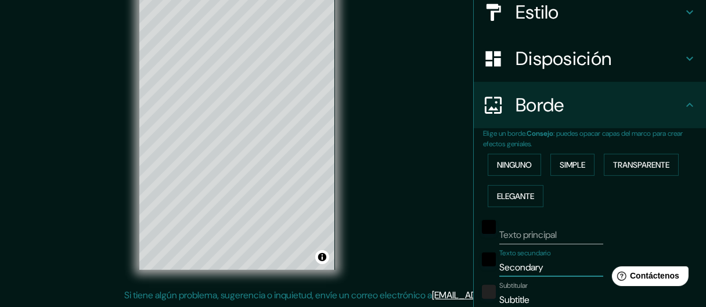
drag, startPoint x: 539, startPoint y: 265, endPoint x: 425, endPoint y: 272, distance: 114.0
click at [425, 272] on div "Mappin Ubicación Tuxtla Gutiérrez, Chiapas, México Patas Estilo Disposición Bor…" at bounding box center [353, 141] width 706 height 332
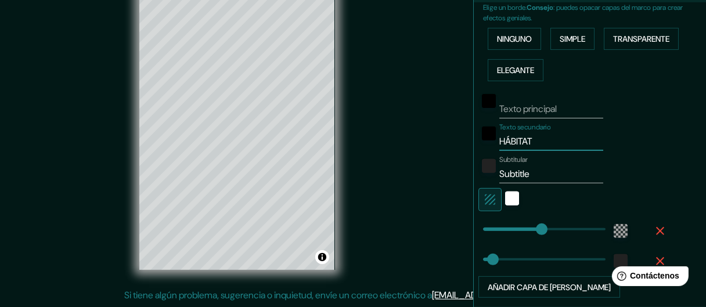
scroll to position [316, 0]
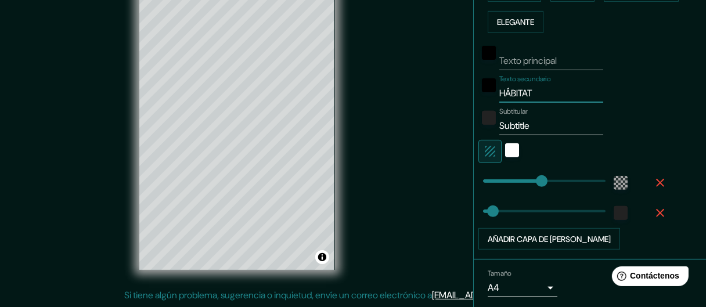
drag, startPoint x: 537, startPoint y: 122, endPoint x: 482, endPoint y: 142, distance: 58.6
click at [483, 142] on div "Texto principal Texto secundario HÁBITAT Subtitular Subtitle Añadir capa de mar…" at bounding box center [576, 144] width 186 height 212
click at [493, 155] on div at bounding box center [573, 151] width 190 height 23
click at [505, 153] on div "blanco" at bounding box center [512, 150] width 14 height 14
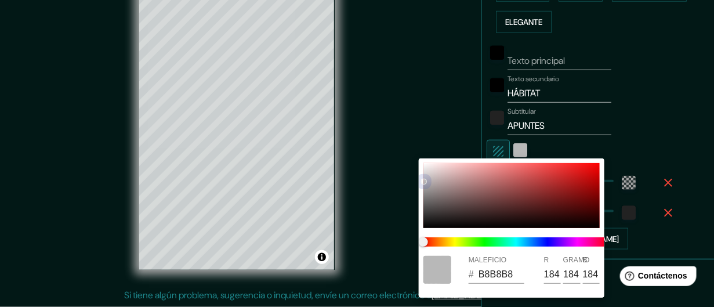
drag, startPoint x: 438, startPoint y: 197, endPoint x: 416, endPoint y: 178, distance: 28.8
click at [416, 178] on div "MALEFICIO # B8B8B8 R 184 GRAMO 184 B 184" at bounding box center [357, 153] width 714 height 307
drag, startPoint x: 512, startPoint y: 149, endPoint x: 490, endPoint y: 165, distance: 26.9
click at [513, 149] on div at bounding box center [357, 153] width 714 height 307
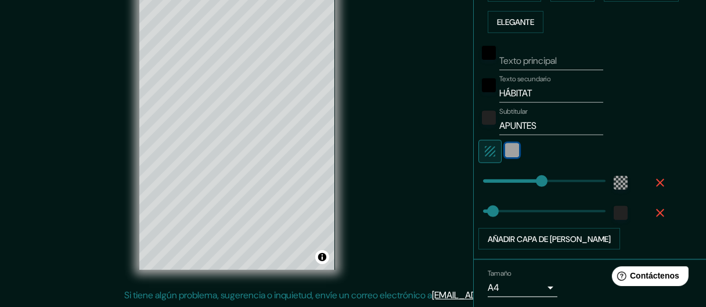
click at [505, 150] on div "color-B8B8B8" at bounding box center [512, 150] width 14 height 14
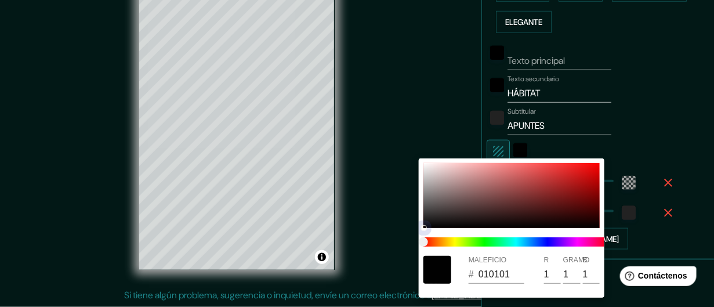
drag, startPoint x: 443, startPoint y: 204, endPoint x: 420, endPoint y: 230, distance: 35.4
click at [420, 230] on div "MALEFICIO # 010101 R 1 GRAMO 1 B 1" at bounding box center [512, 227] width 186 height 139
click at [422, 226] on div at bounding box center [424, 227] width 5 height 5
click at [490, 116] on div at bounding box center [357, 153] width 714 height 307
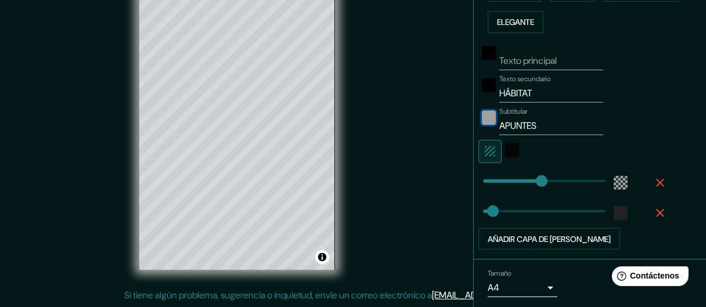
click at [483, 115] on div "color-222222" at bounding box center [489, 118] width 14 height 14
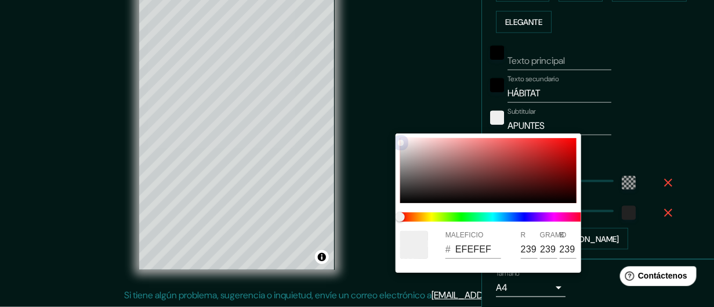
drag, startPoint x: 406, startPoint y: 157, endPoint x: 396, endPoint y: 138, distance: 21.3
click at [396, 138] on div "MALEFICIO # EFEFEF R 239 GRAMO 239 B 239" at bounding box center [489, 202] width 186 height 139
click at [490, 81] on div at bounding box center [357, 153] width 714 height 307
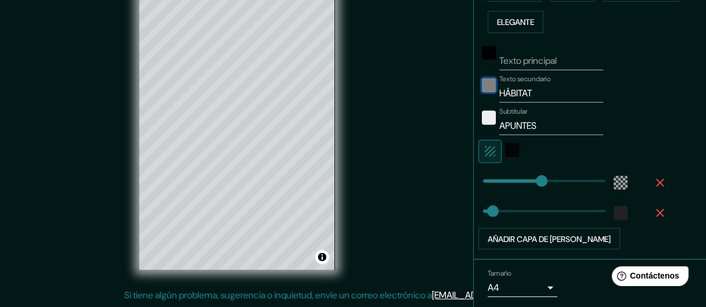
click at [482, 86] on div "negro" at bounding box center [489, 85] width 14 height 14
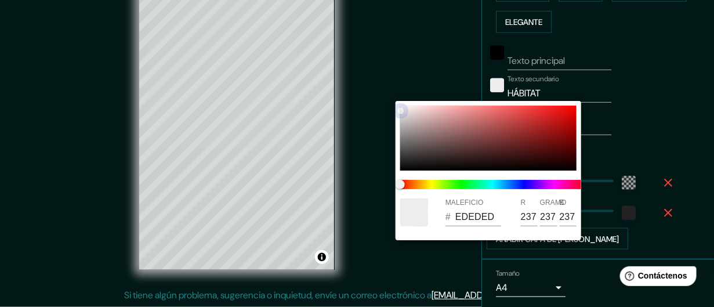
drag, startPoint x: 400, startPoint y: 111, endPoint x: 385, endPoint y: 104, distance: 17.1
click at [385, 104] on div "MALEFICIO # EDEDED R 237 GRAMO 237 B 237" at bounding box center [357, 153] width 714 height 307
click at [453, 62] on div at bounding box center [357, 153] width 714 height 307
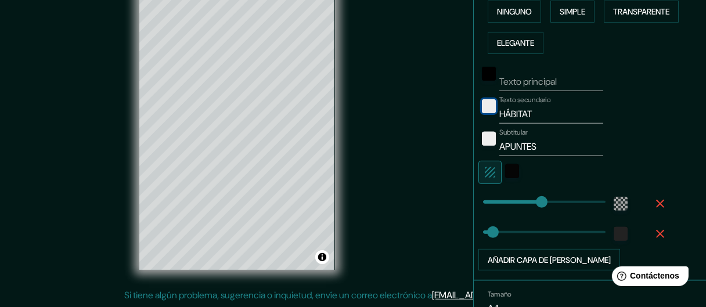
scroll to position [353, 0]
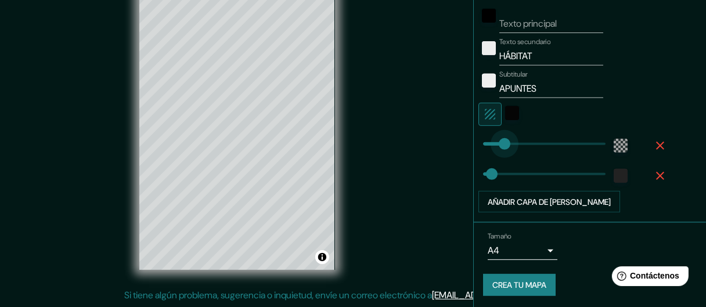
drag, startPoint x: 531, startPoint y: 143, endPoint x: 496, endPoint y: 151, distance: 35.9
drag, startPoint x: 495, startPoint y: 147, endPoint x: 487, endPoint y: 146, distance: 7.7
click at [517, 280] on font "Crea tu mapa" at bounding box center [519, 285] width 54 height 10
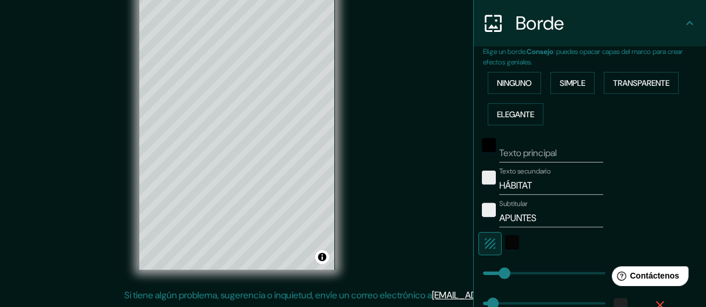
scroll to position [237, 0]
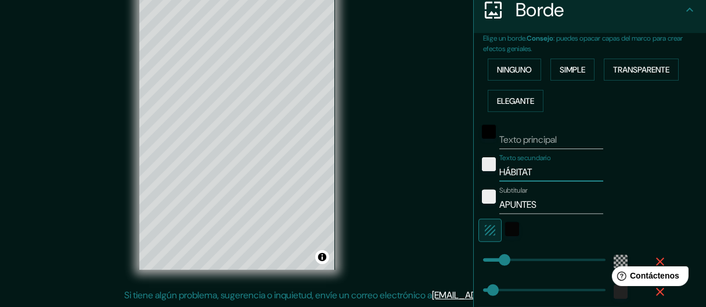
drag, startPoint x: 558, startPoint y: 169, endPoint x: 501, endPoint y: 179, distance: 57.2
click at [501, 179] on input "HÁBITAT" at bounding box center [551, 172] width 104 height 19
drag, startPoint x: 534, startPoint y: 205, endPoint x: 424, endPoint y: 207, distance: 109.7
click at [424, 207] on div "Mappin Ubicación Tuxtla Gutiérrez, Chiapas, México Patas Estilo Disposición Bor…" at bounding box center [353, 141] width 706 height 332
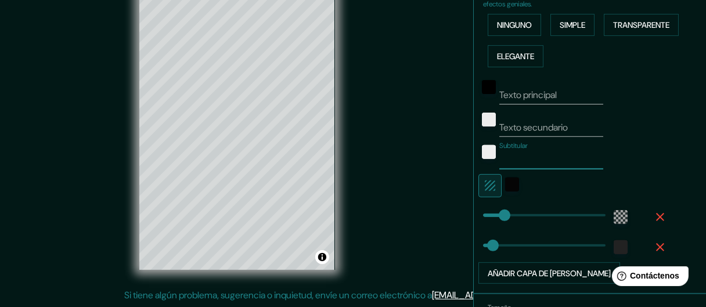
scroll to position [295, 0]
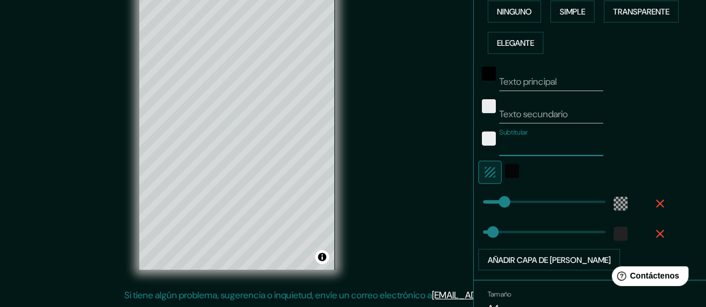
click at [653, 200] on icon "button" at bounding box center [660, 204] width 14 height 14
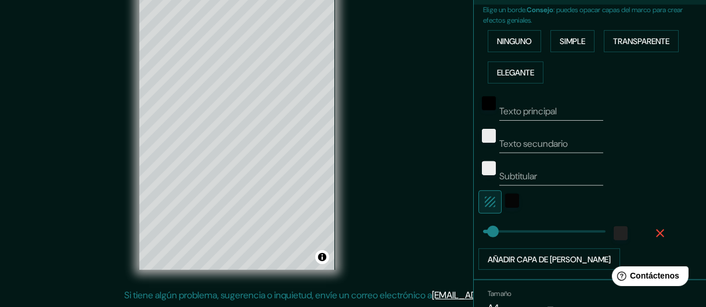
scroll to position [237, 0]
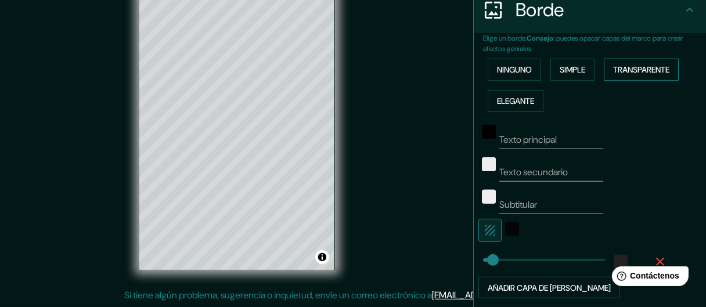
click at [616, 73] on font "Transparente" at bounding box center [641, 69] width 56 height 10
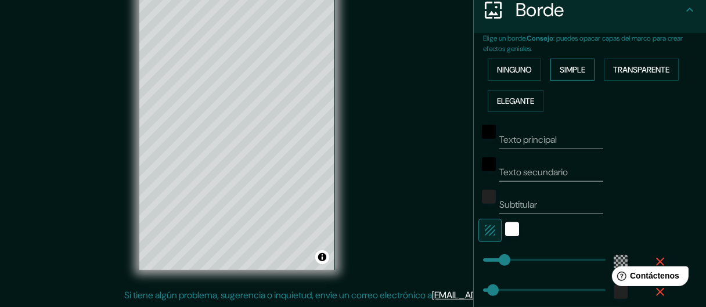
click at [568, 74] on font "Simple" at bounding box center [572, 69] width 26 height 15
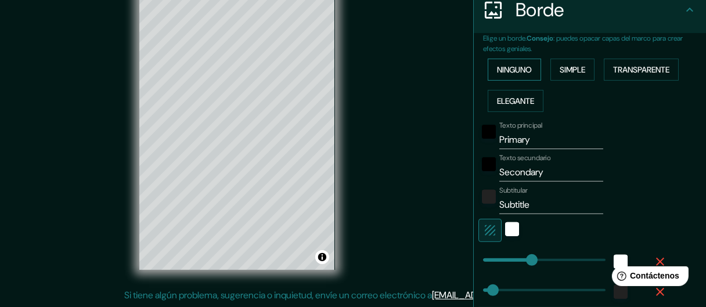
click at [509, 79] on button "Ninguno" at bounding box center [513, 70] width 53 height 22
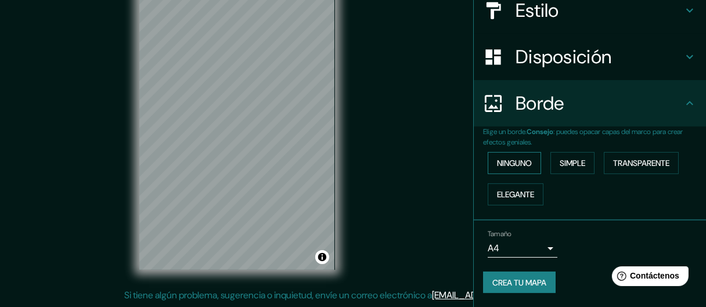
scroll to position [142, 0]
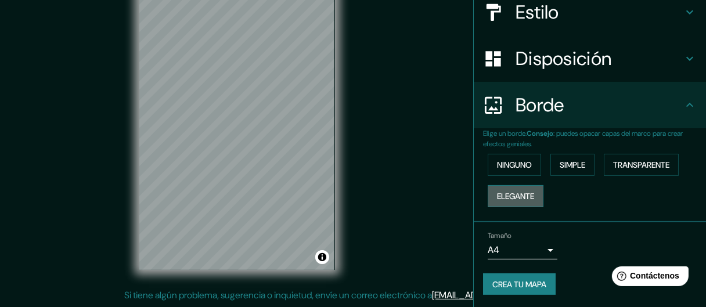
click at [503, 200] on font "Elegante" at bounding box center [515, 196] width 37 height 15
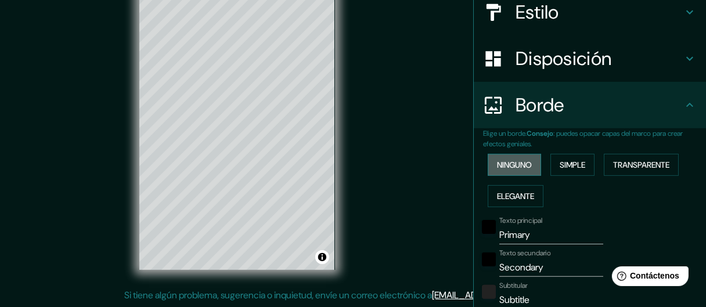
click at [511, 170] on font "Ninguno" at bounding box center [514, 164] width 35 height 15
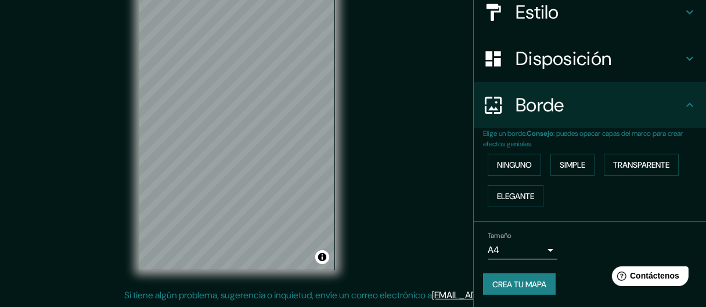
click at [538, 66] on font "Disposición" at bounding box center [563, 58] width 96 height 24
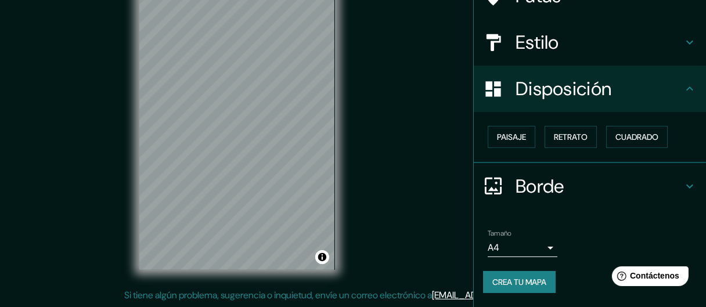
scroll to position [110, 0]
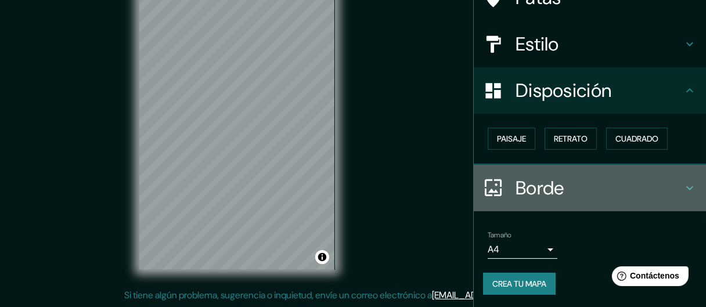
click at [530, 189] on font "Borde" at bounding box center [539, 188] width 49 height 24
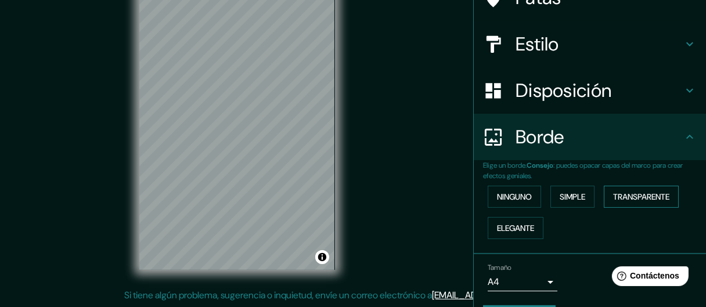
click at [622, 201] on font "Transparente" at bounding box center [641, 196] width 56 height 15
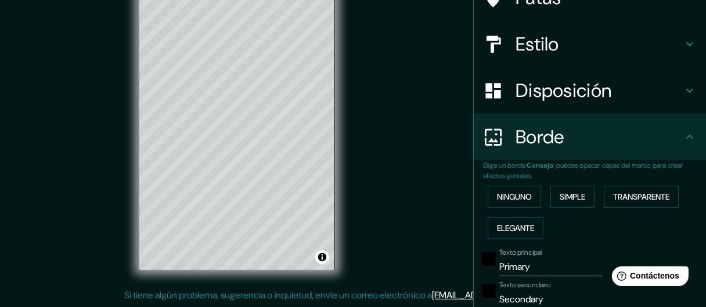
scroll to position [168, 0]
